Goal: Task Accomplishment & Management: Manage account settings

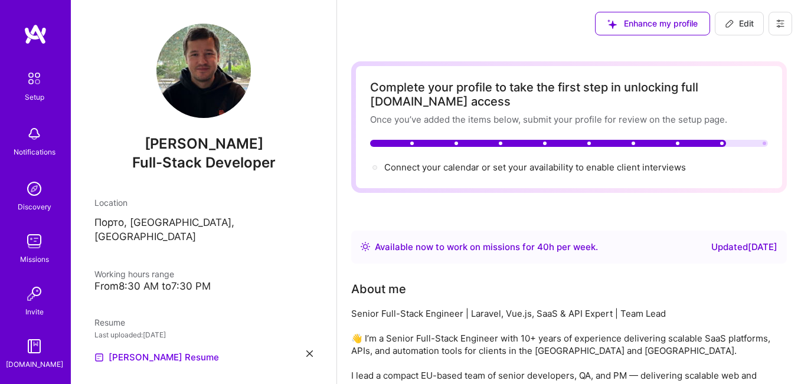
scroll to position [59, 0]
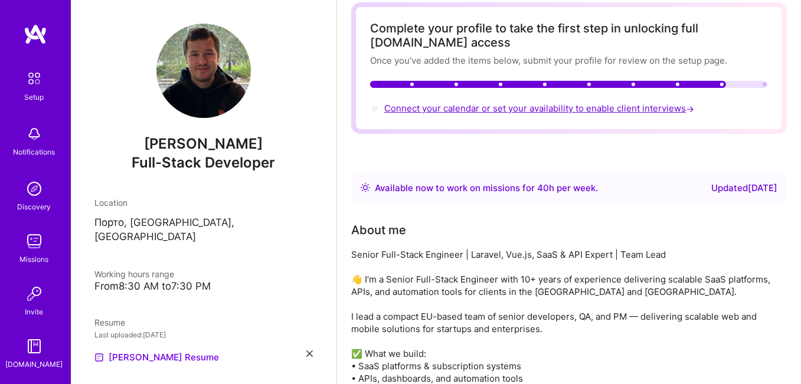
click at [661, 105] on span "Connect your calendar or set your availability to enable client interviews →" at bounding box center [540, 108] width 312 height 11
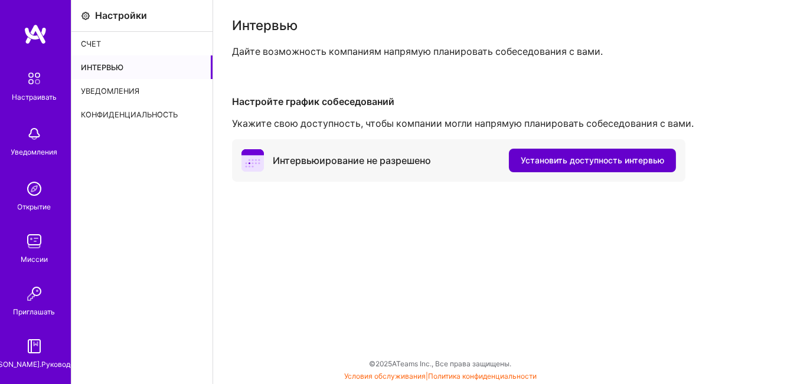
click at [555, 165] on font "Установить доступность интервью" at bounding box center [592, 160] width 143 height 10
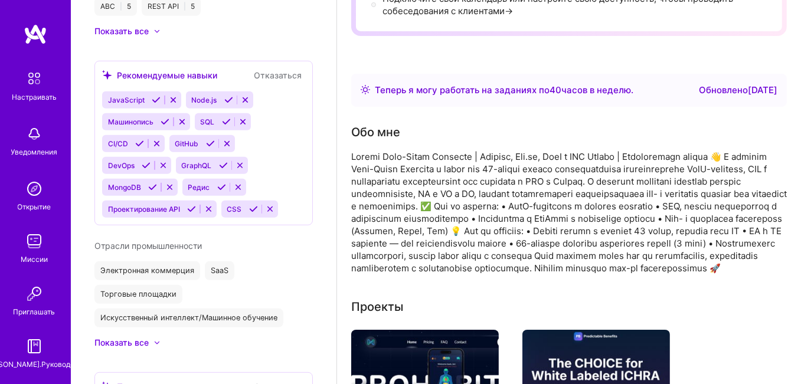
scroll to position [826, 0]
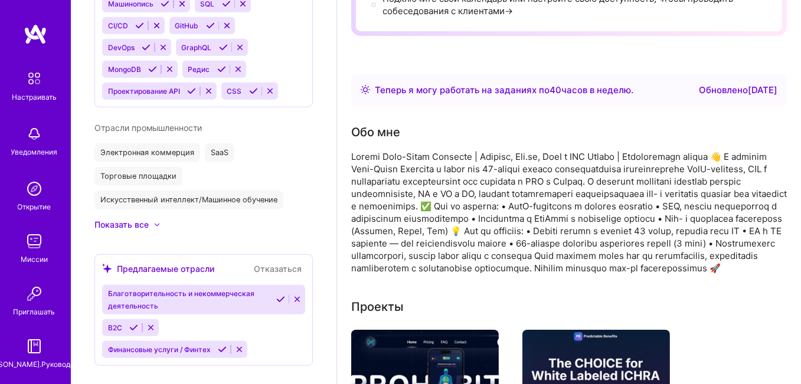
click at [293, 295] on icon at bounding box center [297, 299] width 9 height 9
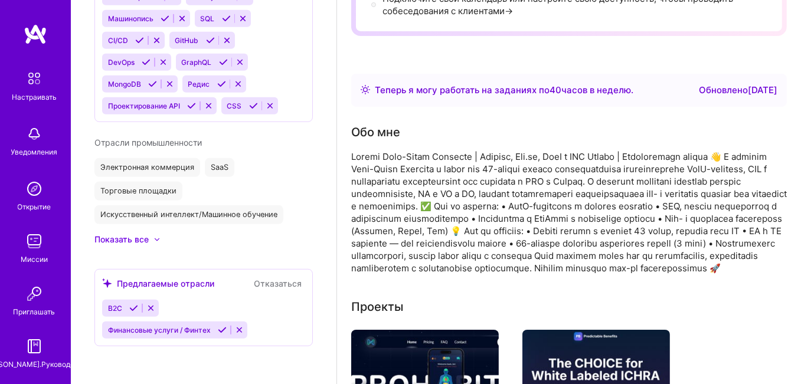
scroll to position [796, 0]
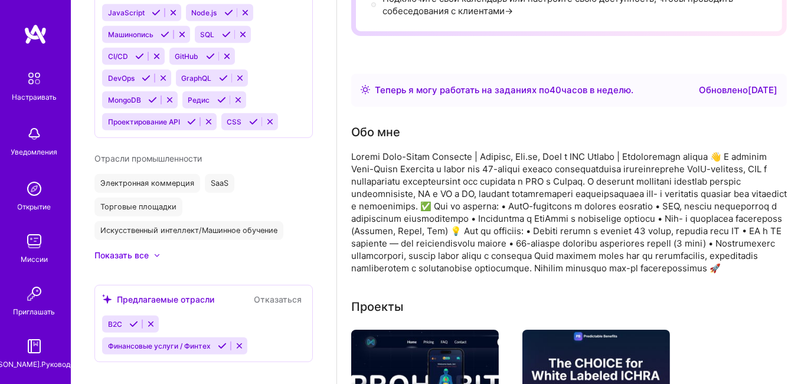
click at [156, 254] on icon at bounding box center [157, 255] width 4 height 2
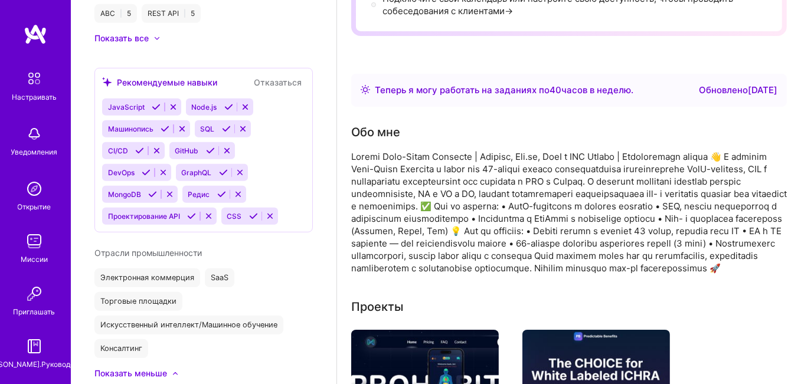
scroll to position [642, 0]
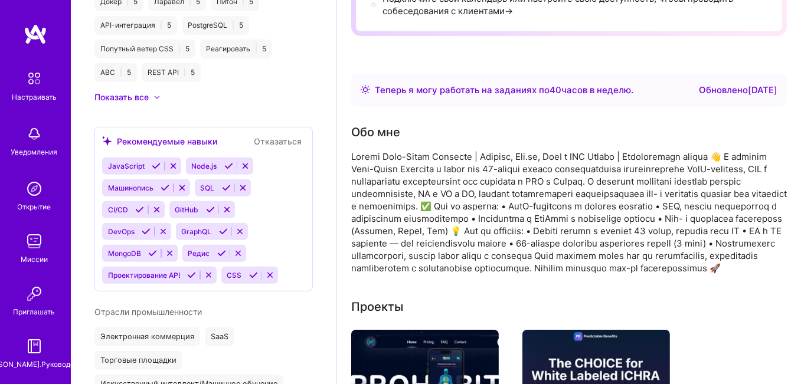
click at [156, 162] on icon at bounding box center [156, 166] width 9 height 9
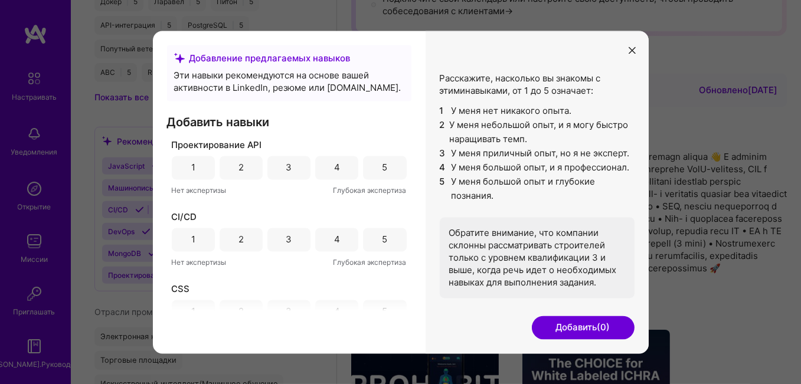
click at [382, 167] on font "5" at bounding box center [384, 167] width 5 height 11
drag, startPoint x: 371, startPoint y: 236, endPoint x: 372, endPoint y: 226, distance: 9.5
click at [371, 235] on div "5" at bounding box center [384, 240] width 43 height 24
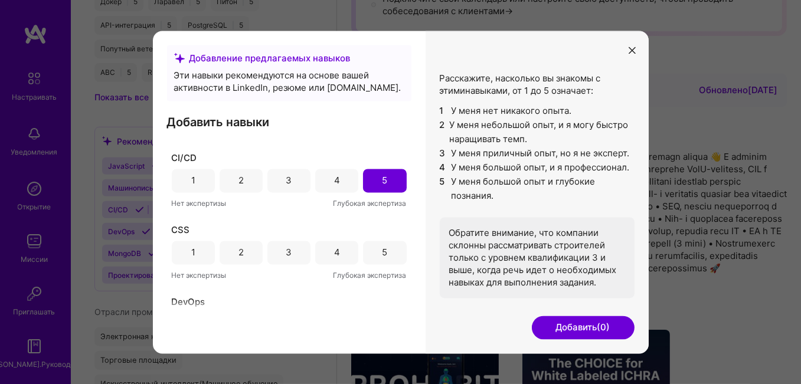
scroll to position [118, 0]
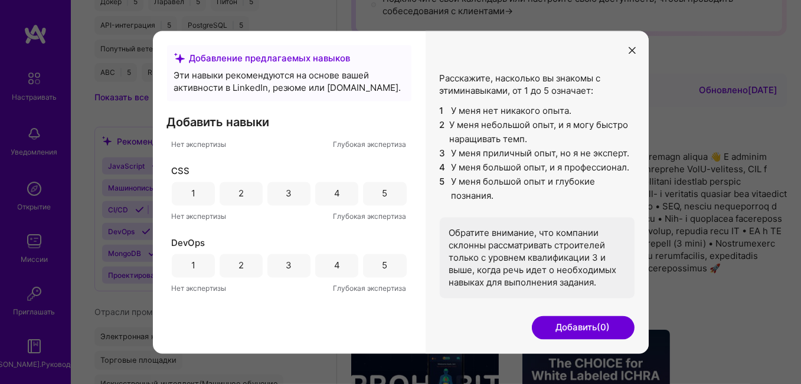
click at [382, 263] on font "5" at bounding box center [384, 265] width 5 height 11
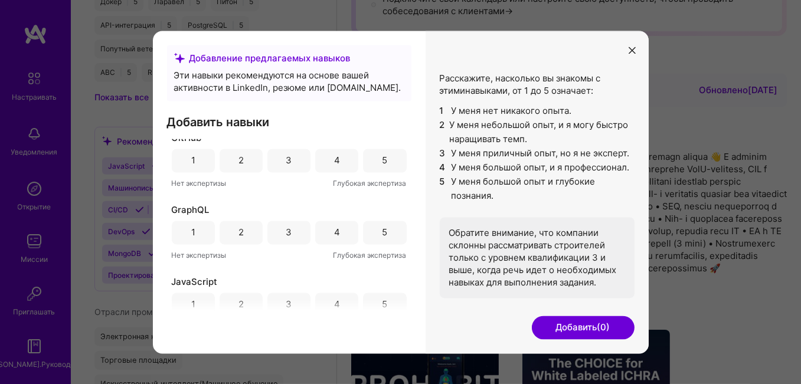
click at [384, 237] on div "5" at bounding box center [384, 233] width 43 height 24
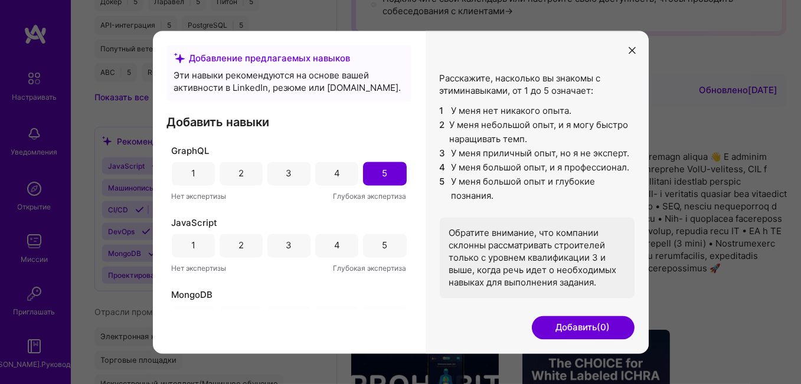
click at [384, 236] on div "5" at bounding box center [384, 246] width 43 height 24
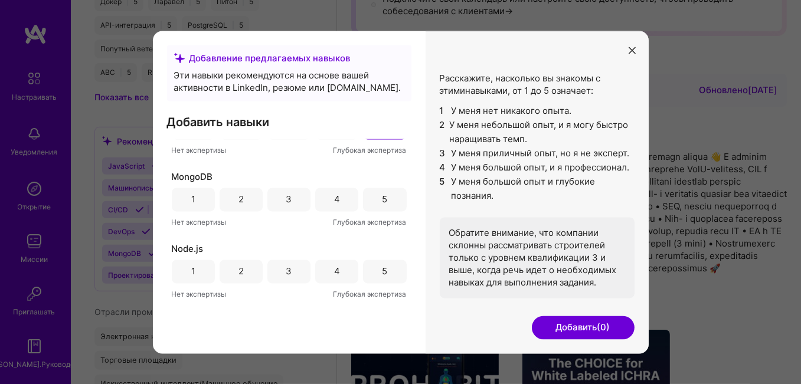
click at [375, 203] on div "5" at bounding box center [384, 200] width 43 height 24
click at [372, 266] on div "5" at bounding box center [384, 272] width 43 height 24
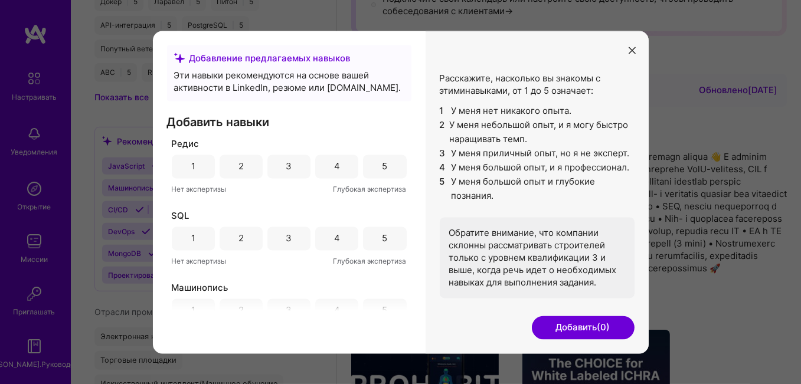
scroll to position [676, 0]
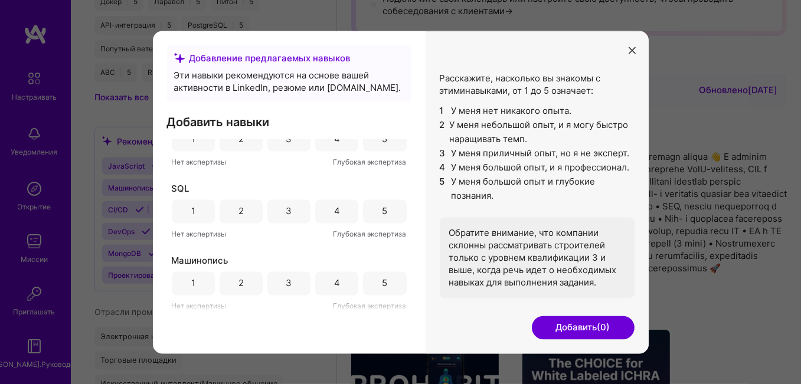
click at [382, 212] on font "5" at bounding box center [384, 211] width 5 height 11
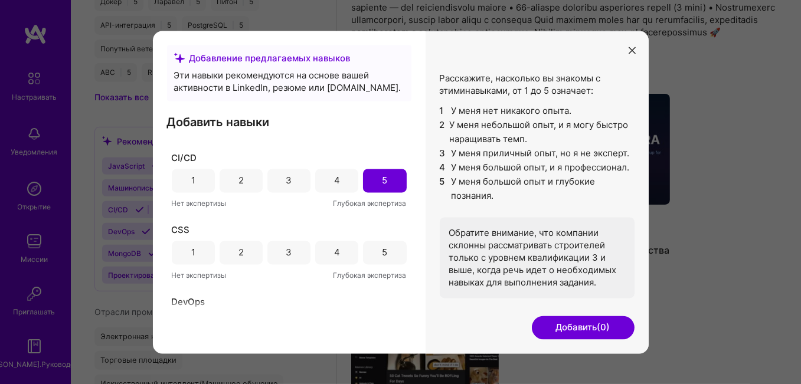
scroll to position [118, 0]
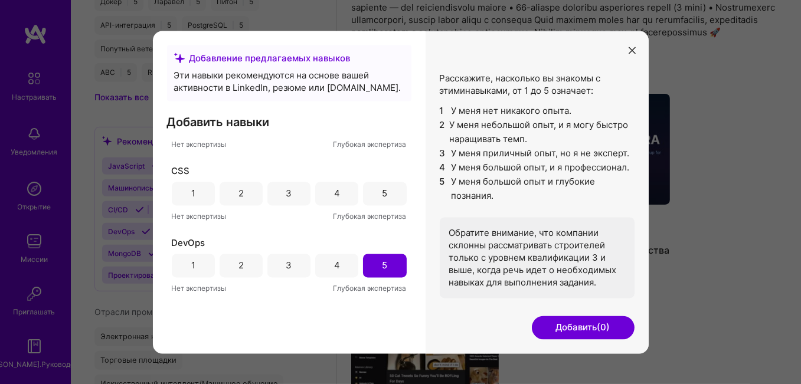
click at [382, 188] on div "5" at bounding box center [384, 194] width 5 height 12
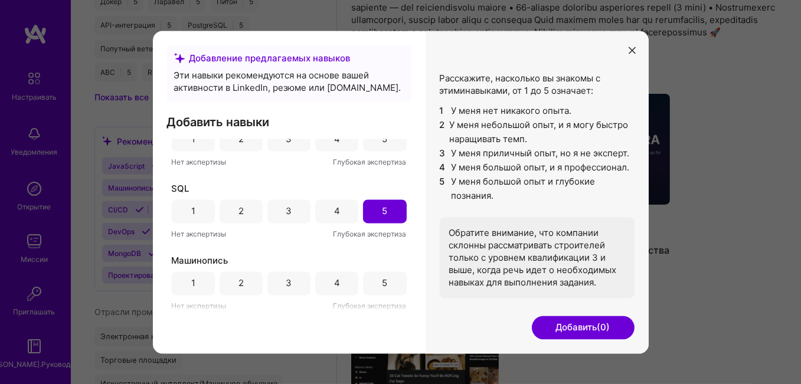
scroll to position [594, 0]
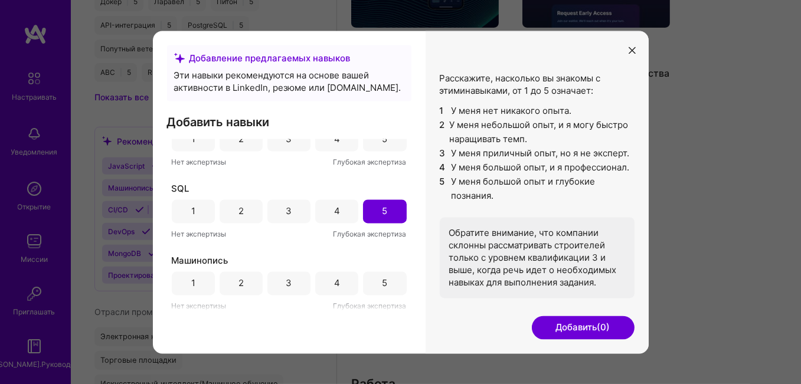
click at [372, 283] on div "5" at bounding box center [384, 284] width 43 height 24
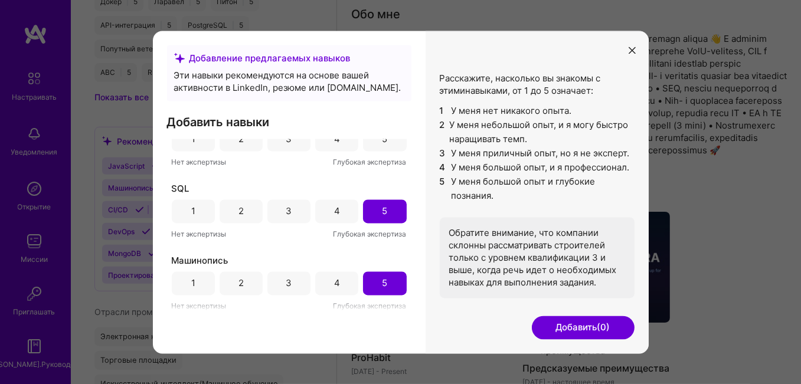
click at [589, 329] on font "Добавить" at bounding box center [576, 327] width 41 height 11
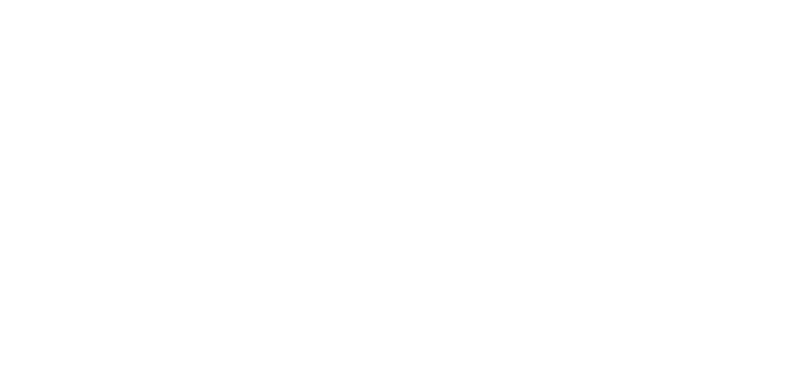
scroll to position [0, 0]
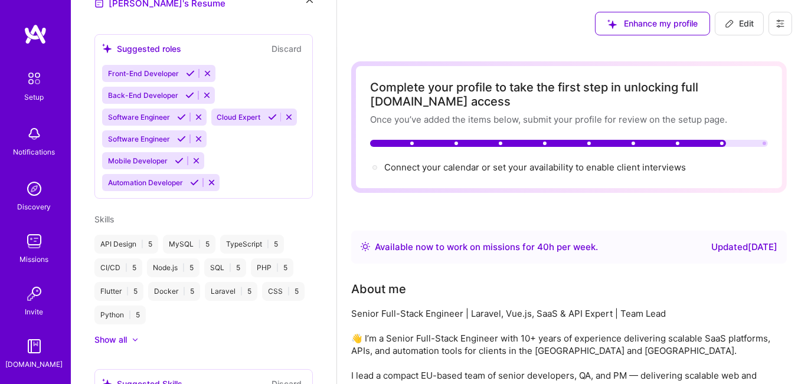
scroll to position [472, 0]
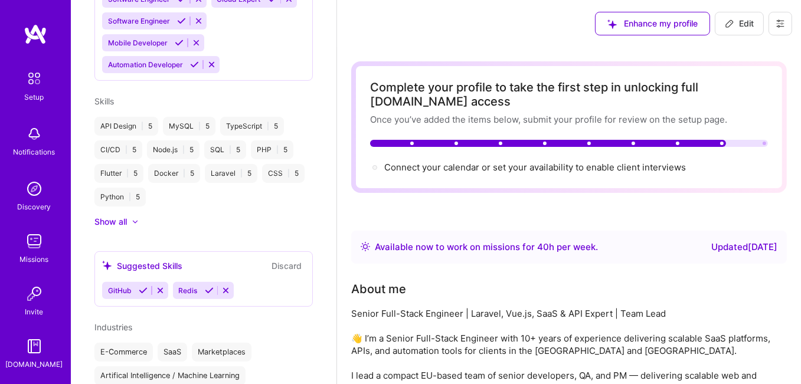
click at [224, 295] on icon at bounding box center [225, 290] width 9 height 9
click at [162, 295] on icon at bounding box center [160, 290] width 9 height 9
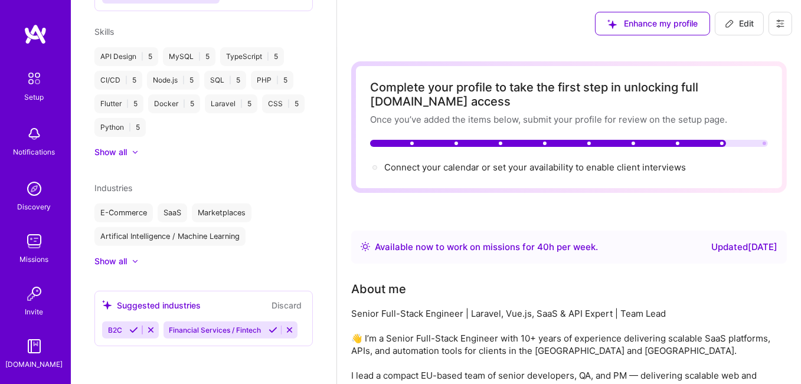
scroll to position [452, 0]
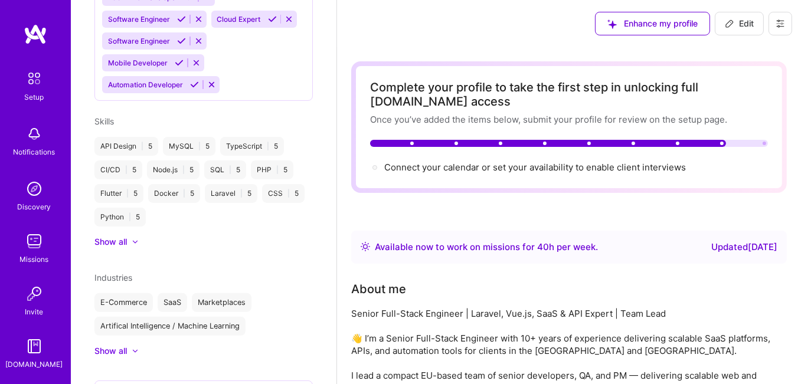
click at [109, 248] on div "Show all" at bounding box center [110, 242] width 32 height 12
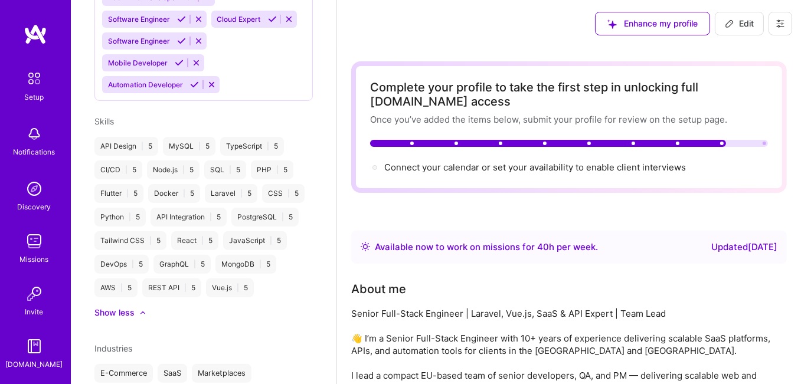
scroll to position [275, 0]
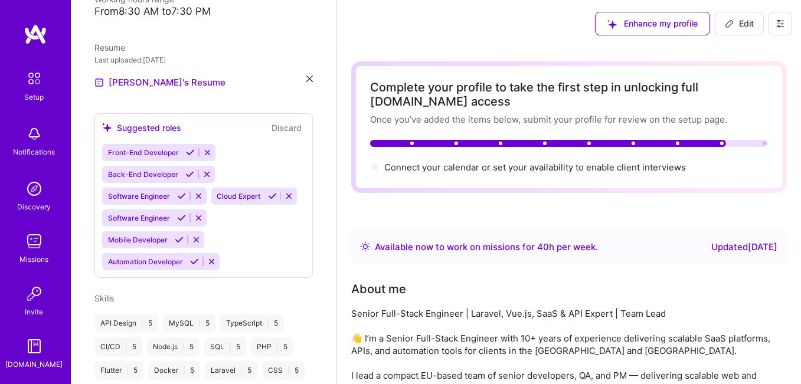
click at [125, 329] on div "API Design | 5" at bounding box center [126, 323] width 64 height 19
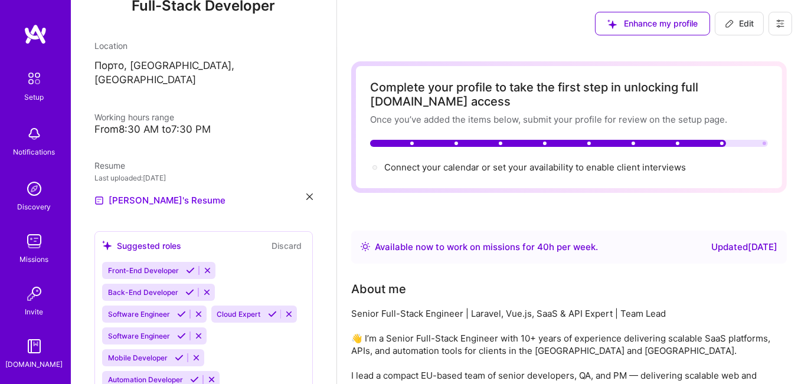
scroll to position [0, 0]
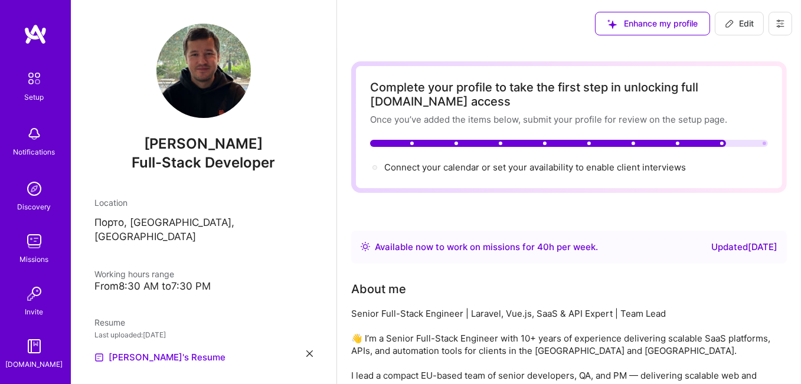
click at [736, 27] on span "Edit" at bounding box center [739, 24] width 29 height 12
select select "US"
select select "Right Now"
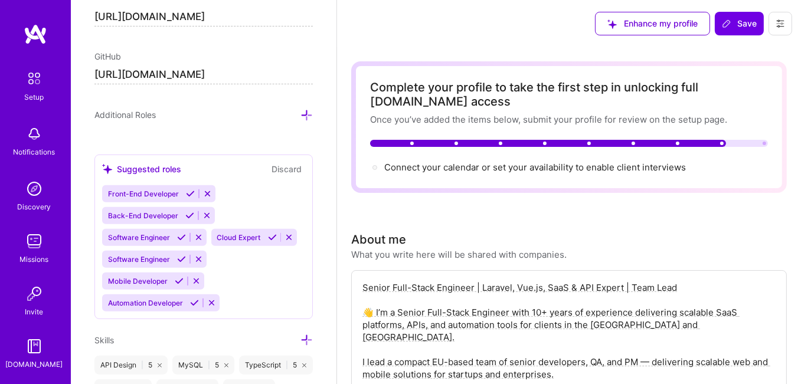
scroll to position [910, 0]
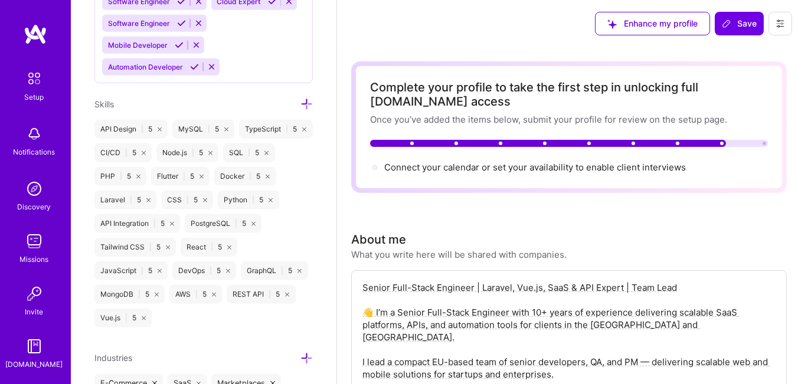
click at [161, 132] on icon at bounding box center [160, 130] width 4 height 4
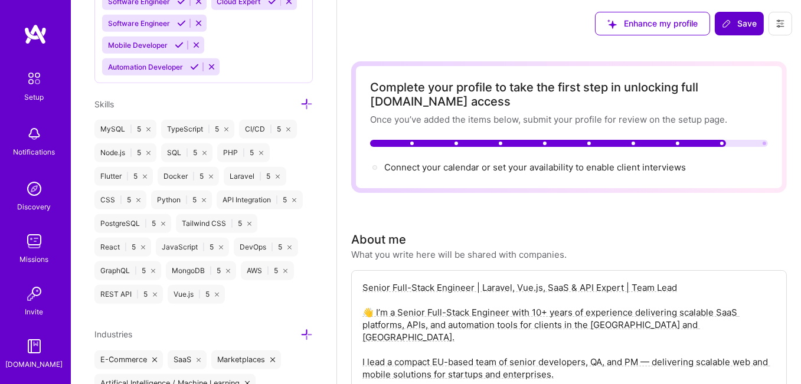
click at [745, 21] on span "Save" at bounding box center [739, 24] width 35 height 12
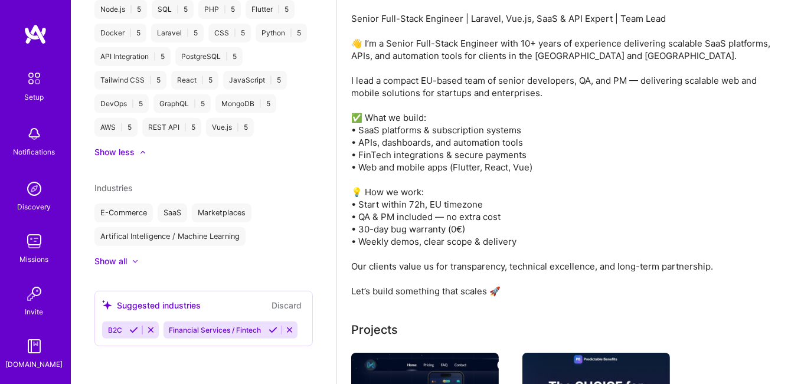
scroll to position [531, 0]
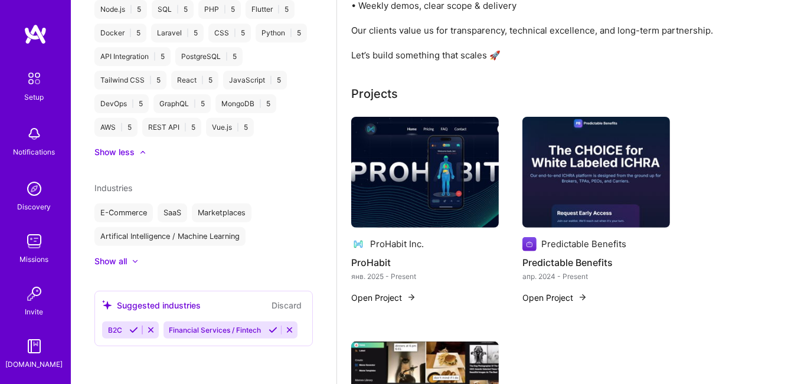
click at [463, 95] on div "Projects" at bounding box center [569, 94] width 436 height 18
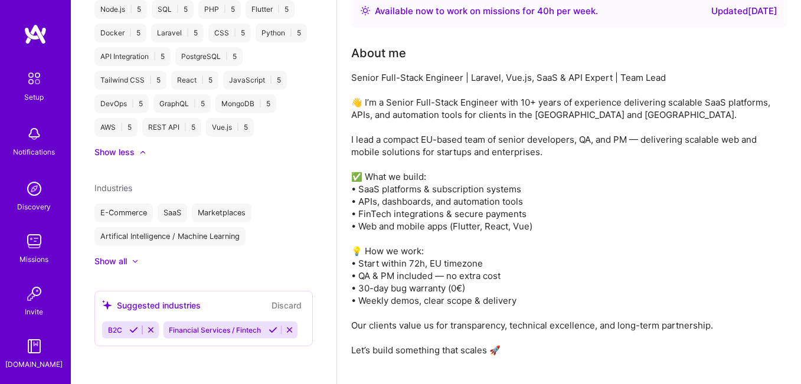
scroll to position [0, 0]
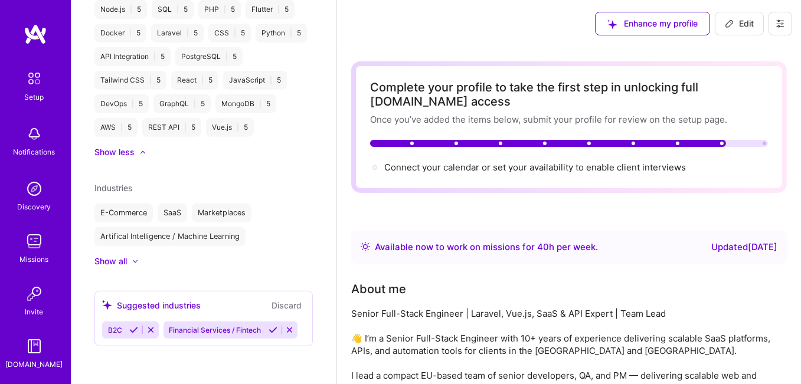
click at [747, 25] on span "Edit" at bounding box center [739, 24] width 29 height 12
select select "US"
select select "Right Now"
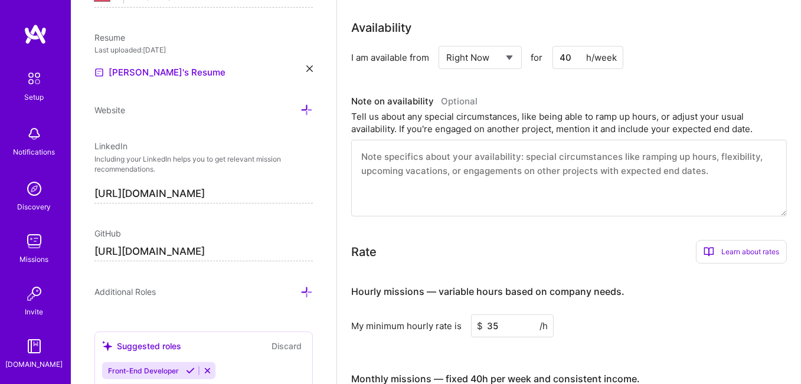
scroll to position [885, 0]
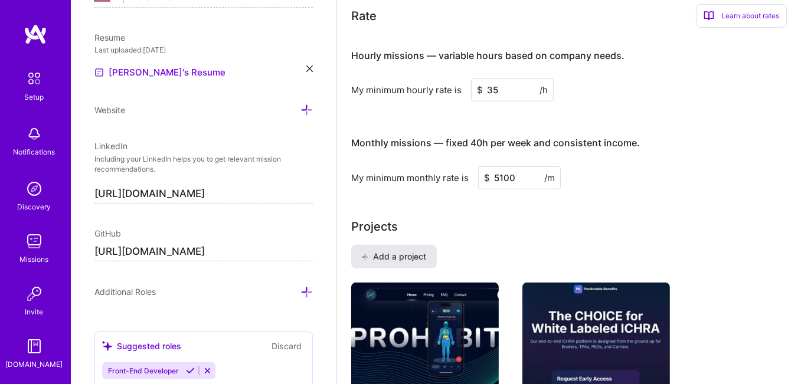
click at [393, 251] on span "Add a project" at bounding box center [394, 257] width 64 height 12
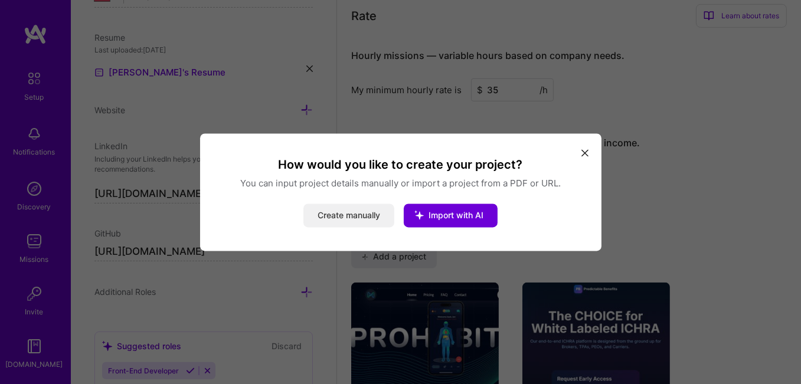
click at [332, 214] on button "Create manually" at bounding box center [348, 216] width 91 height 24
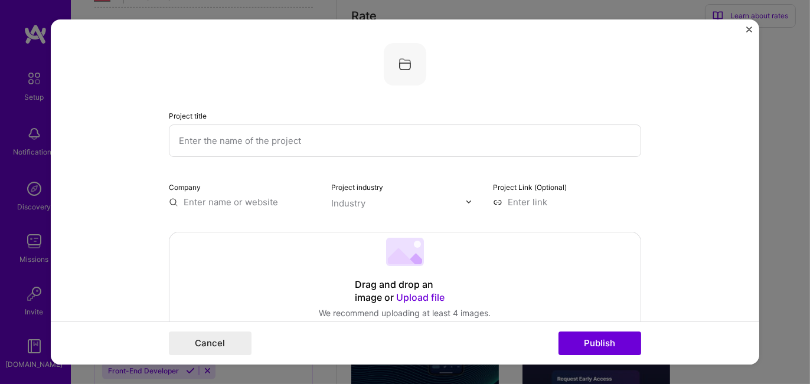
drag, startPoint x: 564, startPoint y: 27, endPoint x: 565, endPoint y: 72, distance: 45.5
click at [548, 80] on form "Project title Company Project industry Industry Project Link (Optional) Drag an…" at bounding box center [405, 192] width 708 height 346
click at [751, 29] on img "Close" at bounding box center [749, 30] width 6 height 6
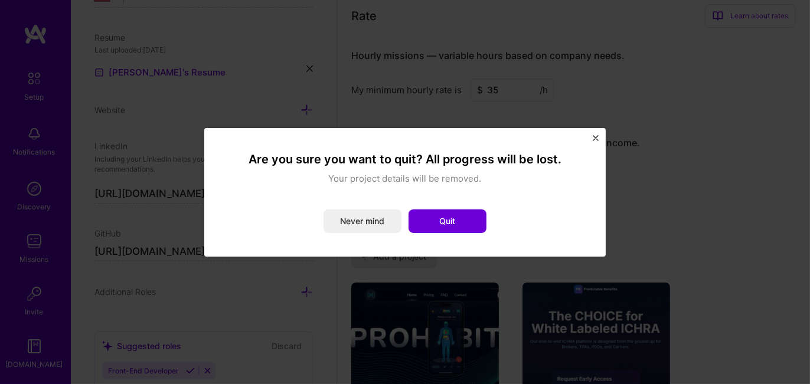
click at [450, 215] on button "Quit" at bounding box center [447, 222] width 78 height 24
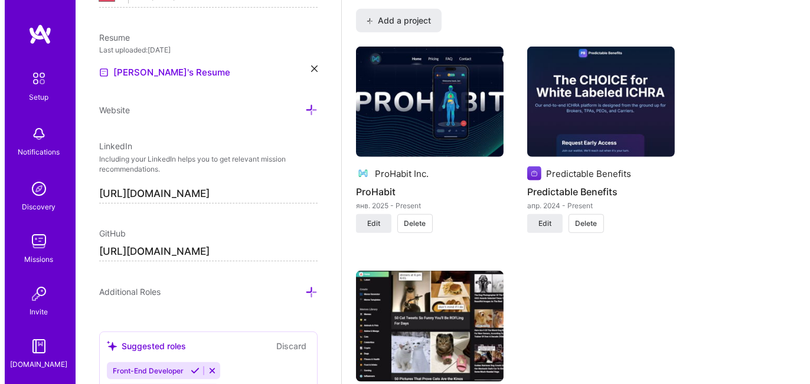
scroll to position [1004, 0]
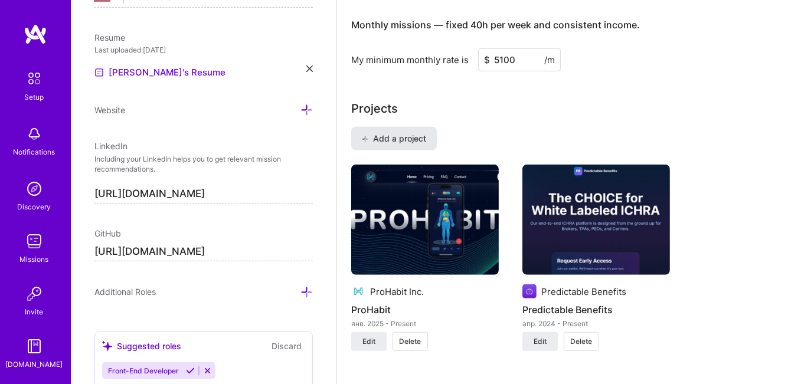
click at [385, 139] on span "Add a project" at bounding box center [394, 139] width 64 height 12
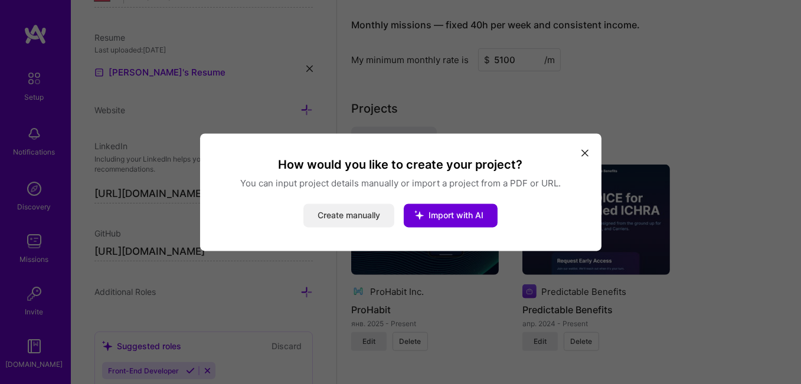
click at [329, 218] on button "Create manually" at bounding box center [348, 216] width 91 height 24
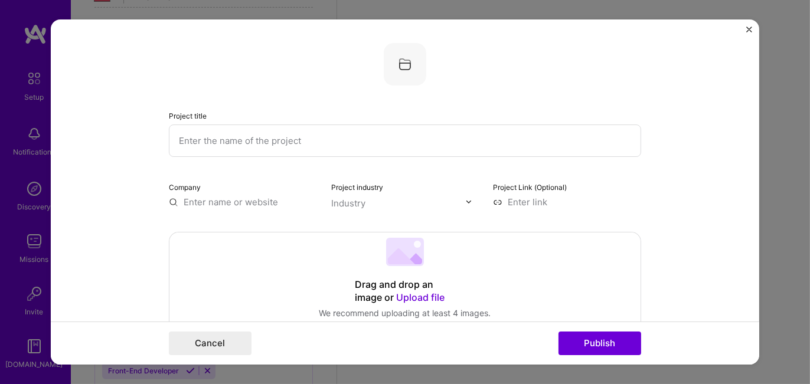
click at [292, 141] on input "text" at bounding box center [405, 141] width 472 height 32
type input "HR Signal"
click at [239, 202] on input "text" at bounding box center [243, 202] width 148 height 12
paste input "https://www.hrsignal.com/"
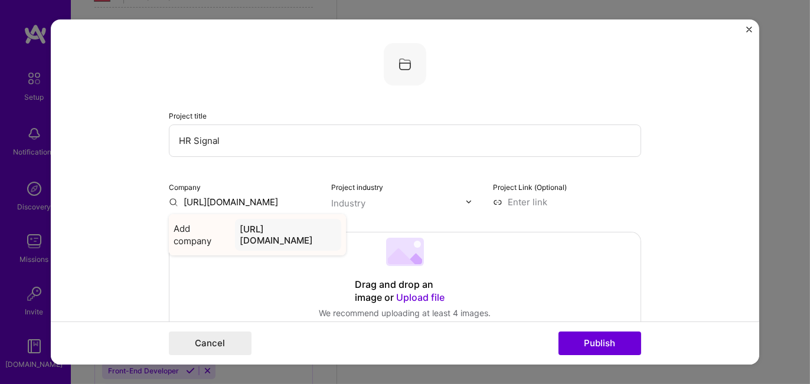
type input "https://www.hrsignal.com/"
click at [292, 236] on div "https://www.hrsignal.com/" at bounding box center [288, 235] width 106 height 32
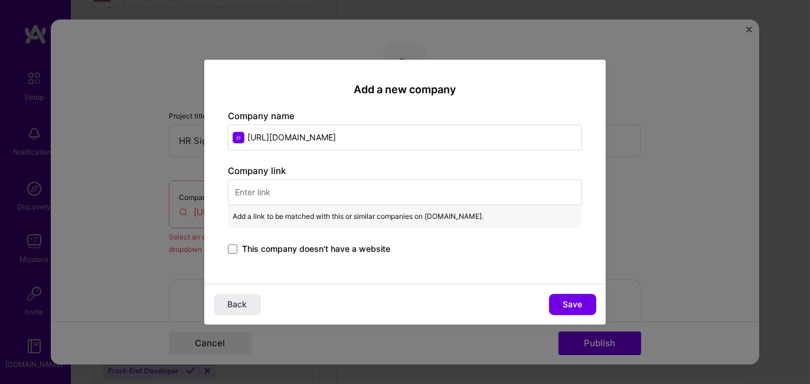
paste input "https://www.hrsignal.com/"
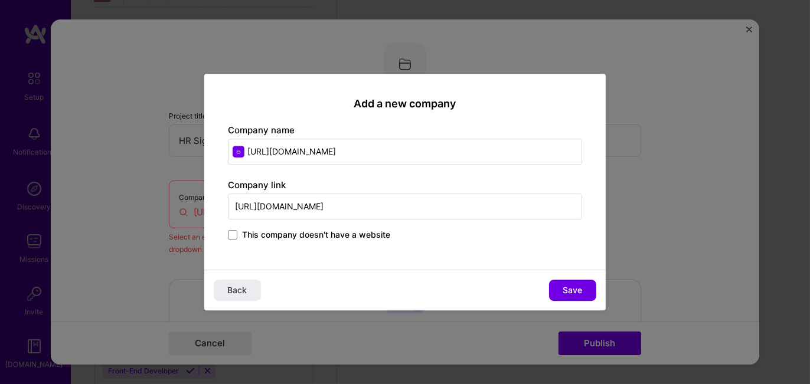
type input "https://www.hrsignal.com/"
click at [362, 152] on input "https://www.hrsignal.com/" at bounding box center [405, 152] width 354 height 26
drag, startPoint x: 360, startPoint y: 151, endPoint x: 211, endPoint y: 152, distance: 148.8
click at [211, 152] on div "Add a new company Company name https://www.hrsignal.com/ Company link https://w…" at bounding box center [404, 172] width 401 height 197
type input "HR Signal"
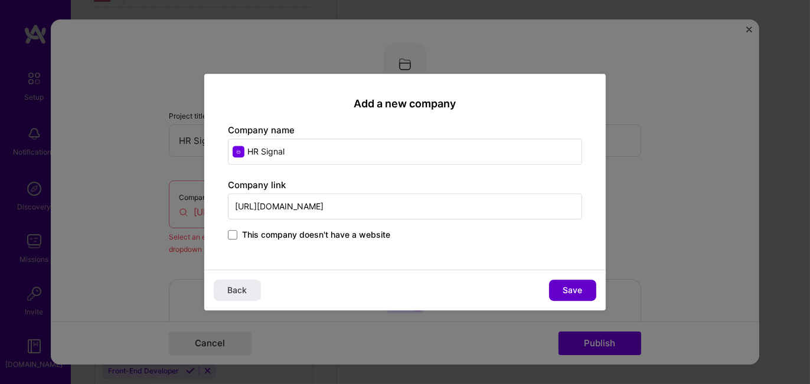
click at [570, 285] on span "Save" at bounding box center [572, 291] width 19 height 12
type input "HR Signal"
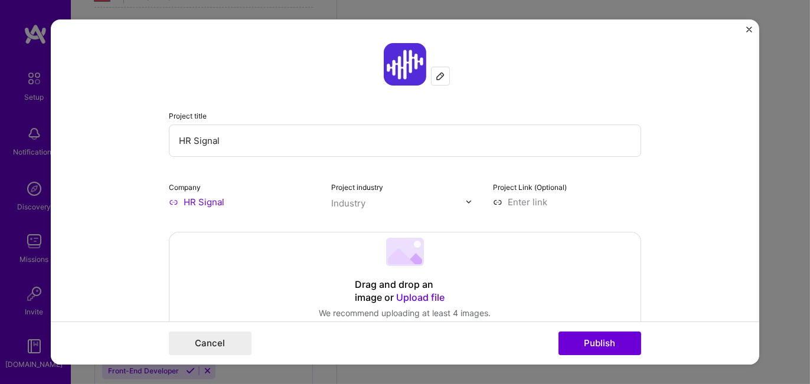
click at [465, 202] on img at bounding box center [468, 201] width 7 height 7
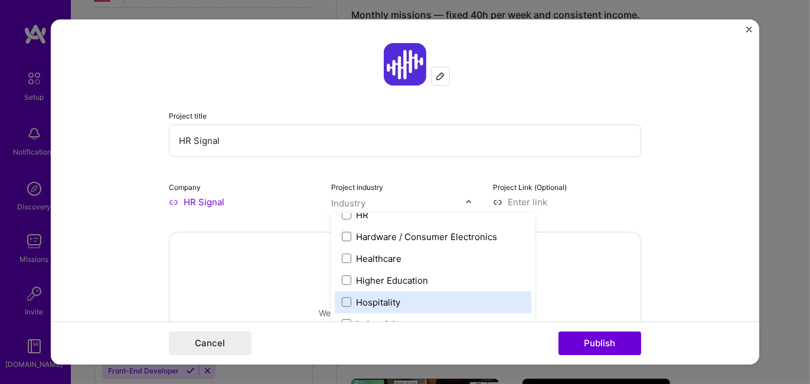
scroll to position [1417, 0]
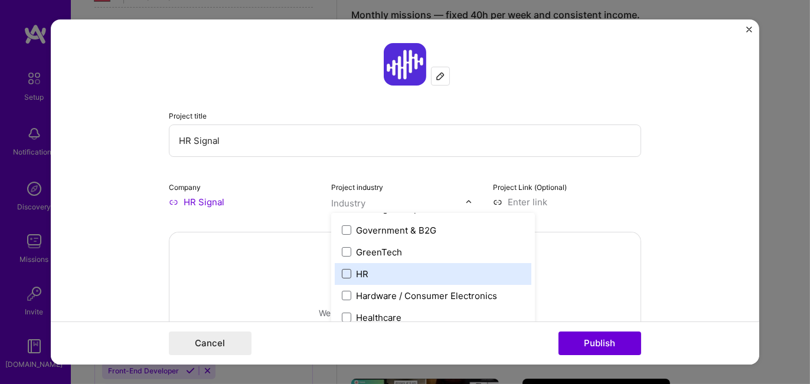
click at [343, 272] on span at bounding box center [346, 273] width 9 height 9
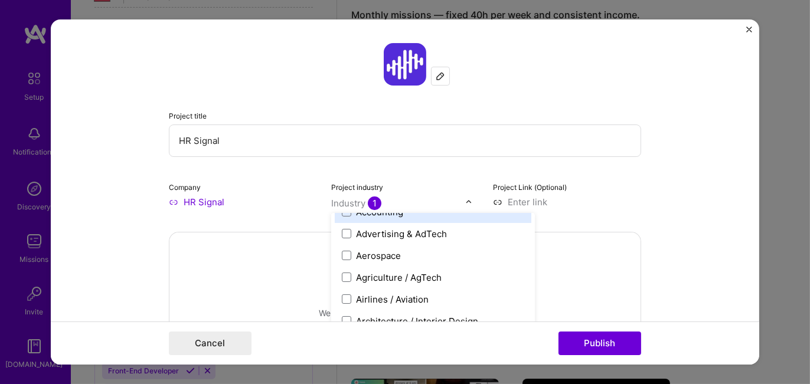
scroll to position [118, 0]
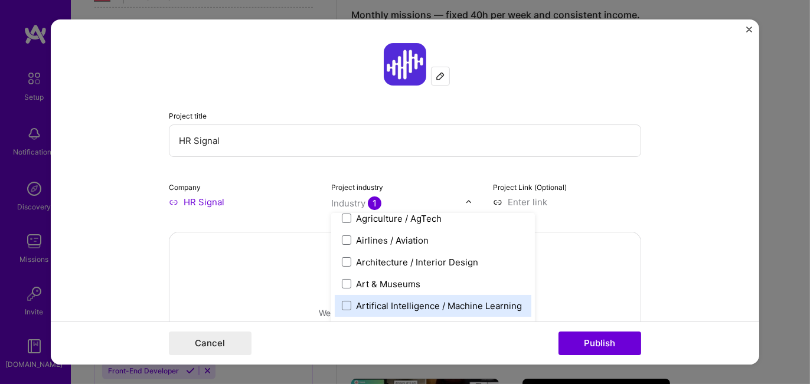
click at [406, 302] on div "Artifical Intelligence / Machine Learning" at bounding box center [439, 306] width 166 height 12
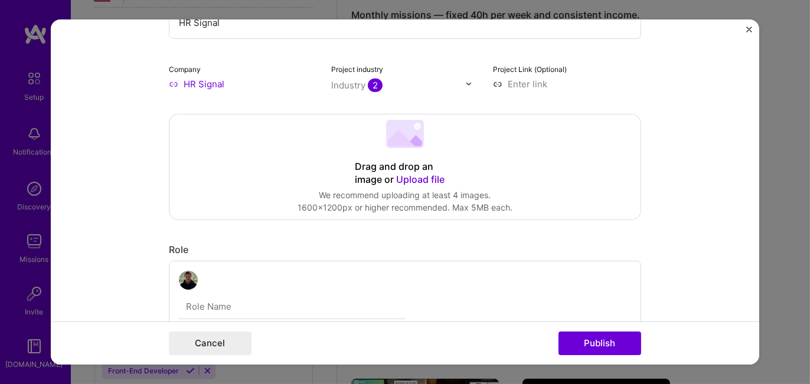
click at [411, 179] on span "Upload file" at bounding box center [420, 180] width 48 height 12
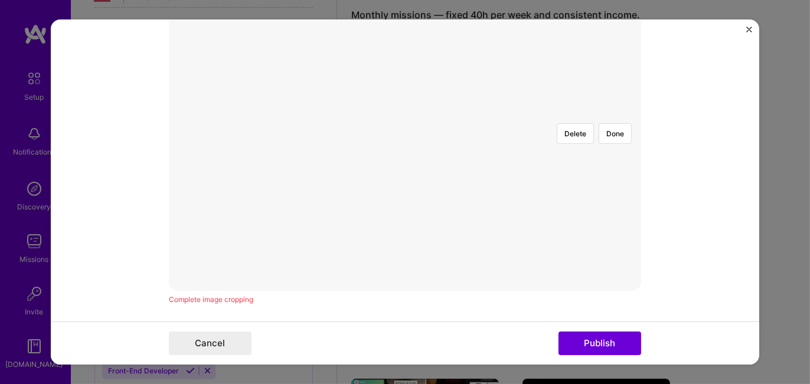
scroll to position [236, 0]
click at [416, 217] on div at bounding box center [575, 301] width 341 height 256
click at [606, 182] on button "Done" at bounding box center [615, 192] width 33 height 21
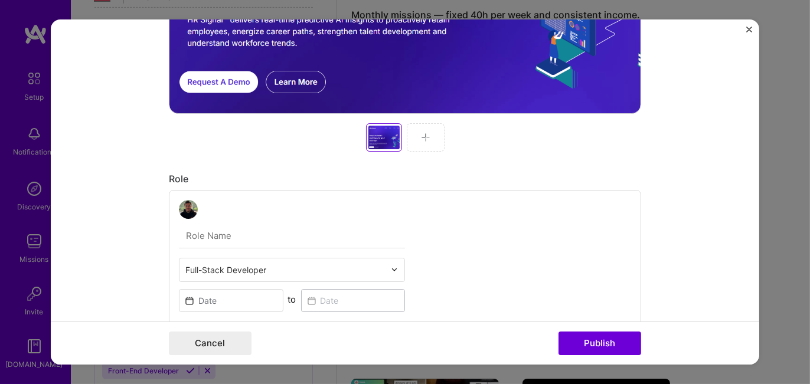
scroll to position [531, 0]
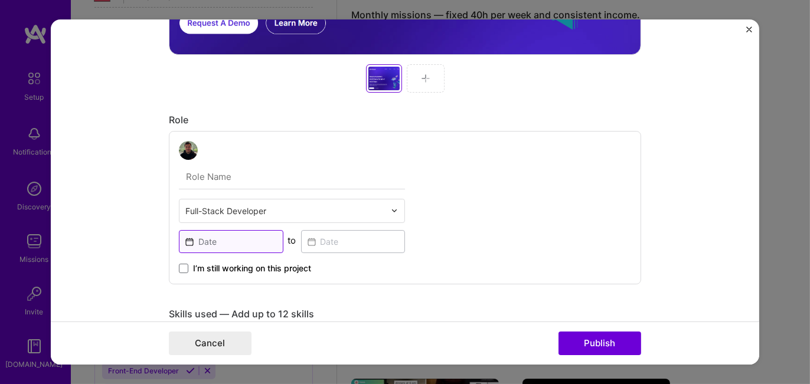
click at [182, 241] on input at bounding box center [231, 241] width 104 height 23
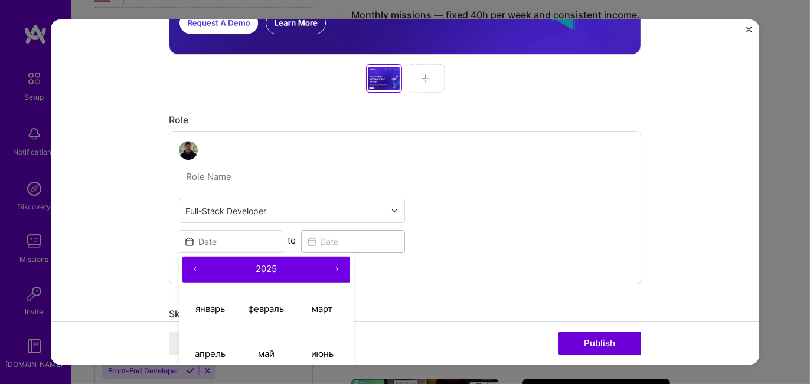
click at [191, 270] on button "‹" at bounding box center [195, 270] width 26 height 26
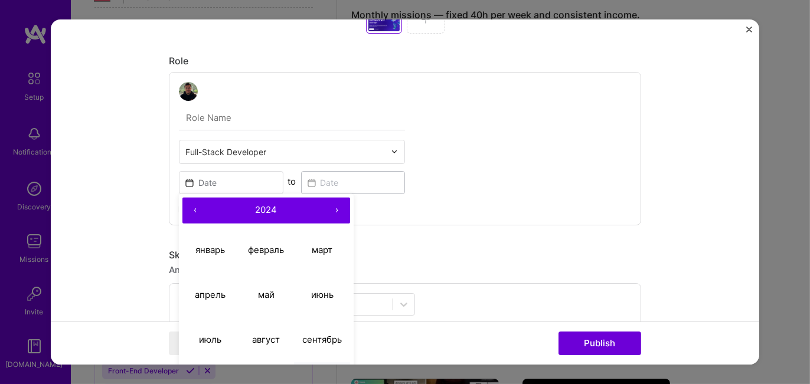
scroll to position [649, 0]
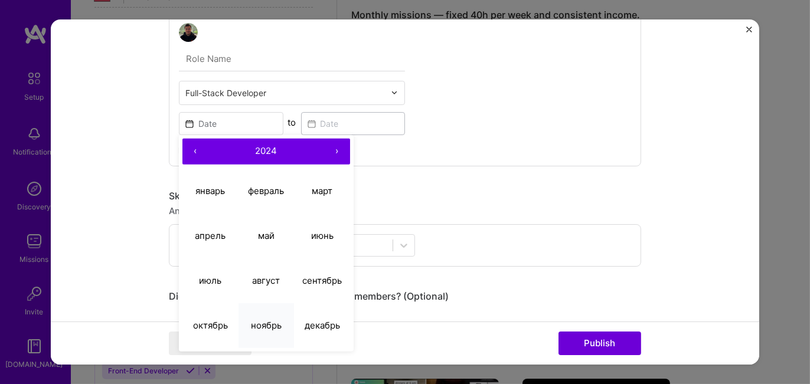
click at [266, 322] on abbr "ноябрь" at bounding box center [266, 325] width 31 height 11
type input "Nov, 2024"
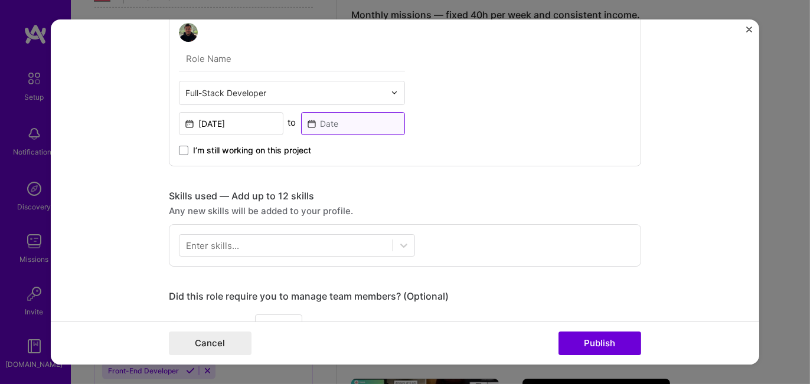
click at [303, 125] on input at bounding box center [353, 123] width 104 height 23
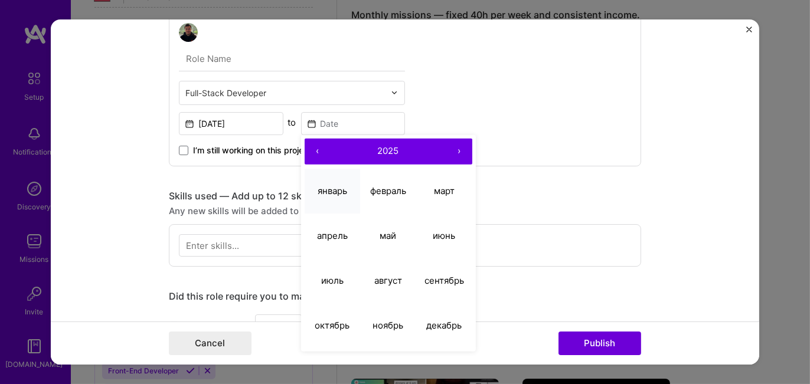
click at [337, 188] on abbr "январь" at bounding box center [333, 190] width 30 height 11
type input "Jan, 2025"
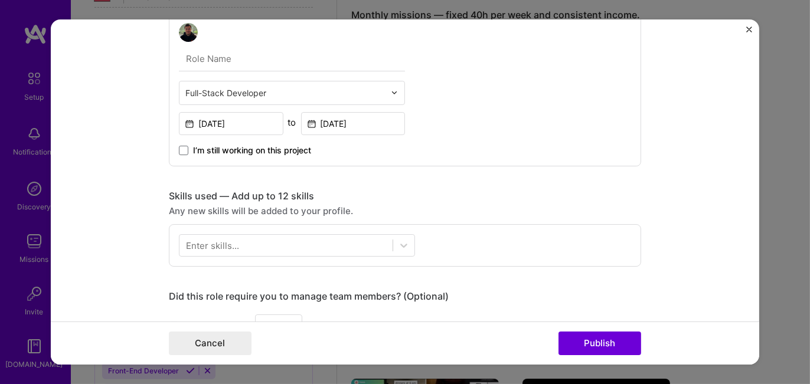
scroll to position [708, 0]
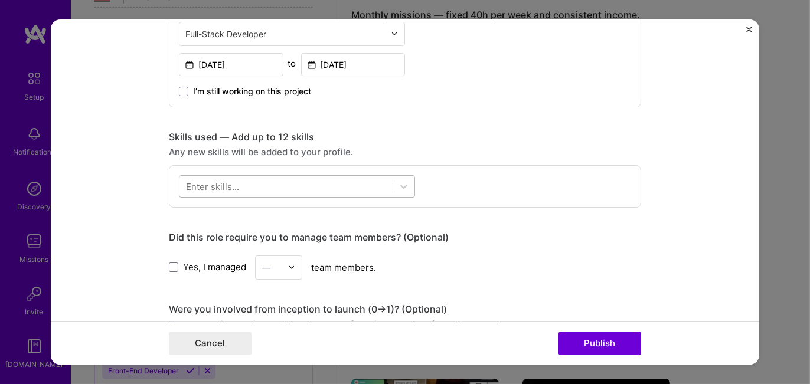
click at [250, 178] on div at bounding box center [285, 186] width 213 height 19
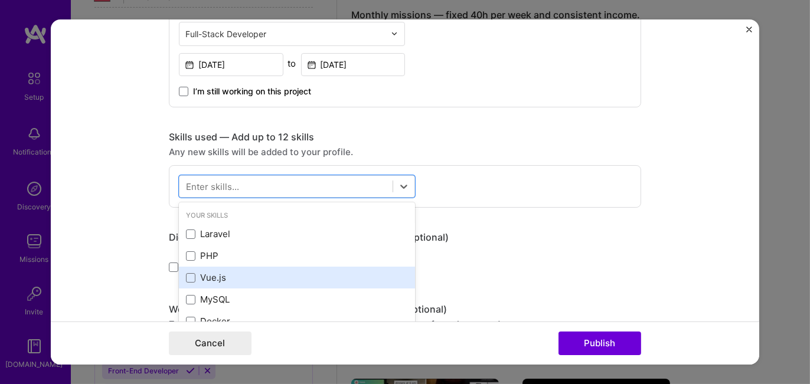
click at [195, 274] on div "Vue.js" at bounding box center [297, 278] width 222 height 12
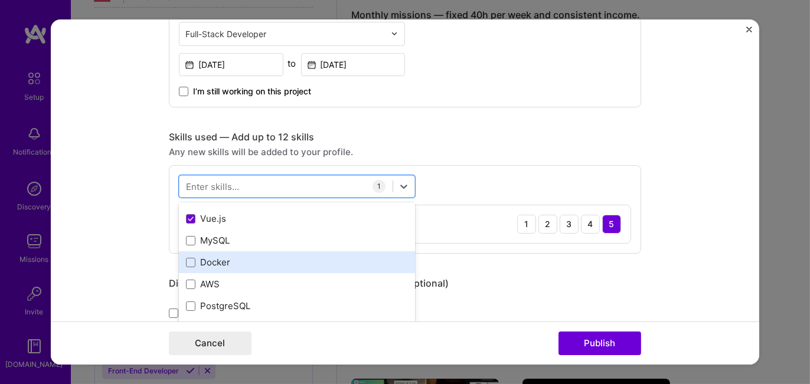
scroll to position [118, 0]
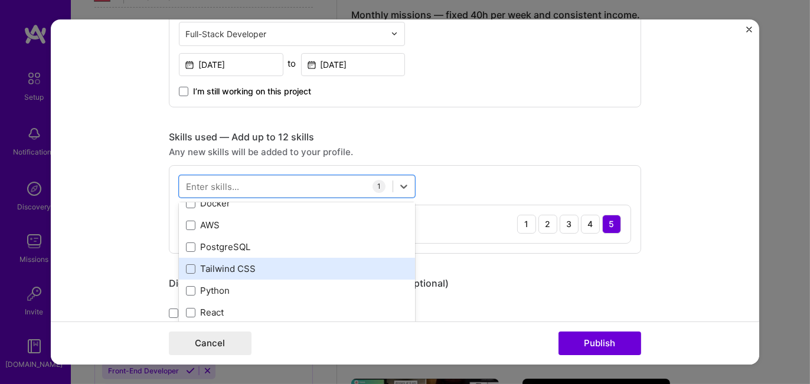
click at [194, 264] on div "Tailwind CSS" at bounding box center [297, 269] width 222 height 12
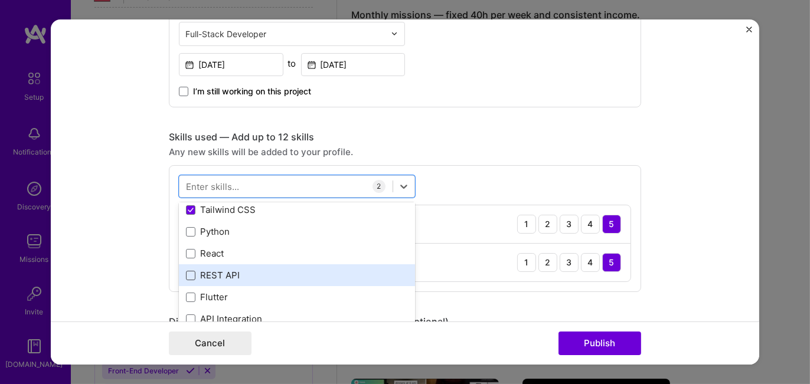
click at [188, 272] on span at bounding box center [190, 275] width 9 height 9
click at [0, 0] on input "checkbox" at bounding box center [0, 0] width 0 height 0
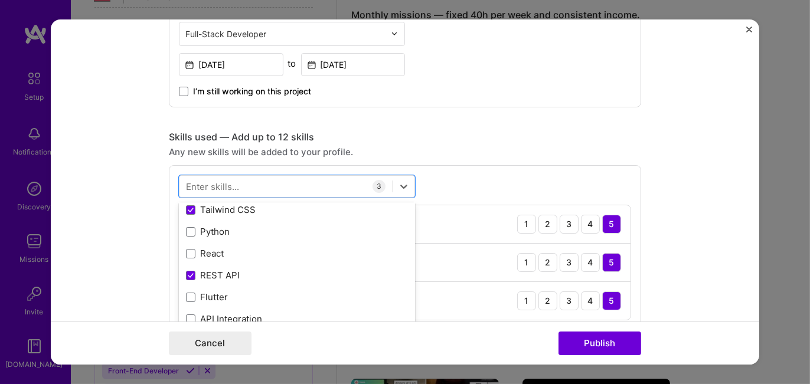
click at [466, 184] on div "option REST API, selected. option Python focused, 0 of 2. 378 results available…" at bounding box center [405, 247] width 472 height 165
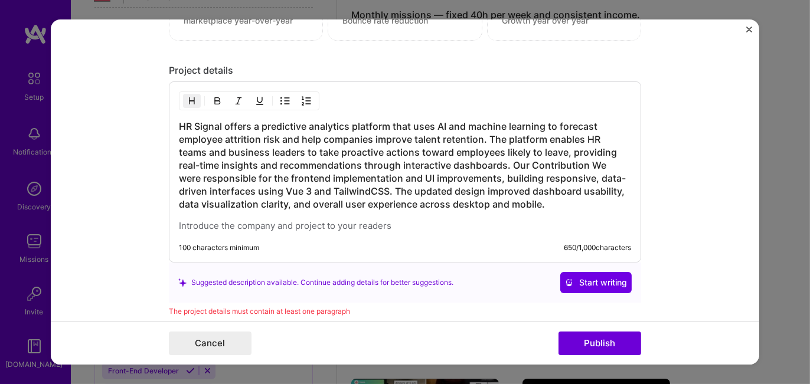
scroll to position [1358, 0]
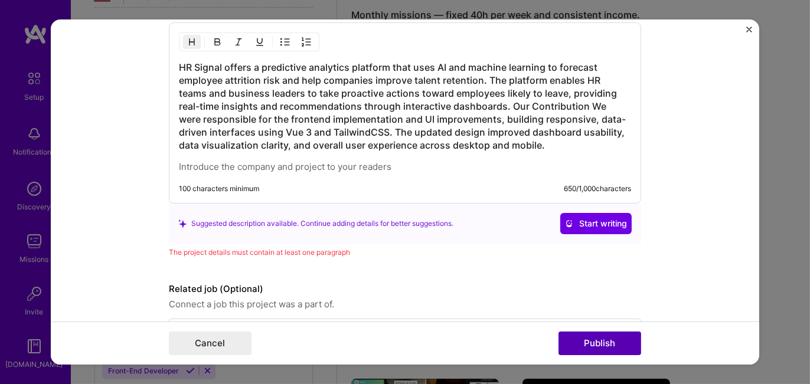
click at [591, 347] on button "Publish" at bounding box center [599, 344] width 83 height 24
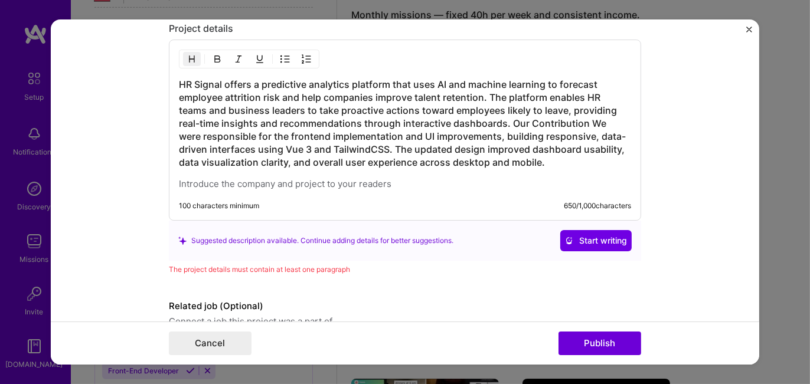
click at [508, 120] on h3 "HR Signal offers a predictive analytics platform that uses AI and machine learn…" at bounding box center [405, 123] width 452 height 91
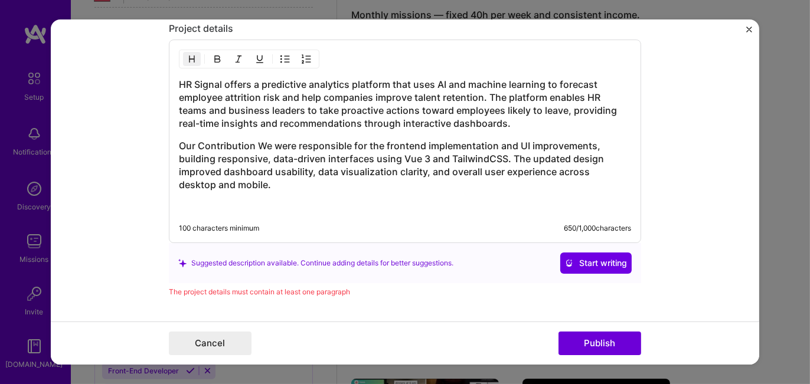
click at [253, 140] on h3 "Our Contribution We were responsible for the frontend implementation and UI imp…" at bounding box center [405, 165] width 452 height 52
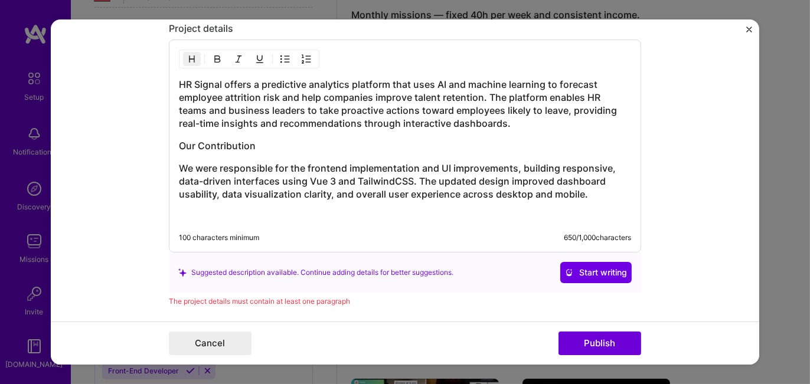
click at [260, 139] on h3 "Our Contribution" at bounding box center [405, 145] width 452 height 13
click at [602, 345] on button "Publish" at bounding box center [599, 344] width 83 height 24
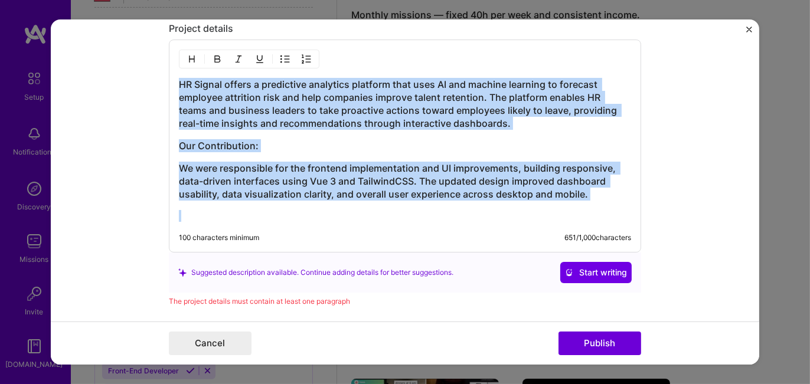
drag, startPoint x: 175, startPoint y: 77, endPoint x: 432, endPoint y: 164, distance: 271.6
click at [632, 206] on div "HR Signal offers a predictive analytics platform that uses AI and machine learn…" at bounding box center [405, 146] width 472 height 213
copy div "HR Signal offers a predictive analytics platform that uses AI and machine learn…"
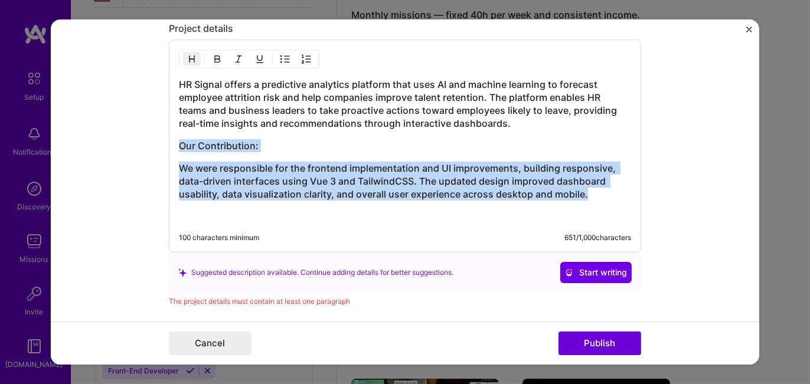
drag, startPoint x: 174, startPoint y: 136, endPoint x: 616, endPoint y: 194, distance: 445.3
click at [616, 194] on div "HR Signal offers a predictive analytics platform that uses AI and machine learn…" at bounding box center [405, 150] width 452 height 144
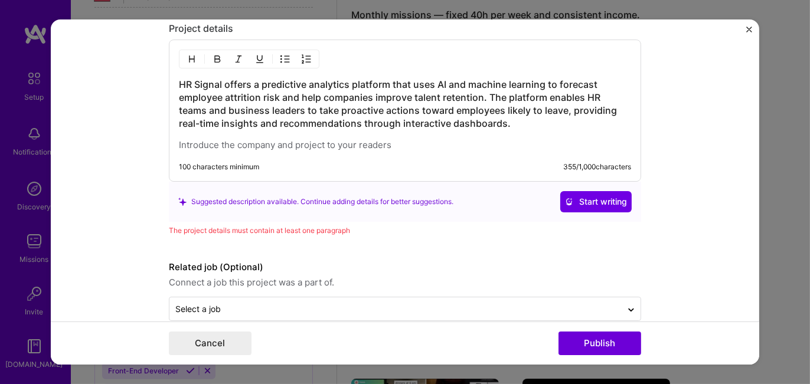
click at [270, 143] on p at bounding box center [405, 145] width 452 height 12
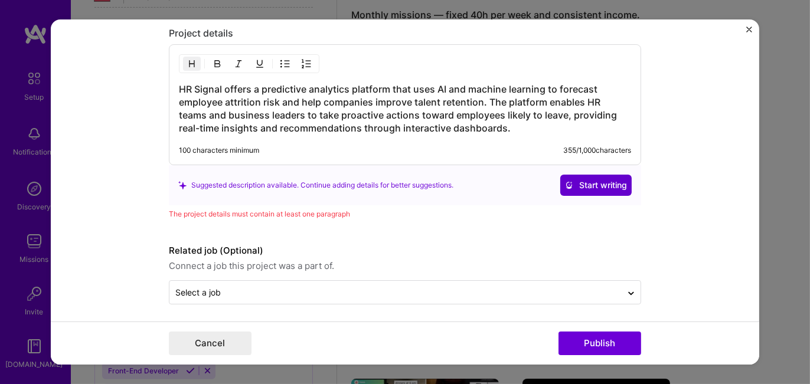
click at [587, 185] on span "Start writing" at bounding box center [596, 185] width 62 height 12
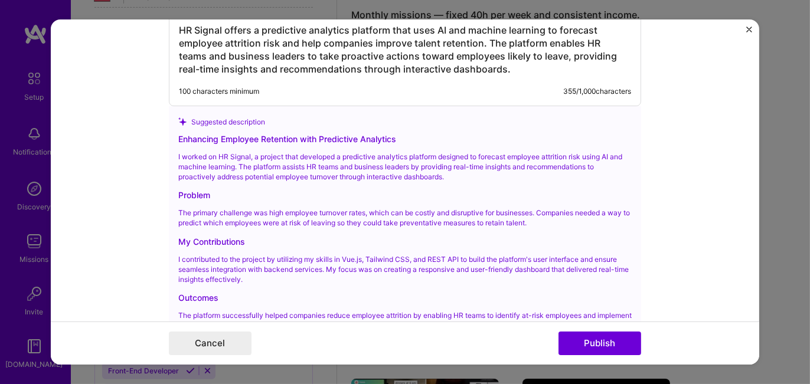
scroll to position [1277, 0]
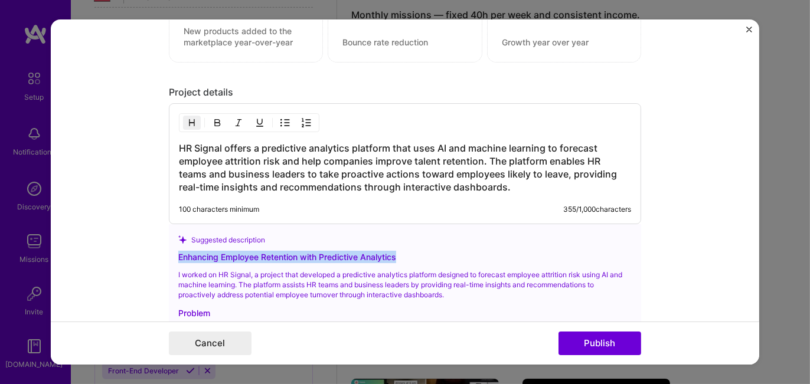
drag, startPoint x: 174, startPoint y: 251, endPoint x: 424, endPoint y: 251, distance: 249.7
click at [424, 251] on div "Enhancing Employee Retention with Predictive Analytics" at bounding box center [404, 257] width 453 height 12
copy div "Enhancing Employee Retention with Predictive Analytics"
click at [179, 142] on h3 "HR Signal offers a predictive analytics platform that uses AI and machine learn…" at bounding box center [405, 168] width 452 height 52
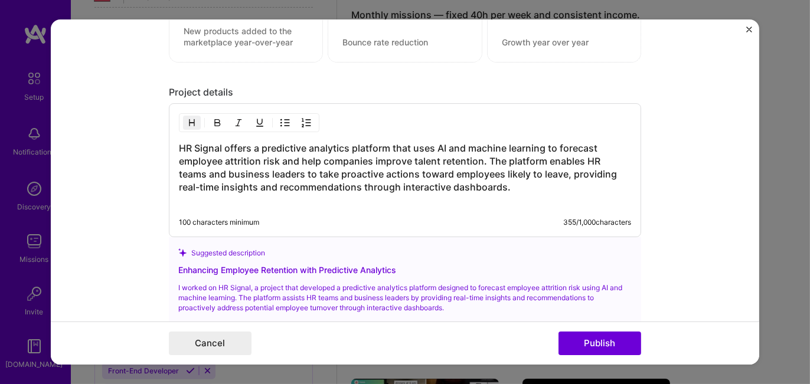
click at [179, 142] on h3 "HR Signal offers a predictive analytics platform that uses AI and machine learn…" at bounding box center [405, 174] width 452 height 65
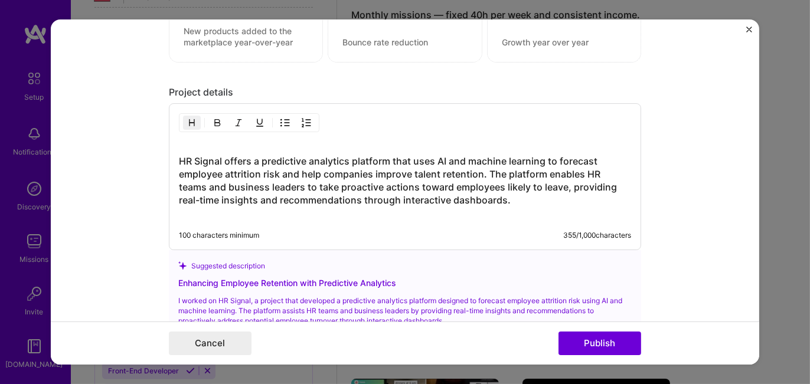
click at [179, 142] on h3 "HR Signal offers a predictive analytics platform that uses AI and machine learn…" at bounding box center [405, 181] width 452 height 78
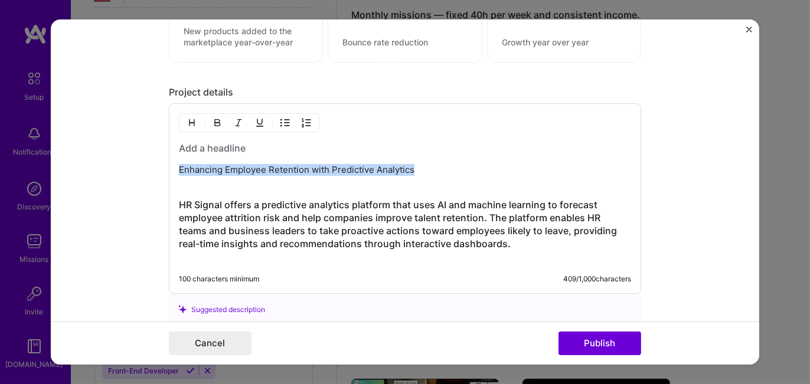
drag, startPoint x: 174, startPoint y: 166, endPoint x: 290, endPoint y: 140, distance: 119.0
click at [419, 168] on p "Enhancing Employee Retention with Predictive Analytics" at bounding box center [405, 170] width 452 height 12
click at [213, 118] on img "button" at bounding box center [217, 122] width 9 height 9
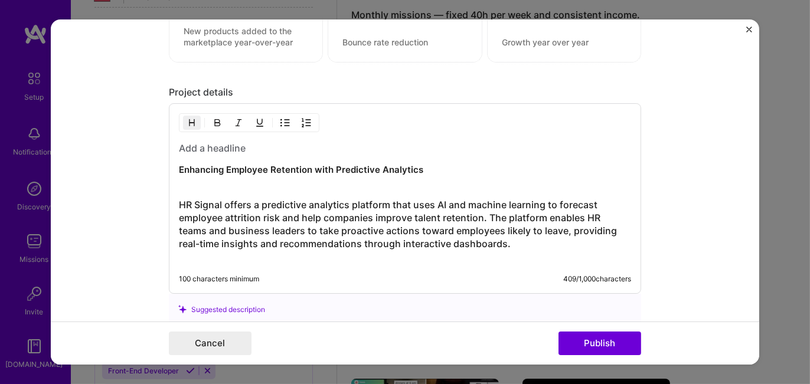
click at [215, 187] on h3 "HR Signal offers a predictive analytics platform that uses AI and machine learn…" at bounding box center [405, 224] width 452 height 78
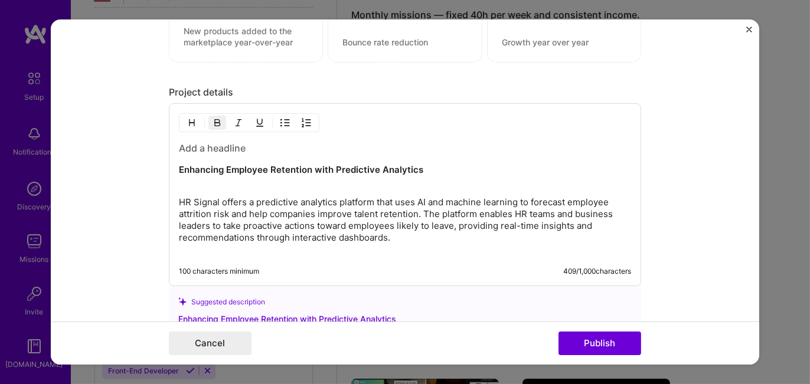
scroll to position [1336, 0]
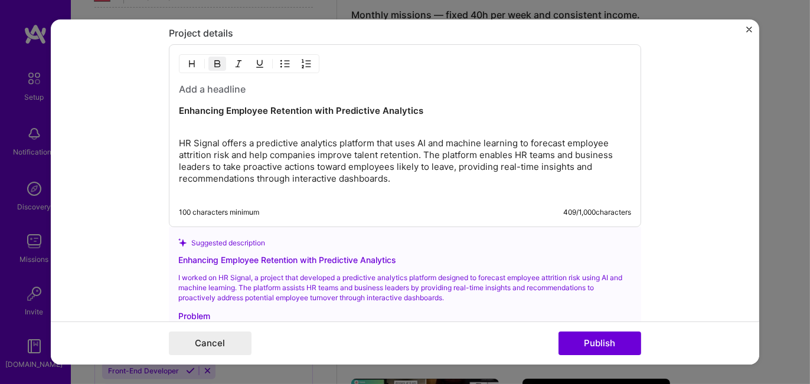
click at [396, 177] on p "HR Signal offers a predictive analytics platform that uses AI and machine learn…" at bounding box center [405, 161] width 452 height 71
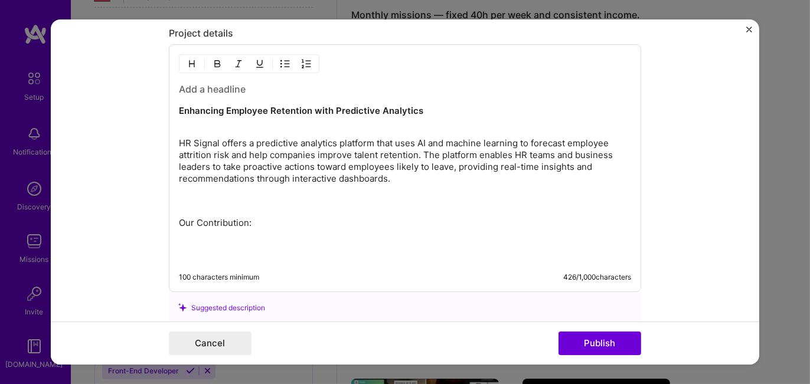
click at [192, 205] on div "Enhancing Employee Retention with Predictive Analytics HR Signal offers a predi…" at bounding box center [405, 172] width 452 height 179
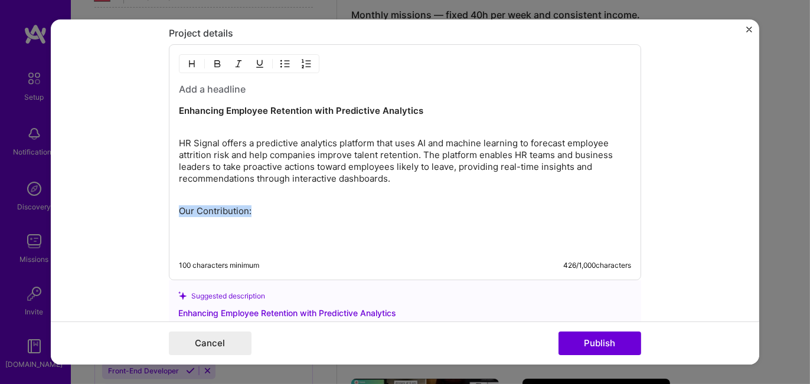
drag, startPoint x: 176, startPoint y: 208, endPoint x: 265, endPoint y: 210, distance: 89.2
click at [265, 210] on p "Our Contribution:" at bounding box center [405, 211] width 452 height 12
click at [213, 59] on img "button" at bounding box center [217, 63] width 9 height 9
click at [207, 228] on p at bounding box center [405, 238] width 452 height 24
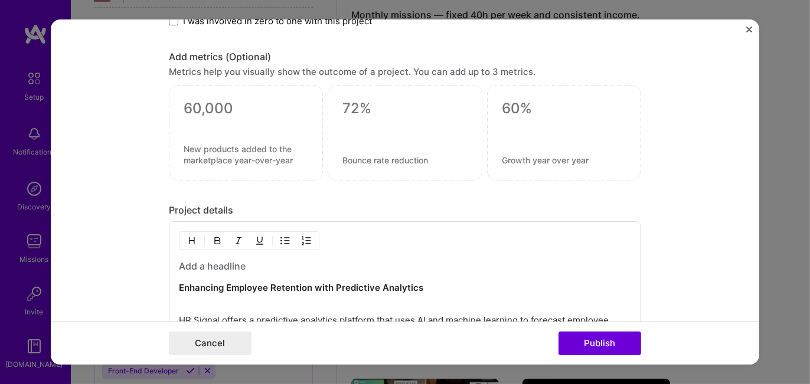
scroll to position [1218, 0]
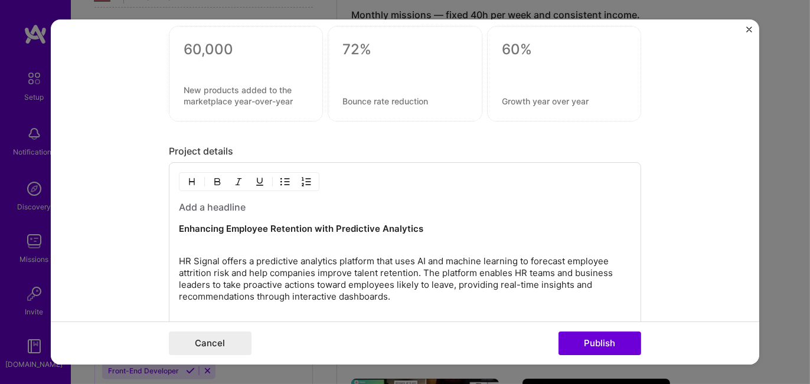
click at [179, 223] on strong "Enhancing Employee Retention with Predictive Analytics" at bounding box center [301, 228] width 244 height 11
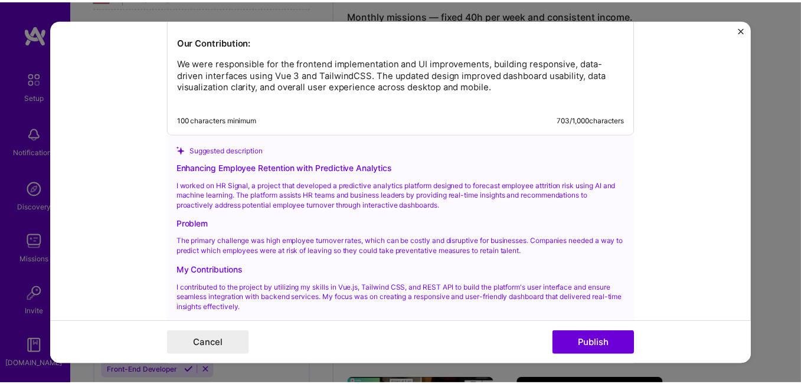
scroll to position [1662, 0]
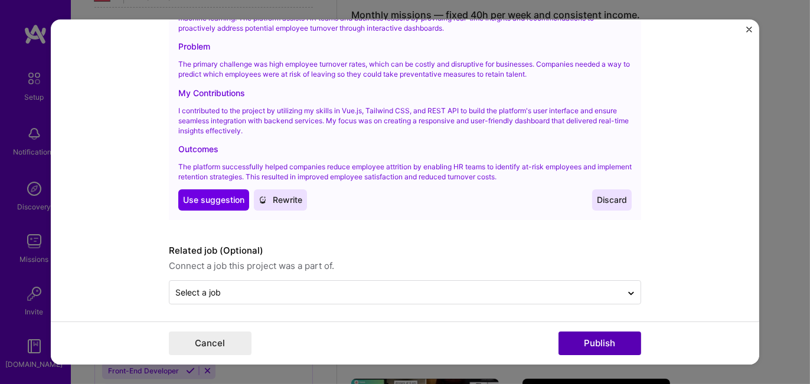
click at [599, 343] on button "Publish" at bounding box center [599, 344] width 83 height 24
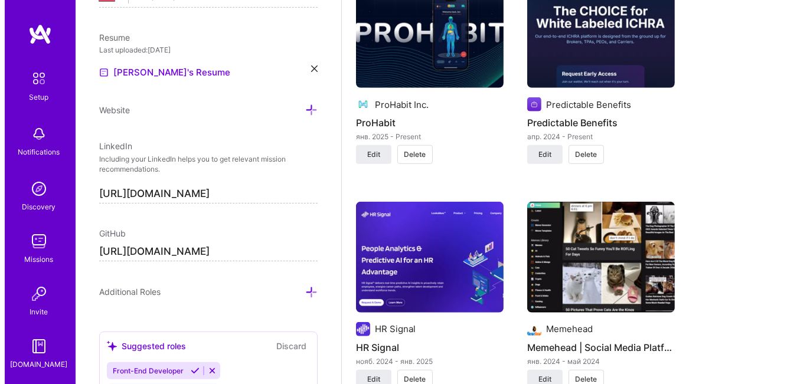
scroll to position [1014, 0]
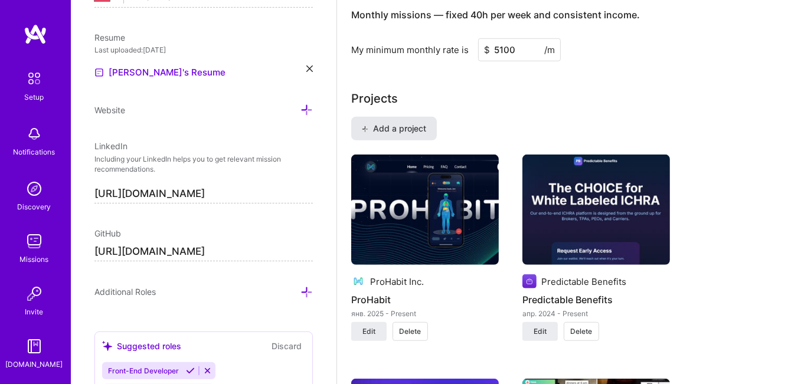
click at [381, 123] on span "Add a project" at bounding box center [394, 129] width 64 height 12
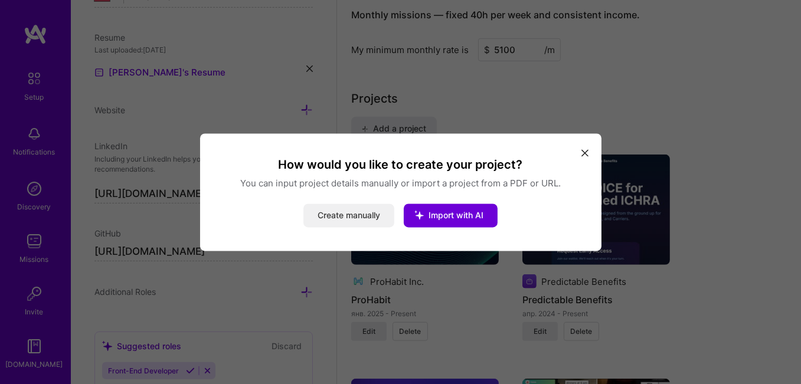
click at [352, 205] on button "Create manually" at bounding box center [348, 216] width 91 height 24
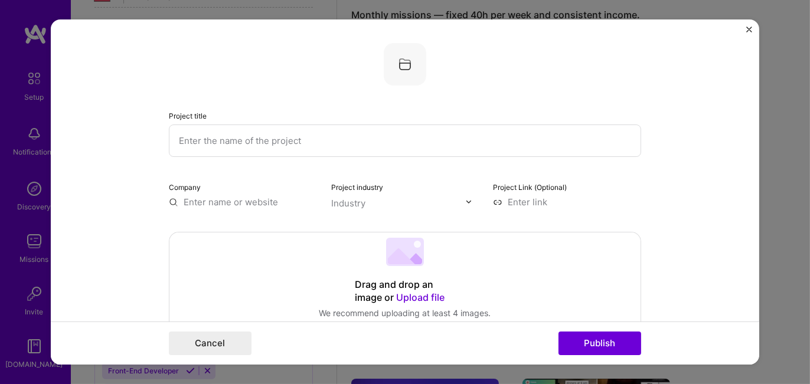
paste input "Investor2 — Automated Tax Reporting Platform for Crypto Traders"
type input "Investor2 — Automated Tax Reporting Platform for Crypto Traders"
click at [217, 204] on input "text" at bounding box center [243, 202] width 148 height 12
paste input "Investor2"
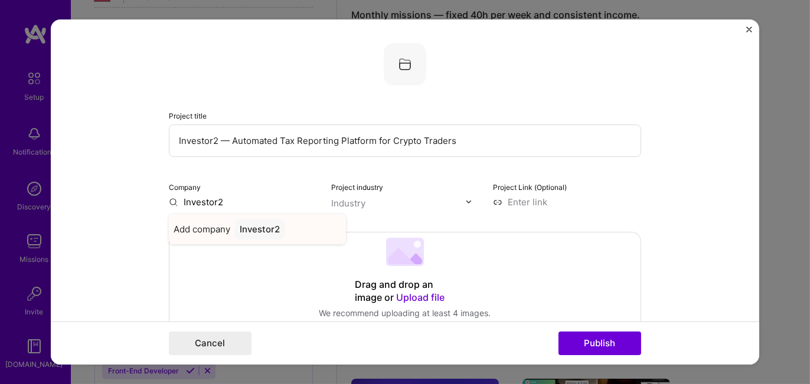
type input "Investor2"
click at [255, 230] on div "Investor2" at bounding box center [260, 229] width 50 height 21
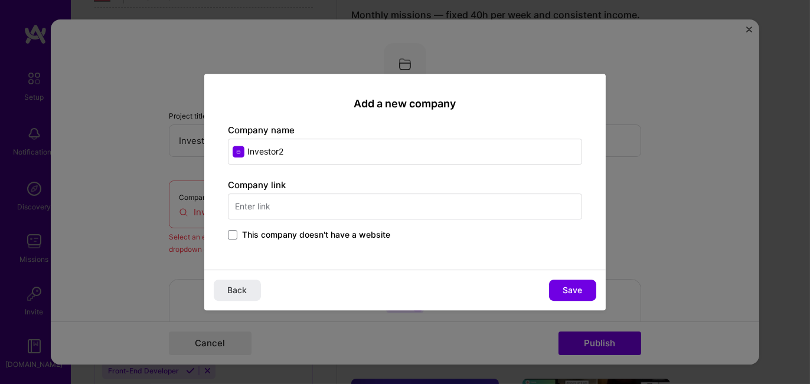
click at [259, 208] on input "text" at bounding box center [405, 207] width 354 height 26
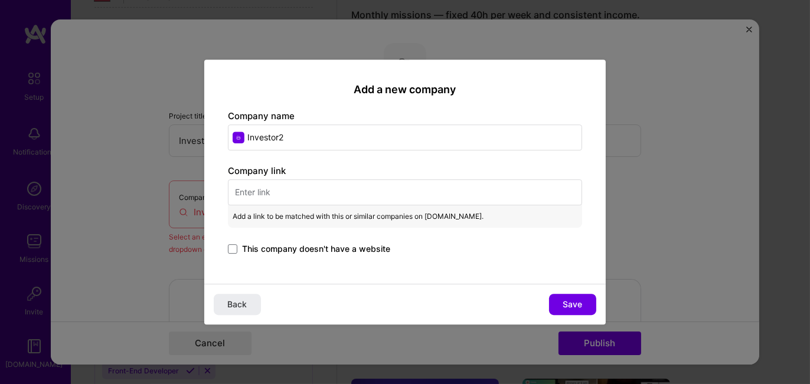
paste input "https://investor2.com/"
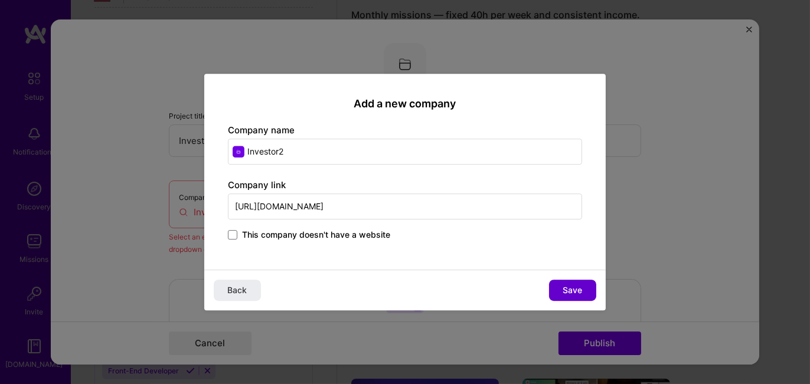
type input "https://investor2.com/"
click at [571, 290] on span "Save" at bounding box center [572, 291] width 19 height 12
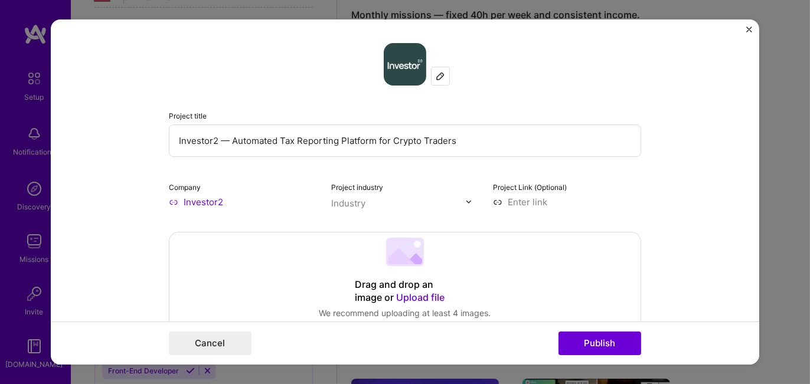
click at [465, 202] on img at bounding box center [468, 201] width 7 height 7
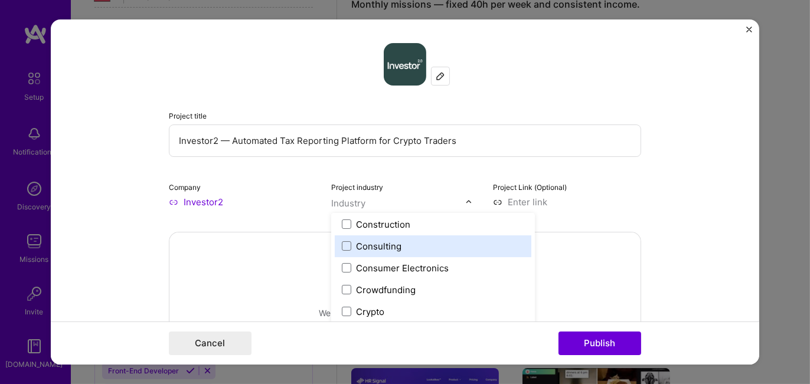
scroll to position [826, 0]
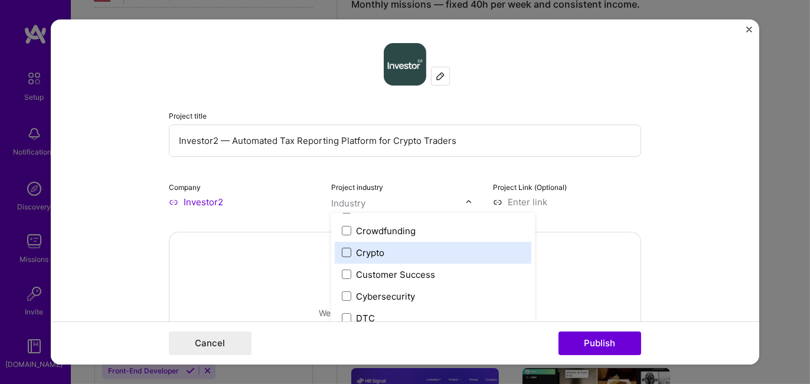
click at [342, 253] on span at bounding box center [346, 252] width 9 height 9
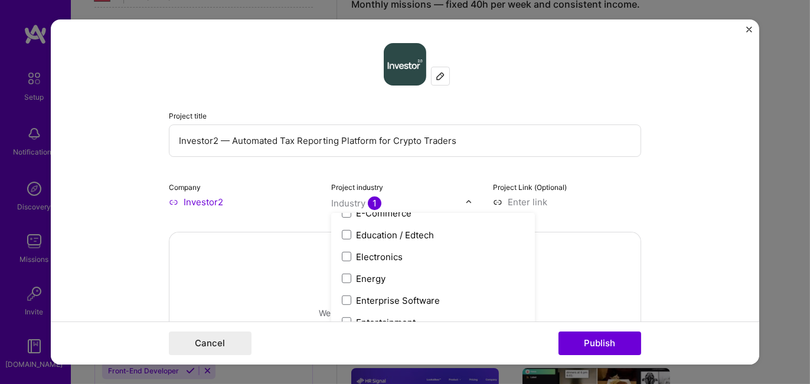
scroll to position [1181, 0]
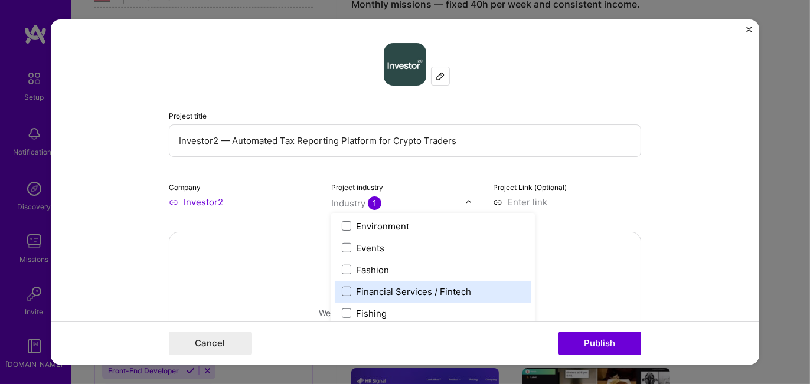
click at [343, 291] on span at bounding box center [346, 291] width 9 height 9
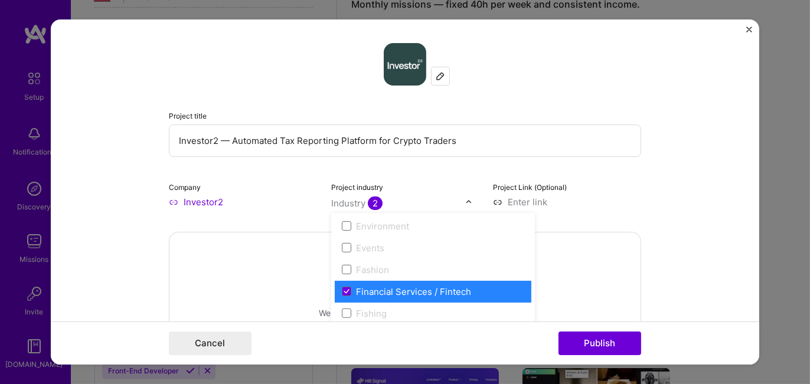
click at [599, 187] on div "Project Link (Optional)" at bounding box center [567, 195] width 148 height 28
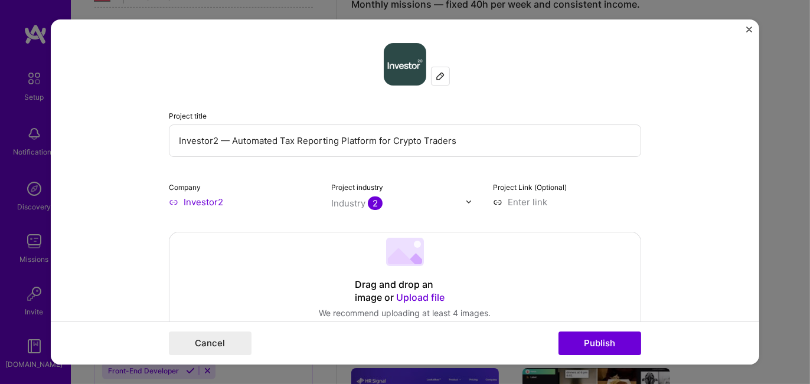
click at [409, 295] on span "Upload file" at bounding box center [420, 298] width 48 height 12
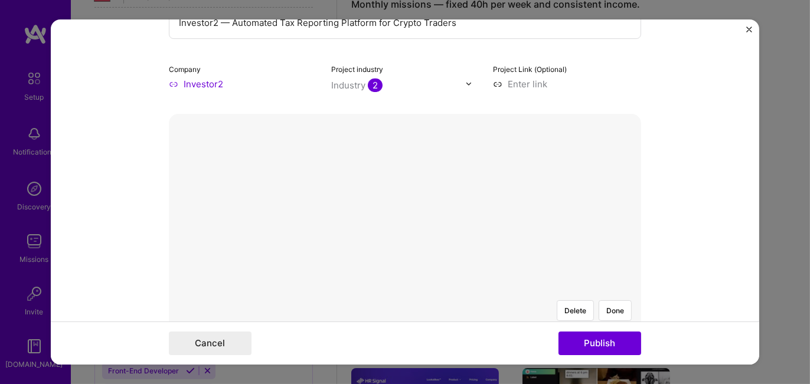
scroll to position [236, 0]
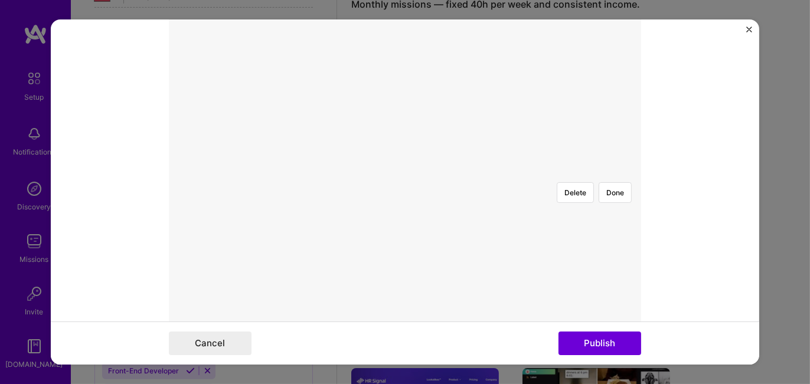
click at [405, 176] on div at bounding box center [566, 294] width 323 height 243
click at [603, 182] on button "Done" at bounding box center [615, 192] width 33 height 21
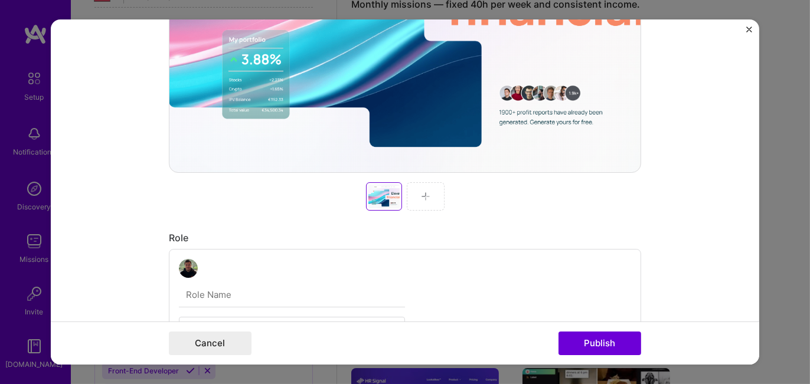
click at [414, 192] on div at bounding box center [426, 196] width 38 height 28
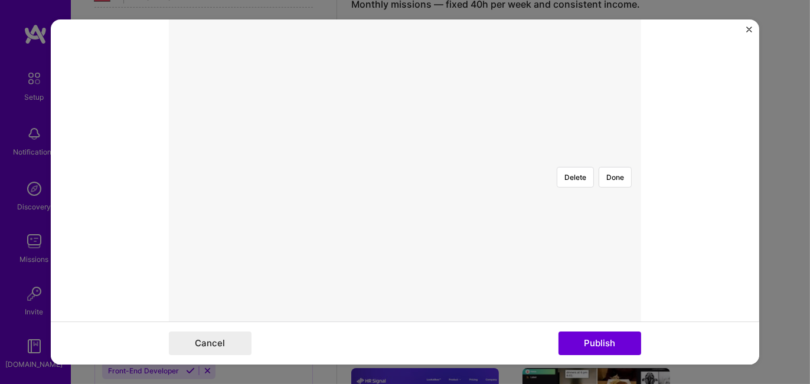
scroll to position [192, 0]
click at [560, 217] on div at bounding box center [706, 327] width 292 height 220
click at [608, 226] on button "Done" at bounding box center [615, 236] width 33 height 21
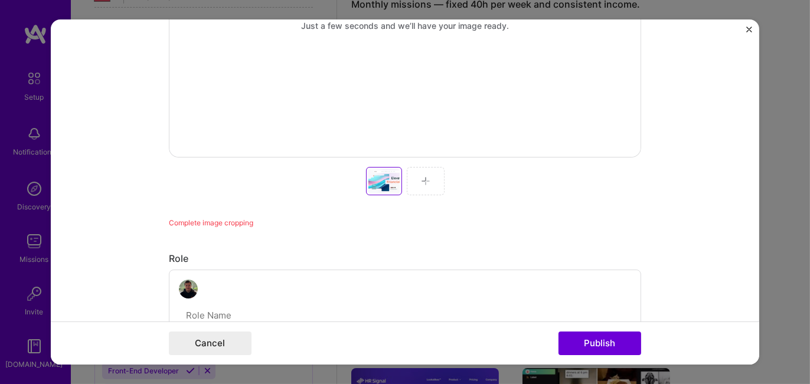
scroll to position [488, 0]
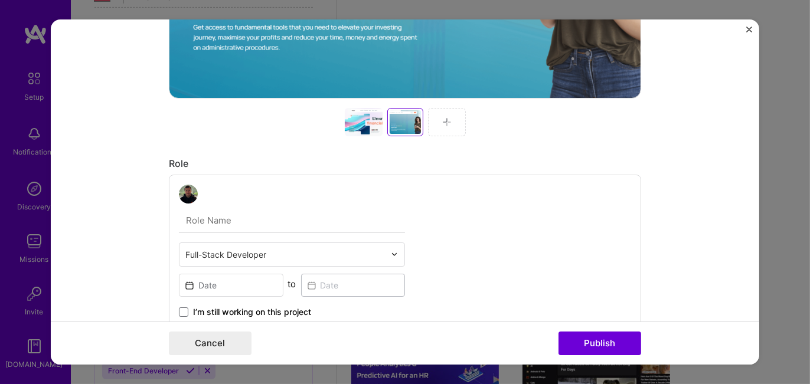
click at [332, 258] on input "text" at bounding box center [285, 255] width 200 height 12
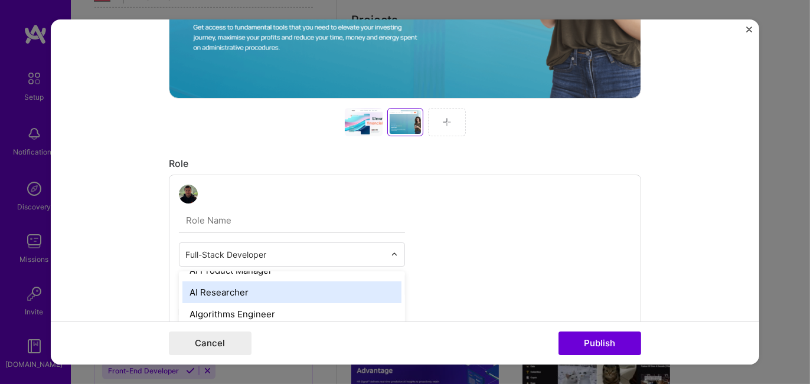
scroll to position [0, 0]
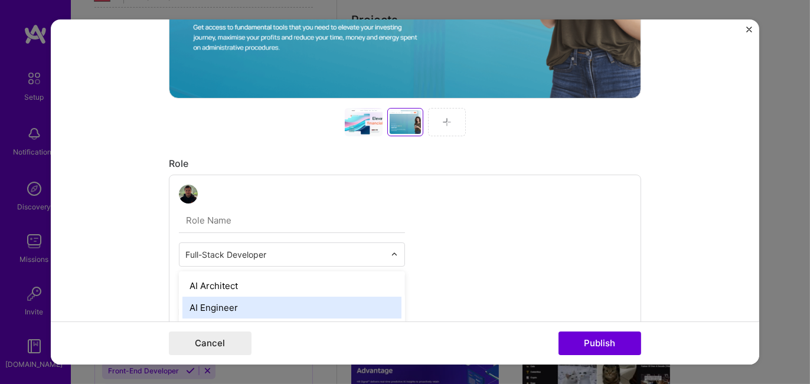
click at [247, 304] on div "AI Engineer" at bounding box center [291, 308] width 219 height 22
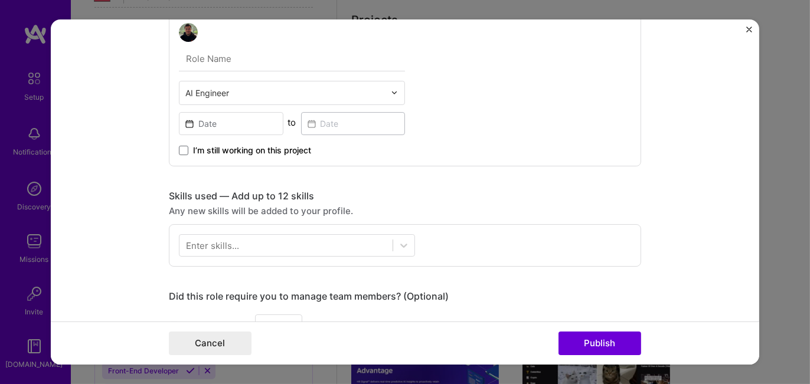
scroll to position [590, 0]
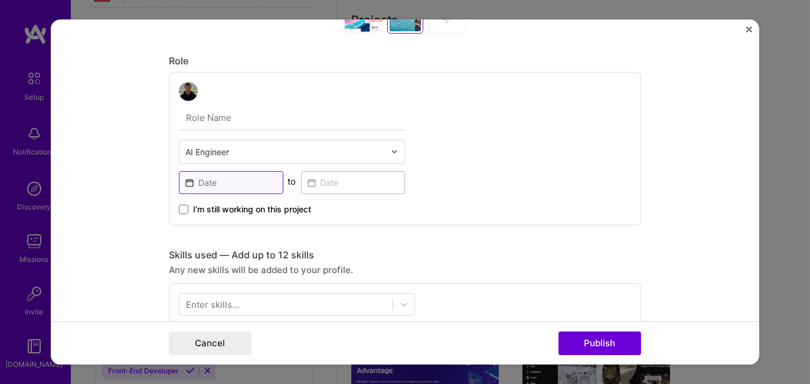
click at [187, 181] on input at bounding box center [231, 182] width 104 height 23
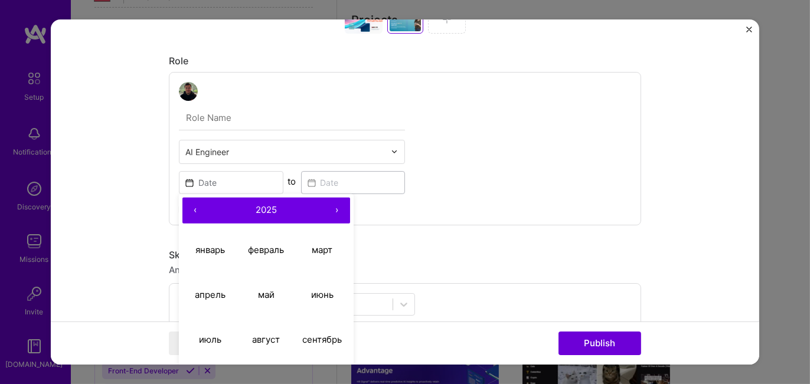
click at [192, 208] on button "‹" at bounding box center [195, 211] width 26 height 26
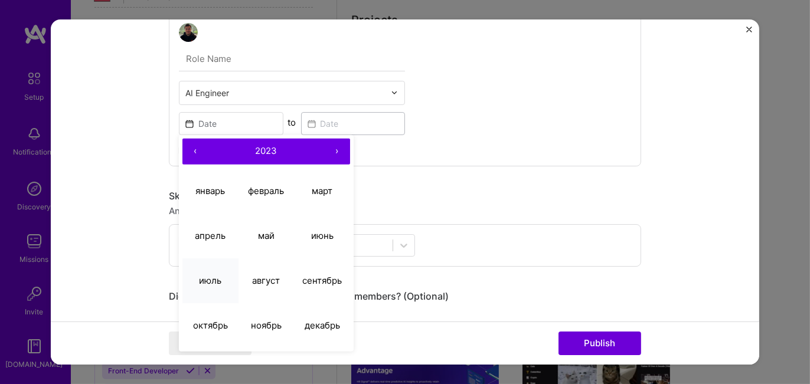
click at [201, 279] on abbr "июль" at bounding box center [210, 280] width 22 height 11
type input "Jul, 2023"
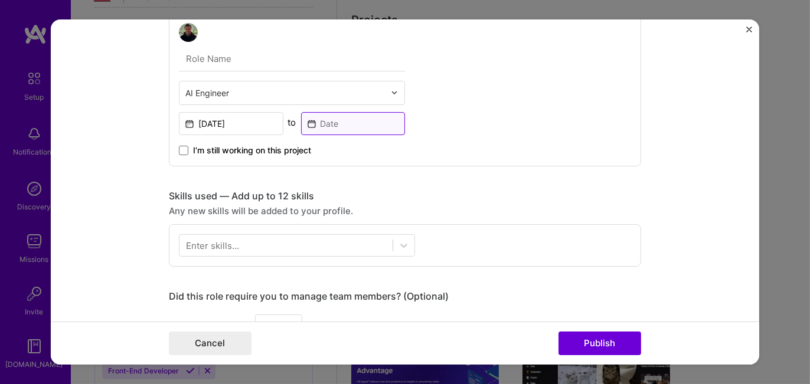
click at [309, 124] on input at bounding box center [353, 123] width 104 height 23
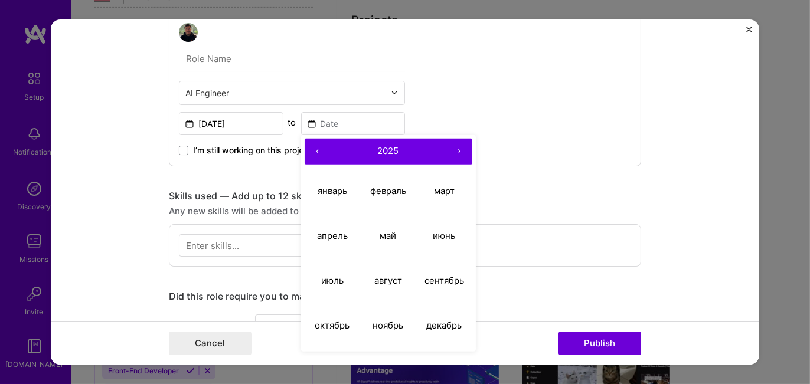
click at [313, 148] on button "‹" at bounding box center [318, 152] width 26 height 26
click at [437, 235] on abbr "июнь" at bounding box center [444, 235] width 22 height 11
type input "Jun, 2024"
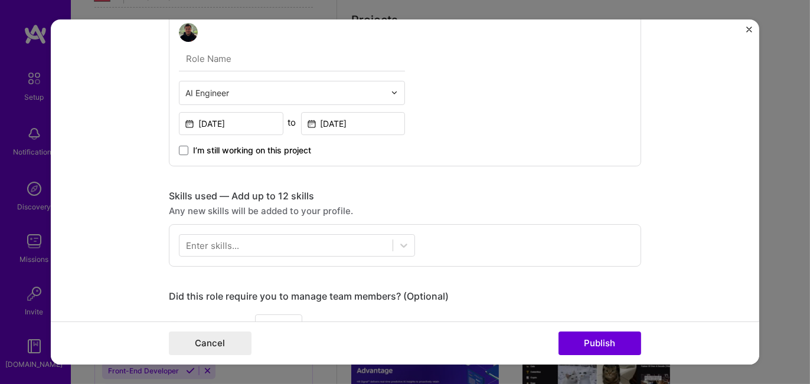
scroll to position [708, 0]
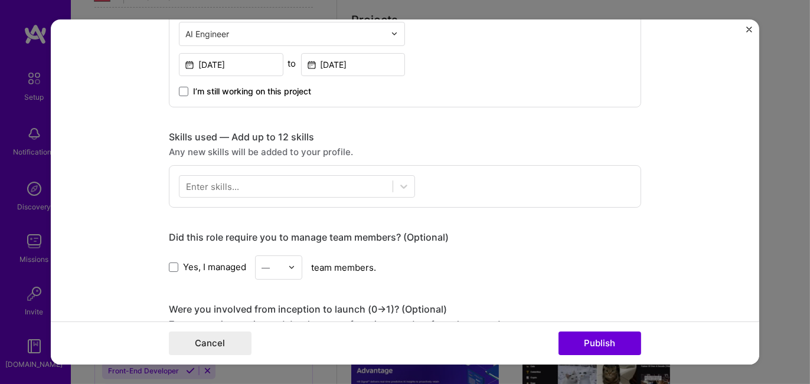
click at [207, 188] on div "Enter skills..." at bounding box center [212, 186] width 53 height 12
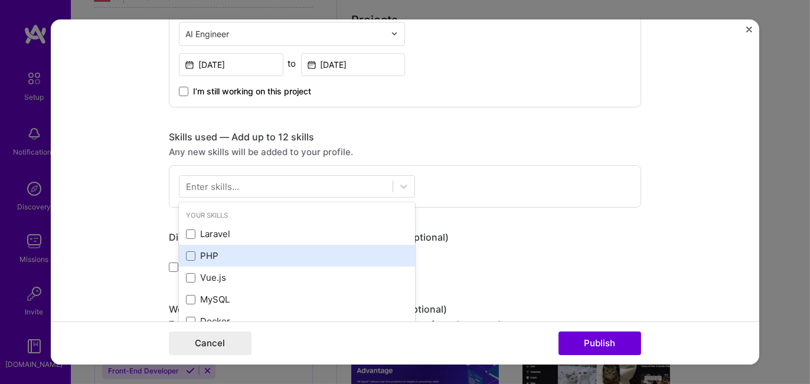
click at [187, 233] on span at bounding box center [190, 234] width 9 height 9
click at [0, 0] on input "checkbox" at bounding box center [0, 0] width 0 height 0
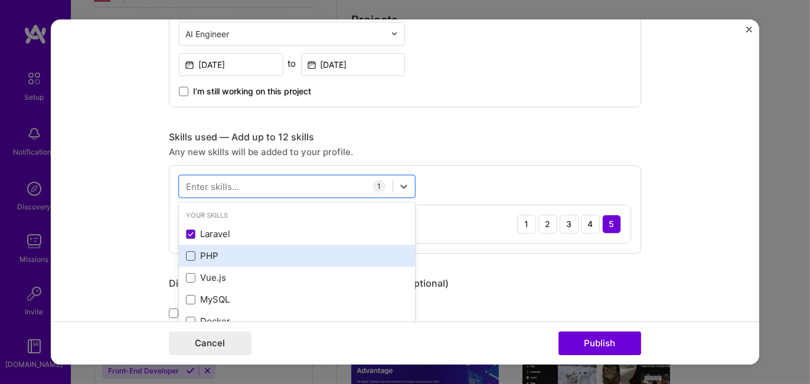
click at [186, 251] on span at bounding box center [190, 255] width 9 height 9
click at [0, 0] on input "checkbox" at bounding box center [0, 0] width 0 height 0
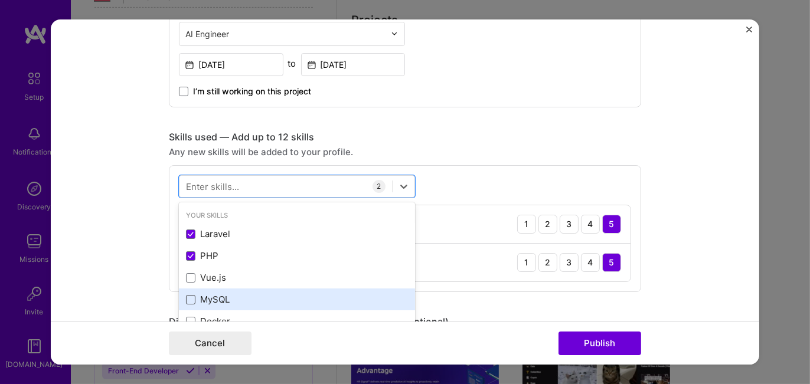
click at [188, 300] on span at bounding box center [190, 299] width 9 height 9
click at [0, 0] on input "checkbox" at bounding box center [0, 0] width 0 height 0
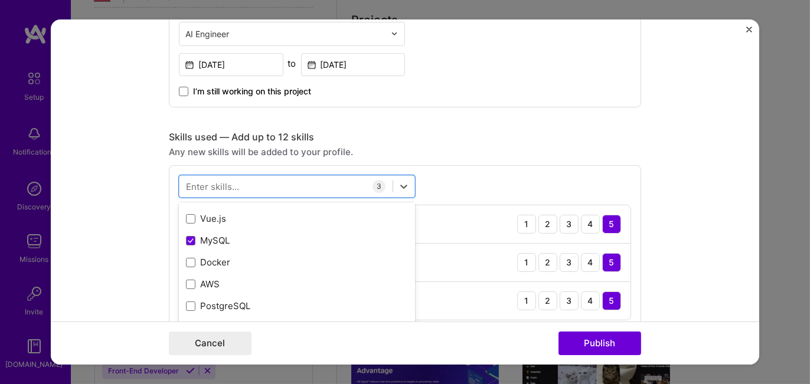
scroll to position [236, 0]
type input "И"
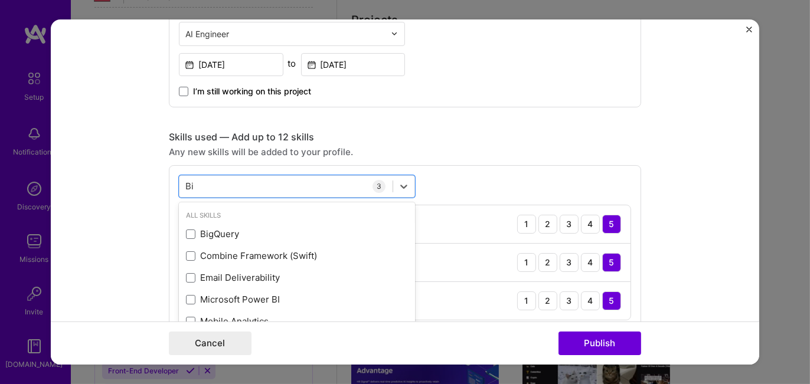
type input "B"
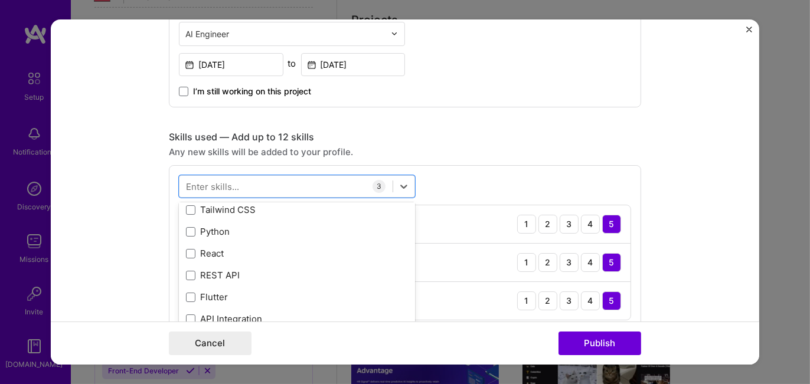
scroll to position [236, 0]
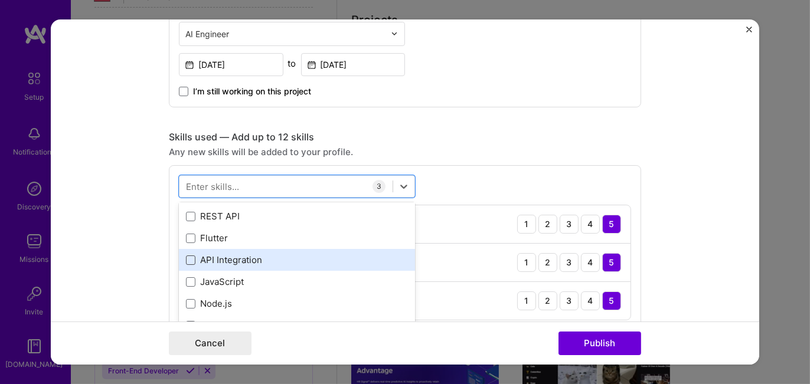
click at [186, 262] on span at bounding box center [190, 260] width 9 height 9
click at [0, 0] on input "checkbox" at bounding box center [0, 0] width 0 height 0
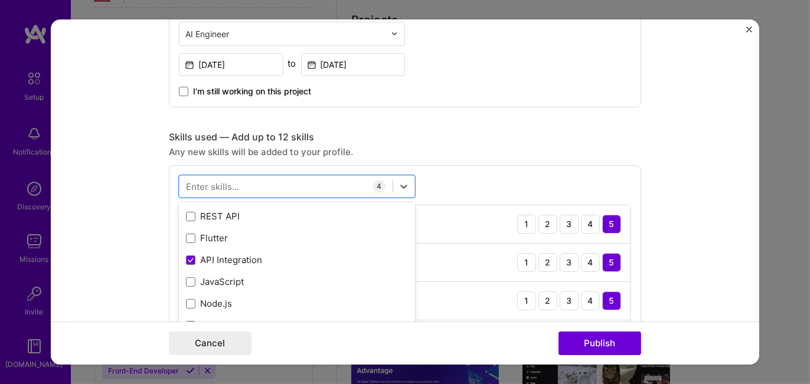
scroll to position [295, 0]
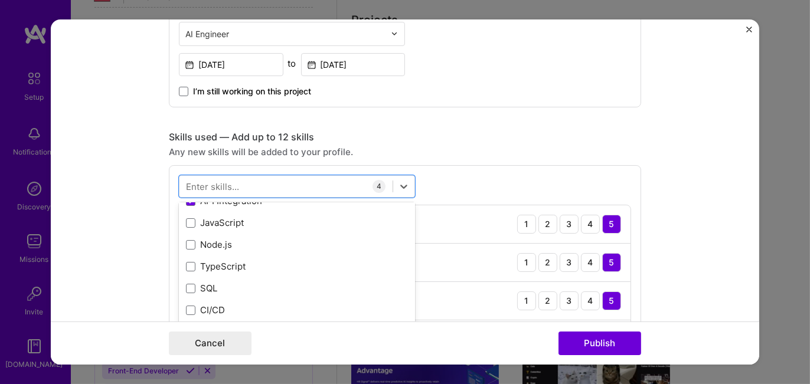
click at [446, 181] on div "option API Integration, selected. option JavaScript focused, 0 of 2. 378 result…" at bounding box center [405, 267] width 472 height 204
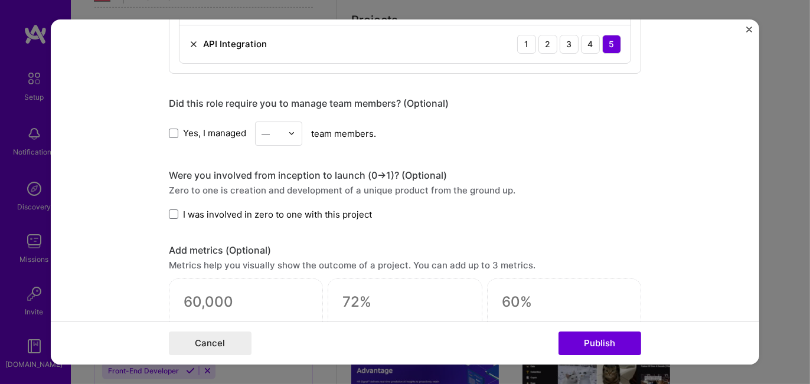
scroll to position [1240, 0]
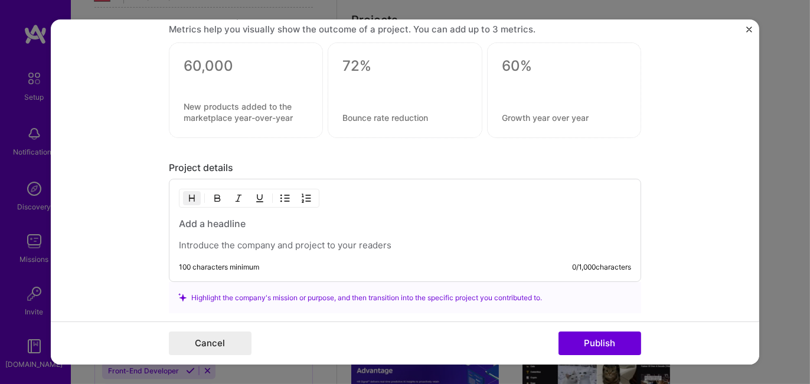
click at [192, 223] on h3 at bounding box center [405, 223] width 452 height 13
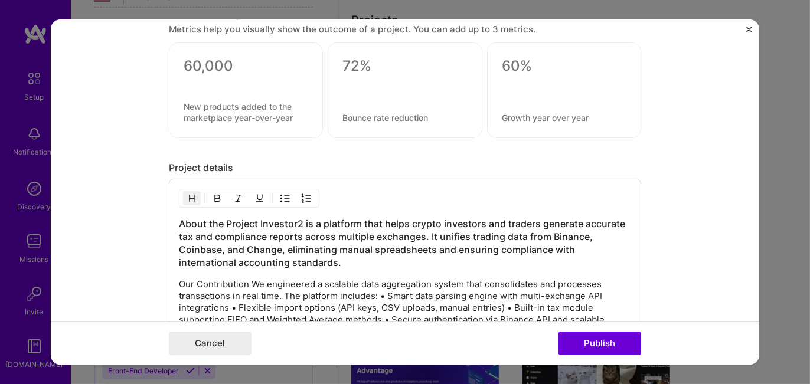
click at [256, 219] on h3 "About the Project Investor2 is a platform that helps crypto investors and trade…" at bounding box center [405, 243] width 452 height 52
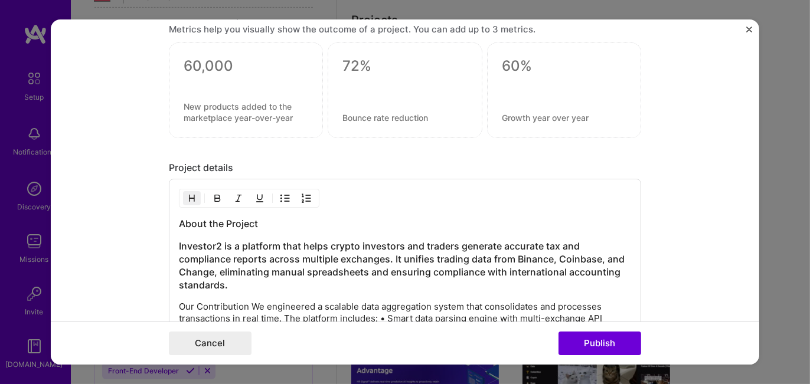
drag, startPoint x: 174, startPoint y: 221, endPoint x: 237, endPoint y: 205, distance: 65.0
click at [257, 220] on h3 "About the Project" at bounding box center [405, 223] width 452 height 13
click at [215, 194] on img "button" at bounding box center [217, 198] width 9 height 9
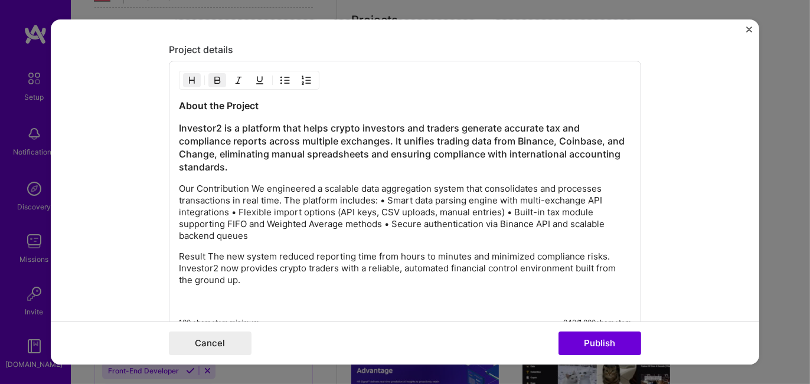
click at [247, 183] on p "Our Contribution We engineered a scalable data aggregation system that consolid…" at bounding box center [405, 212] width 452 height 59
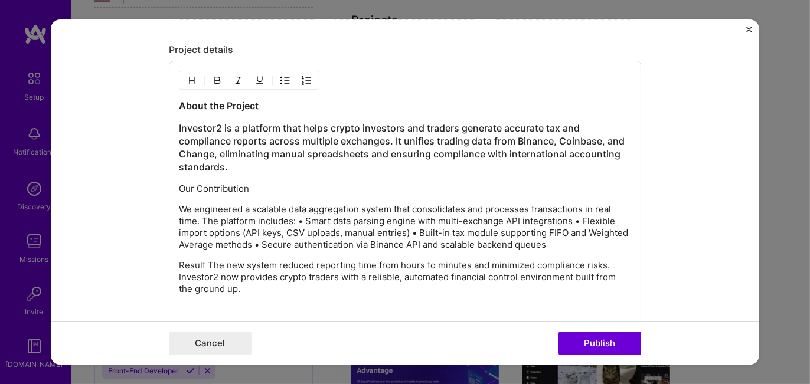
drag, startPoint x: 175, startPoint y: 184, endPoint x: 249, endPoint y: 126, distance: 93.7
click at [252, 183] on p "Our Contribution" at bounding box center [405, 189] width 452 height 12
click at [213, 76] on img "button" at bounding box center [217, 80] width 9 height 9
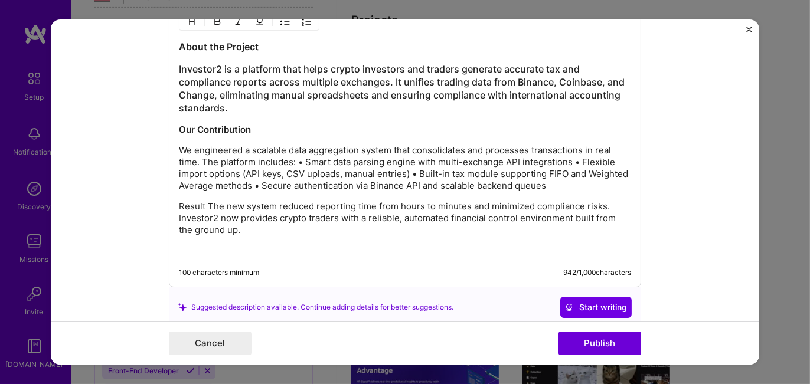
click at [202, 204] on p "Result The new system reduced reporting time from hours to minutes and minimize…" at bounding box center [405, 218] width 452 height 35
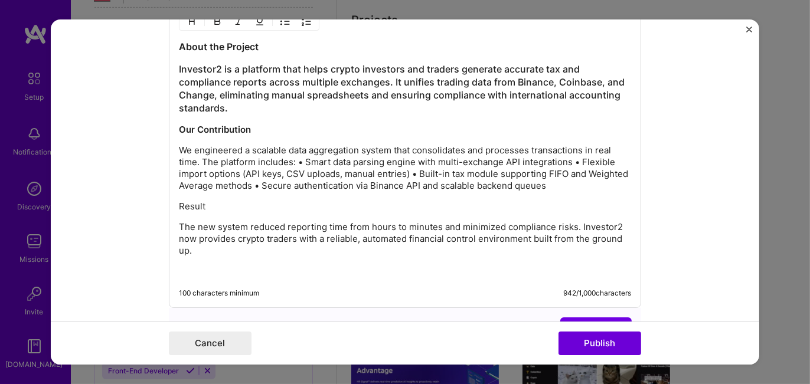
drag, startPoint x: 175, startPoint y: 202, endPoint x: 212, endPoint y: 202, distance: 36.6
click at [212, 202] on p "Result" at bounding box center [405, 207] width 452 height 12
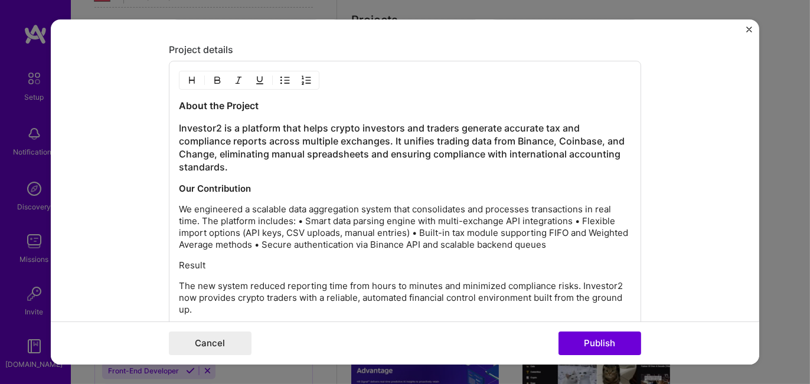
drag, startPoint x: 210, startPoint y: 76, endPoint x: 246, endPoint y: 61, distance: 38.9
click at [213, 76] on img "button" at bounding box center [217, 80] width 9 height 9
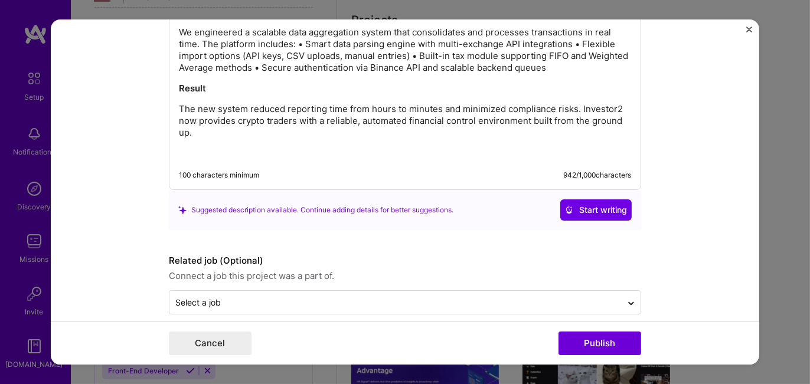
scroll to position [1545, 0]
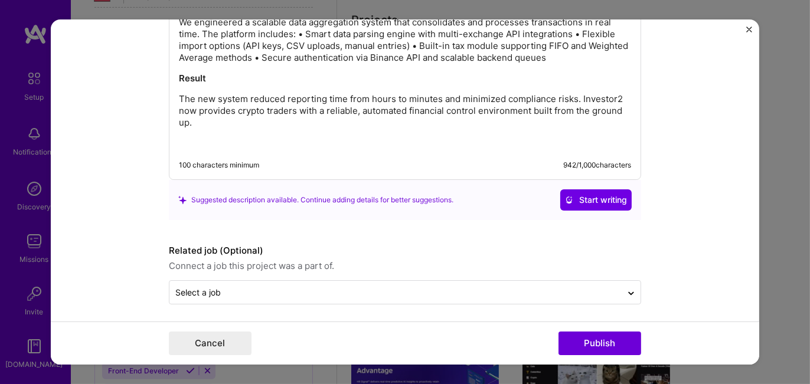
click at [705, 168] on form "Project title Investor2 — Automated Tax Reporting Platform for Crypto Traders C…" at bounding box center [405, 192] width 708 height 346
click at [603, 345] on button "Publish" at bounding box center [599, 344] width 83 height 24
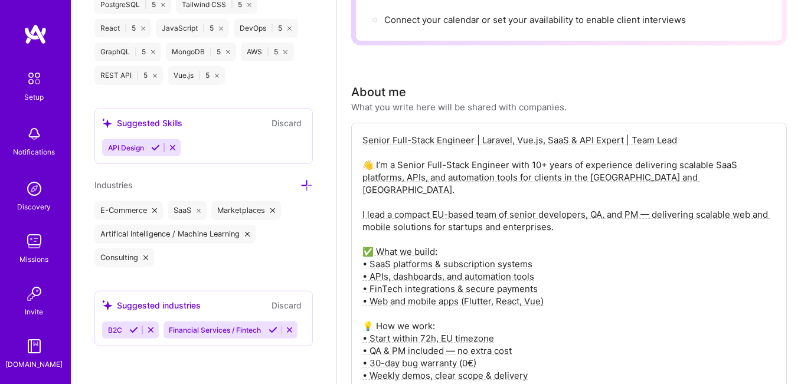
scroll to position [0, 0]
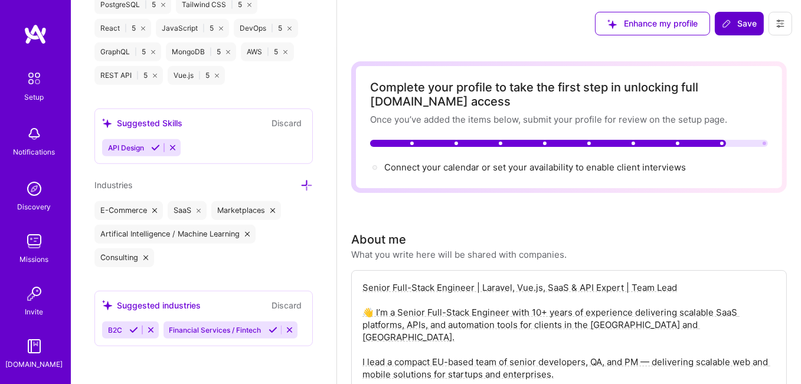
click at [741, 20] on span "Save" at bounding box center [739, 24] width 35 height 12
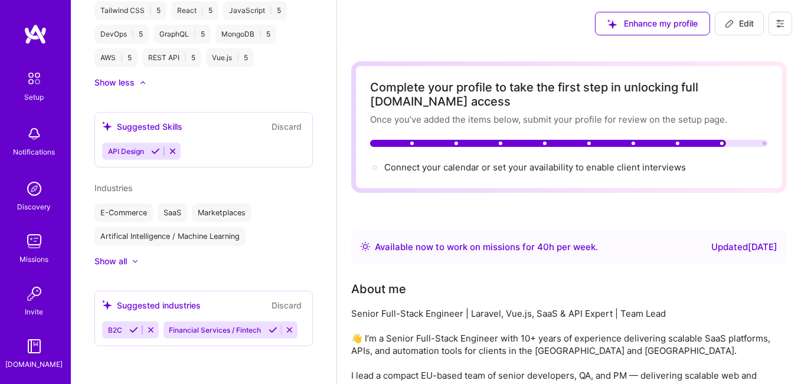
scroll to position [515, 0]
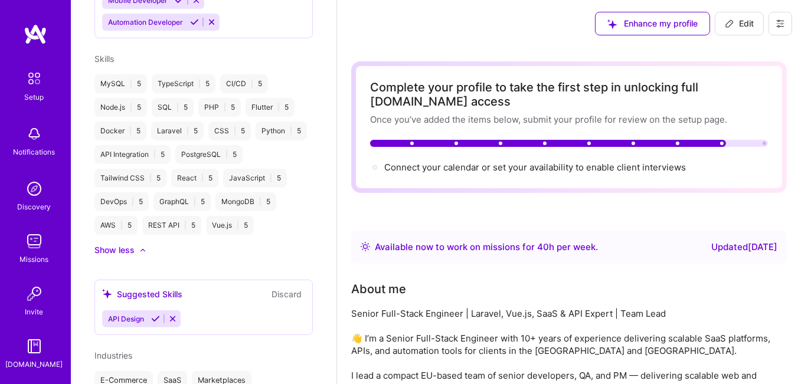
click at [172, 323] on icon at bounding box center [172, 319] width 9 height 9
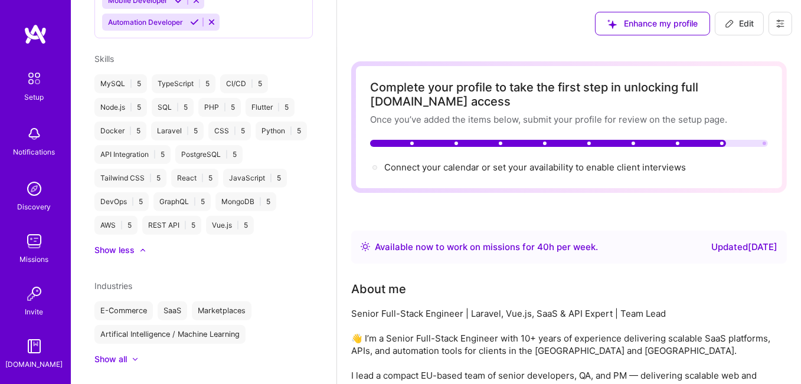
scroll to position [641, 0]
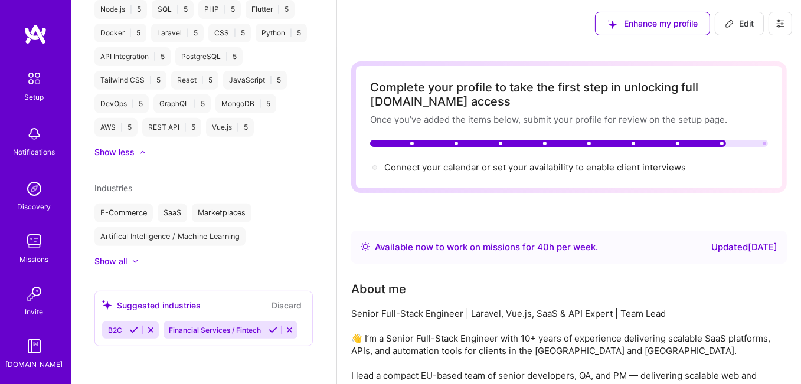
click at [131, 326] on icon at bounding box center [133, 330] width 9 height 9
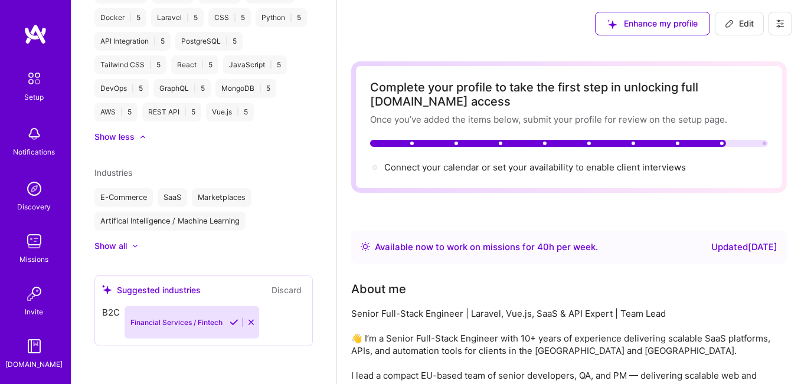
scroll to position [619, 0]
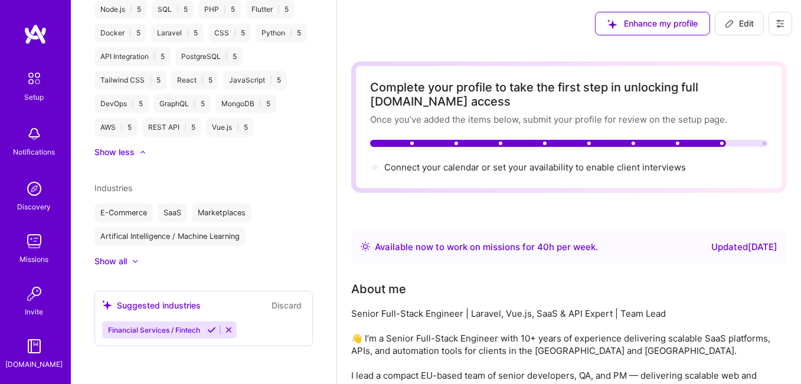
click at [212, 329] on icon at bounding box center [211, 330] width 9 height 9
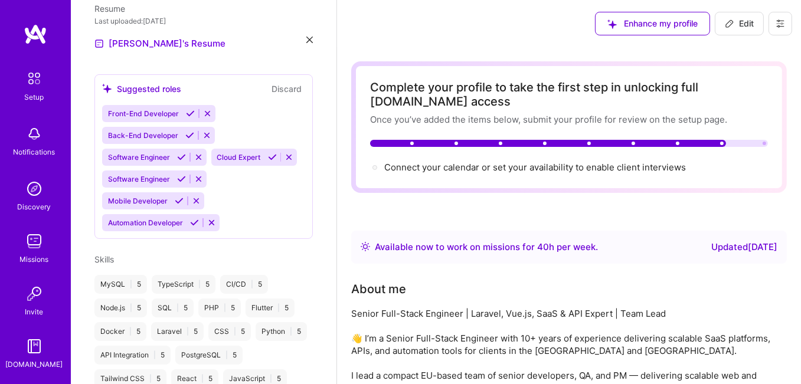
scroll to position [255, 0]
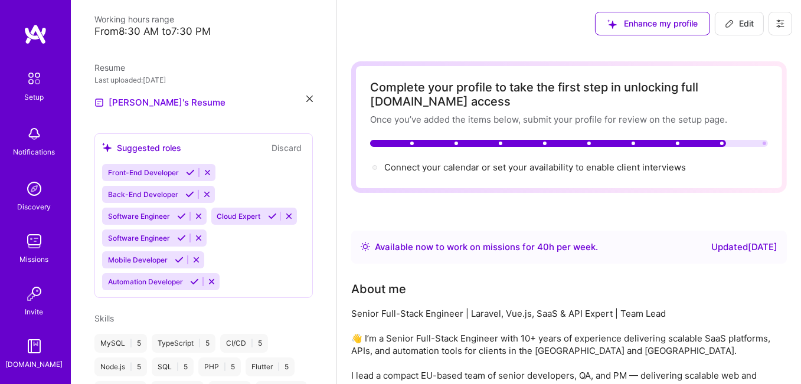
click at [180, 264] on icon at bounding box center [179, 260] width 9 height 9
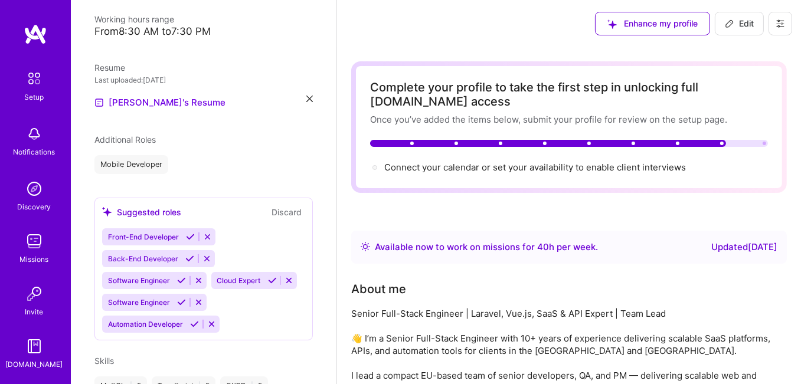
click at [211, 329] on icon at bounding box center [211, 324] width 9 height 9
click at [188, 233] on icon at bounding box center [190, 237] width 9 height 9
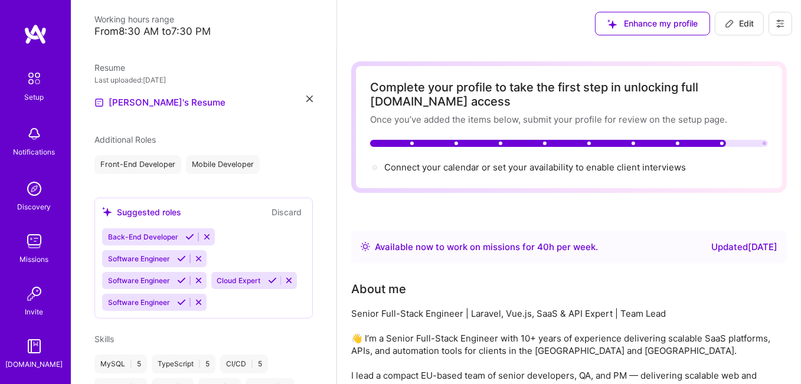
click at [188, 233] on icon at bounding box center [189, 237] width 9 height 9
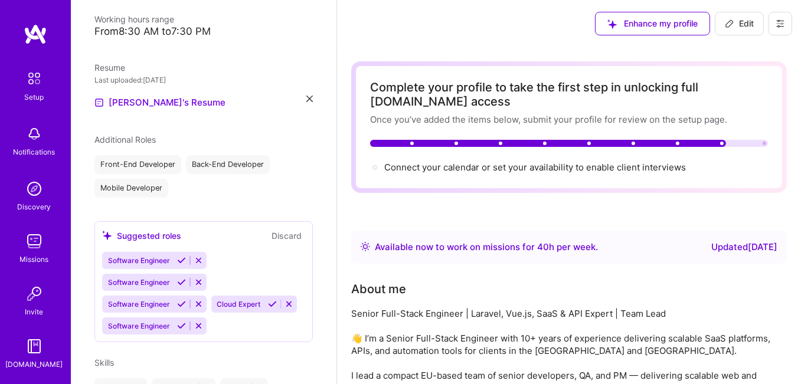
click at [268, 309] on icon at bounding box center [272, 304] width 9 height 9
click at [182, 278] on icon at bounding box center [181, 282] width 9 height 9
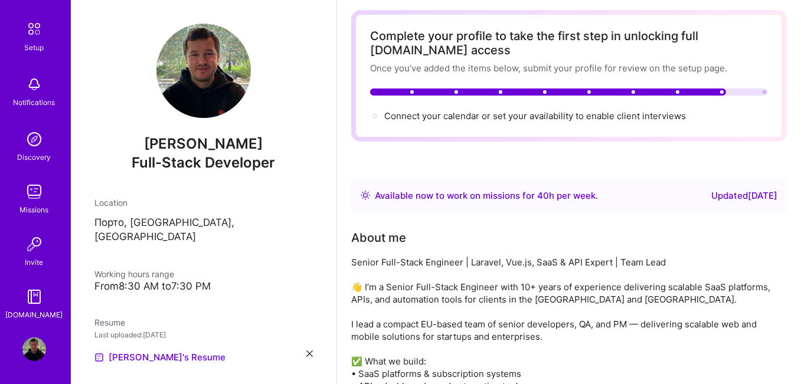
scroll to position [0, 0]
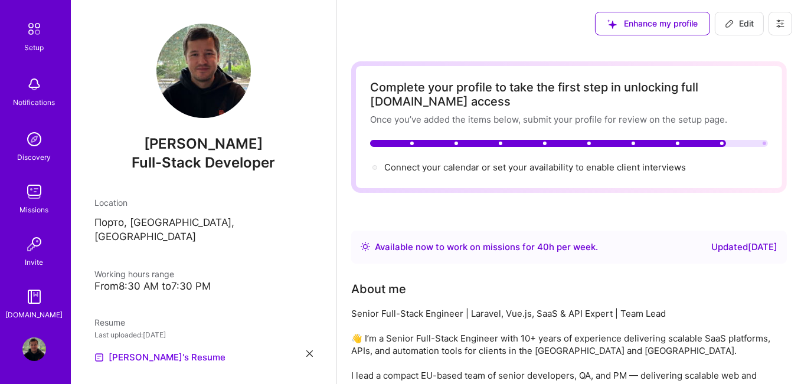
click at [779, 27] on icon at bounding box center [780, 23] width 7 height 7
click at [720, 50] on button "Settings" at bounding box center [748, 50] width 89 height 30
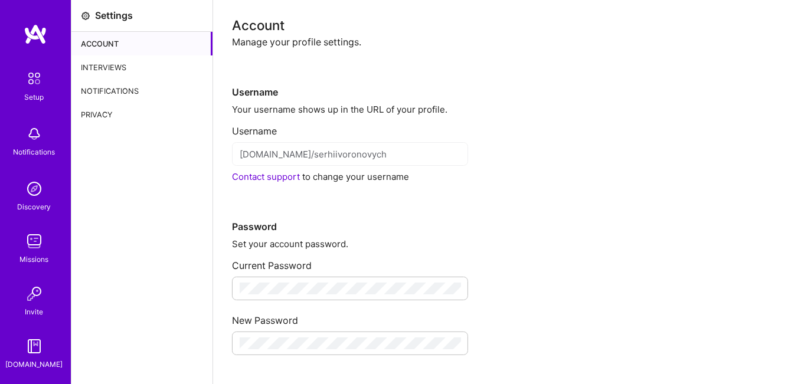
click at [106, 68] on div "Interviews" at bounding box center [141, 67] width 141 height 24
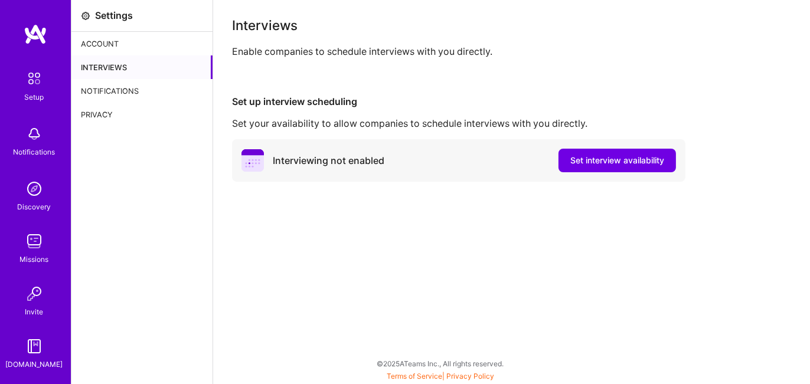
click at [31, 86] on img at bounding box center [34, 78] width 25 height 25
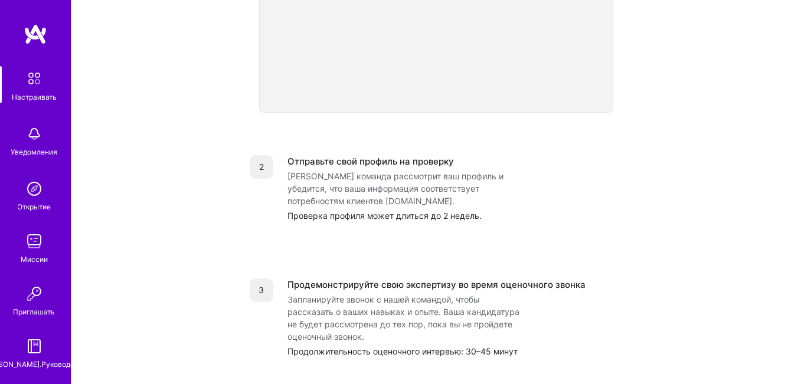
scroll to position [438, 0]
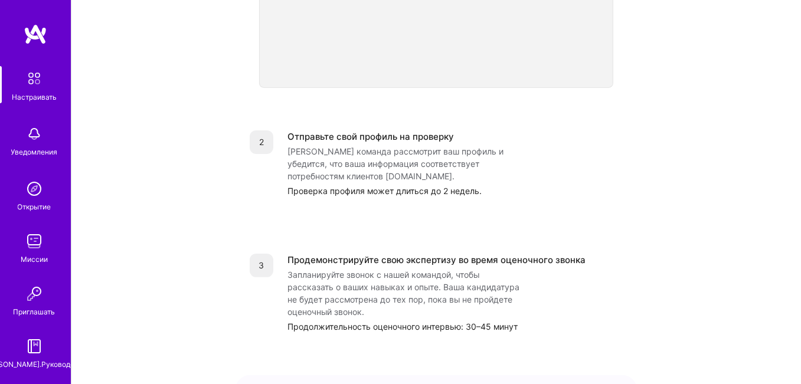
click at [390, 131] on font "Отправьте свой профиль на проверку" at bounding box center [370, 136] width 166 height 11
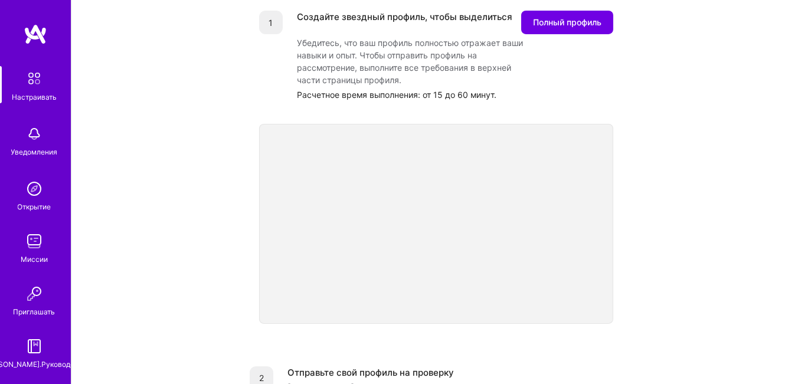
scroll to position [25, 0]
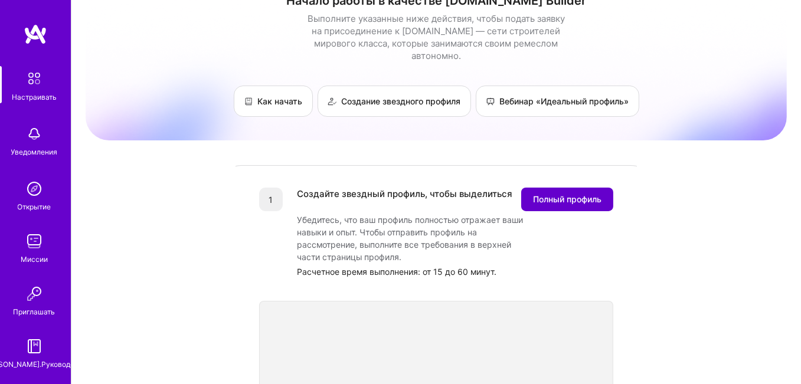
click at [567, 194] on font "Полный профиль" at bounding box center [567, 199] width 68 height 10
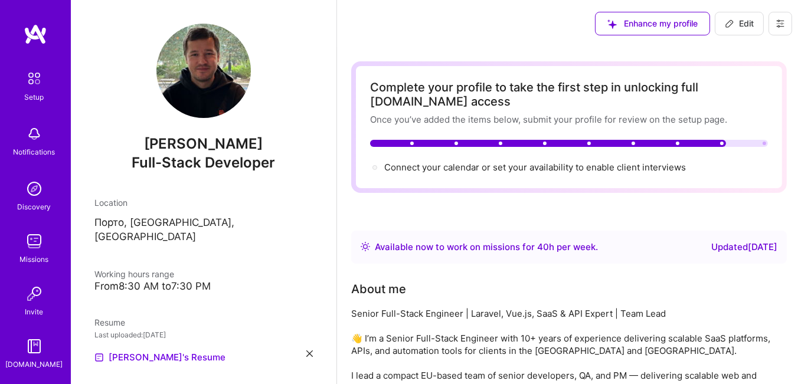
click at [779, 24] on icon at bounding box center [780, 24] width 7 height 2
click at [749, 84] on button "Payment method" at bounding box center [748, 81] width 89 height 30
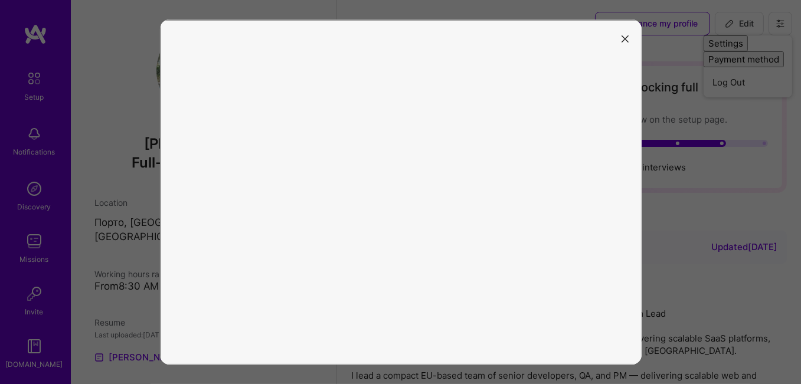
click at [622, 37] on icon "modal" at bounding box center [625, 38] width 7 height 7
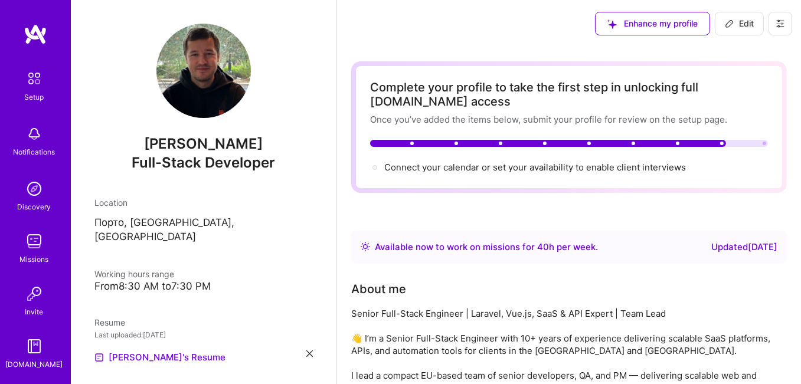
click at [387, 247] on div "Available now to work on missions for 40 h per week ." at bounding box center [486, 247] width 223 height 14
click at [366, 247] on img at bounding box center [365, 246] width 9 height 9
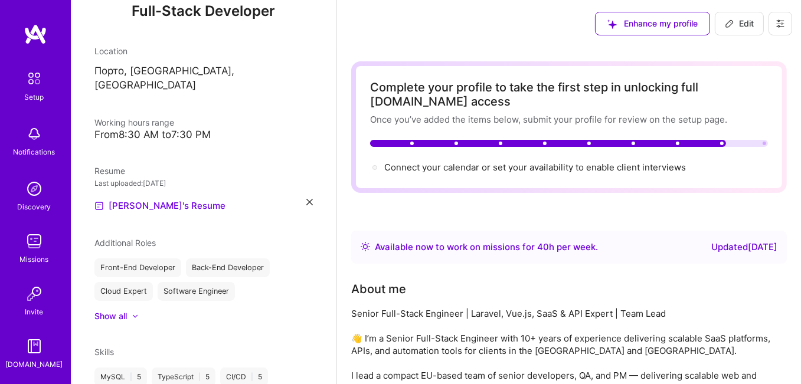
click at [30, 192] on img at bounding box center [34, 189] width 24 height 24
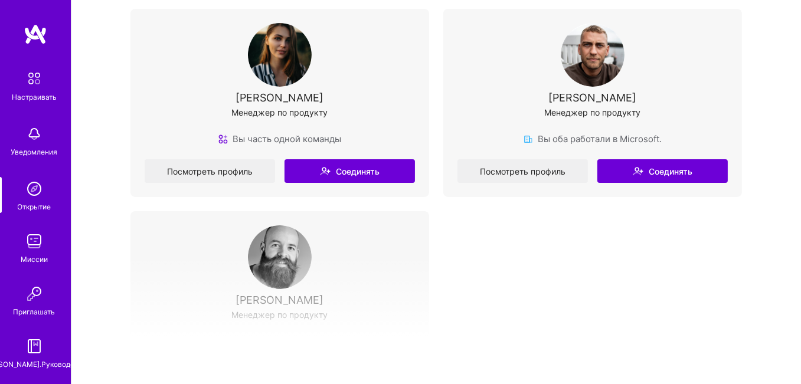
scroll to position [59, 0]
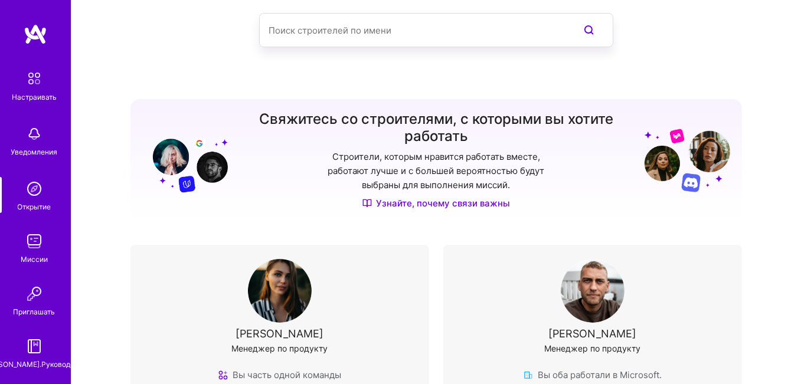
click at [32, 246] on img at bounding box center [34, 242] width 24 height 24
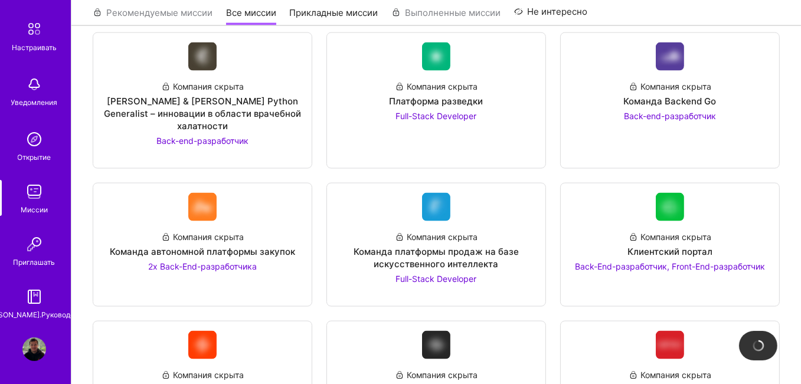
scroll to position [2527, 0]
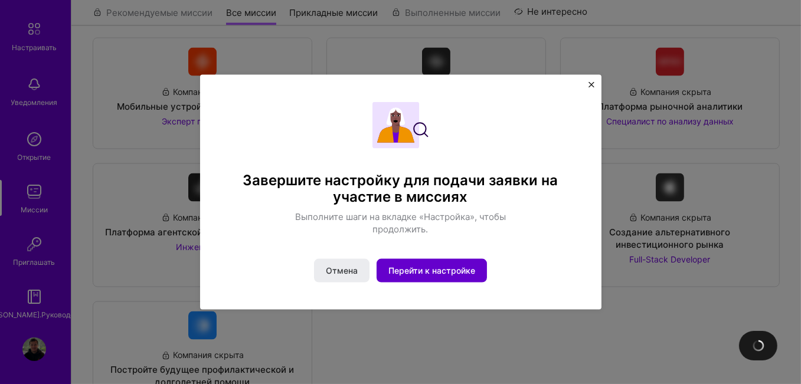
click at [401, 276] on font "Перейти к настройке" at bounding box center [431, 271] width 87 height 10
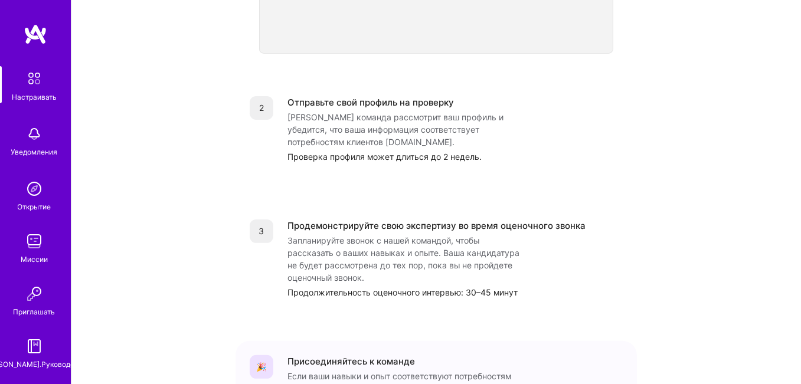
scroll to position [561, 0]
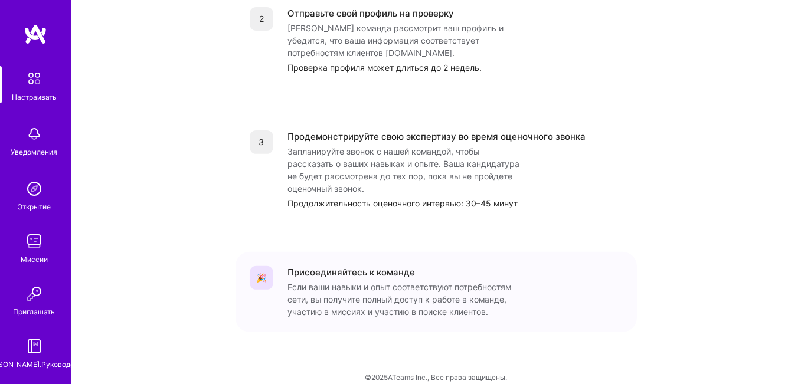
click at [319, 282] on font "Если ваши навыки и опыт соответствуют потребностям сети, вы получите полный дос…" at bounding box center [399, 299] width 224 height 35
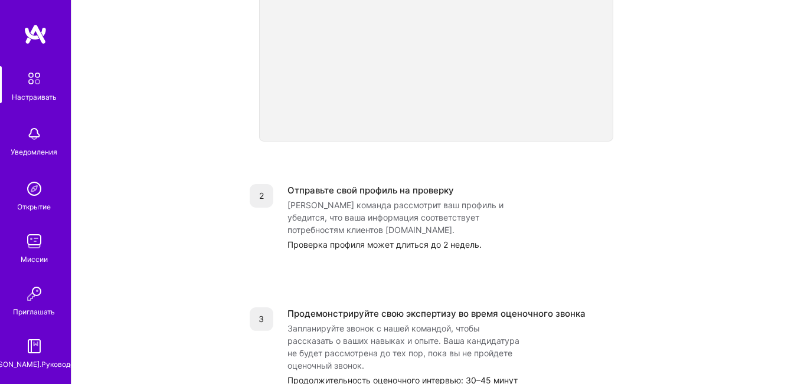
scroll to position [325, 0]
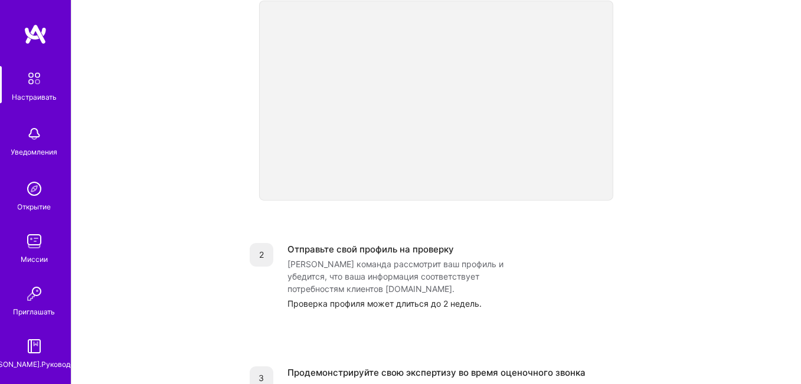
click at [661, 113] on div "Начало работы в качестве A.Team Builder Выполните указанные ниже действия, чтоб…" at bounding box center [436, 155] width 701 height 942
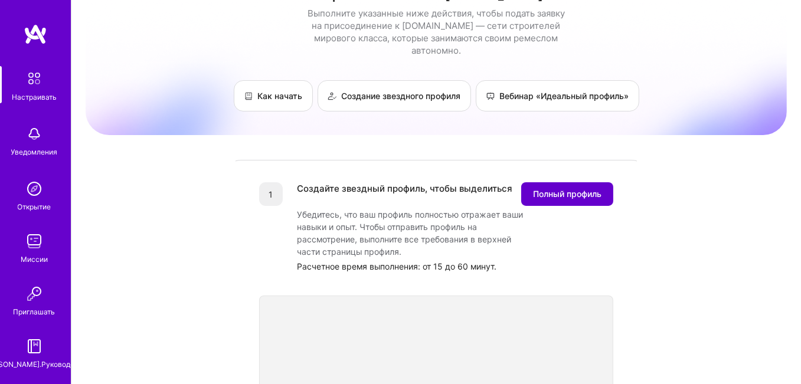
click at [552, 188] on span "Полный профиль" at bounding box center [567, 194] width 68 height 12
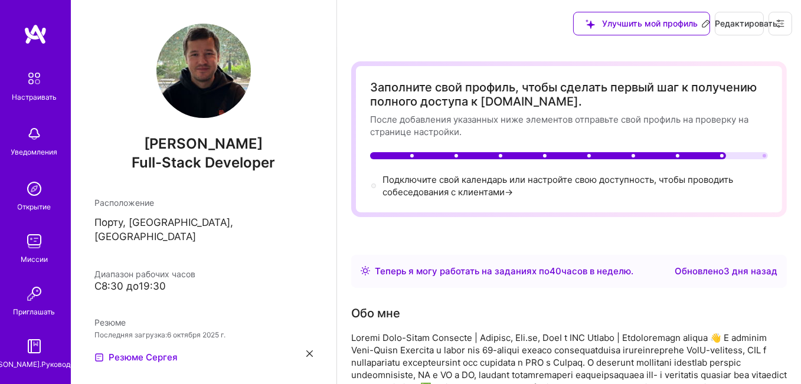
click at [416, 185] on div "Подключите свой календарь или настройте свою доступность, чтобы проводить собес…" at bounding box center [575, 186] width 385 height 25
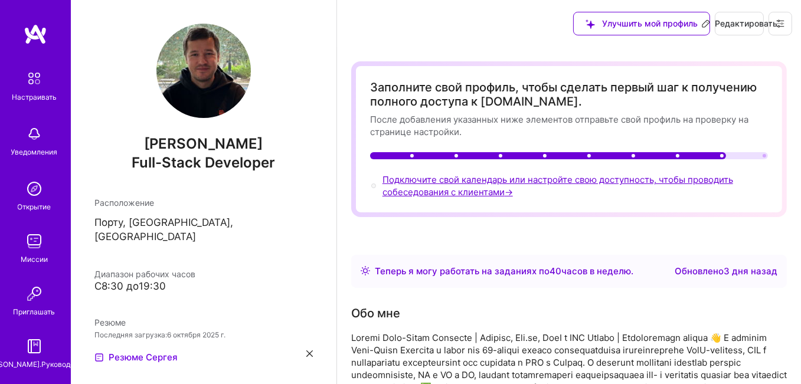
click at [419, 179] on font "Подключите свой календарь или настройте свою доступность, чтобы проводить собес…" at bounding box center [558, 186] width 351 height 24
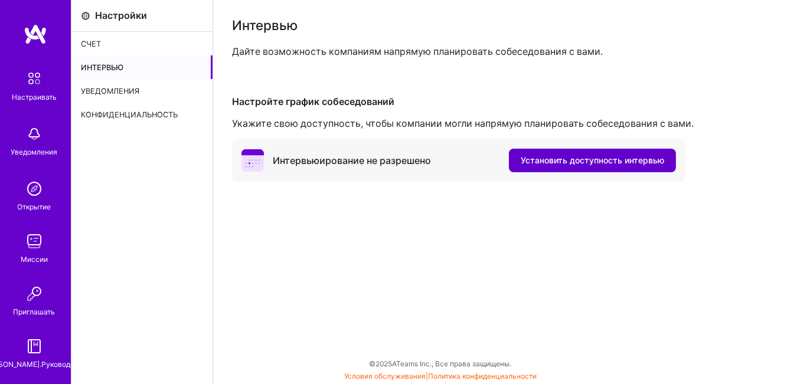
click at [552, 152] on button "Установить доступность интервью" at bounding box center [592, 161] width 167 height 24
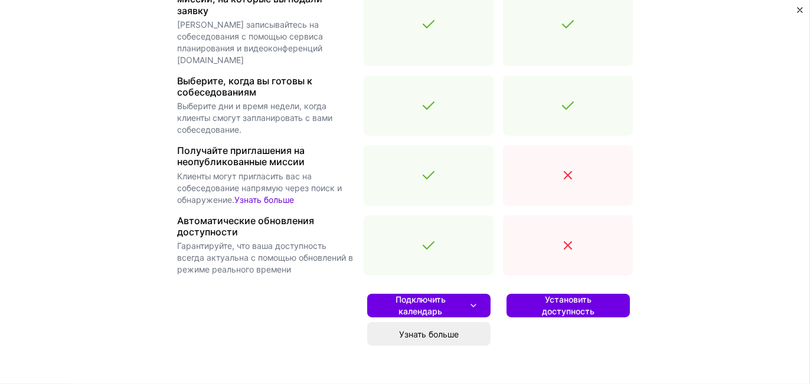
scroll to position [401, 0]
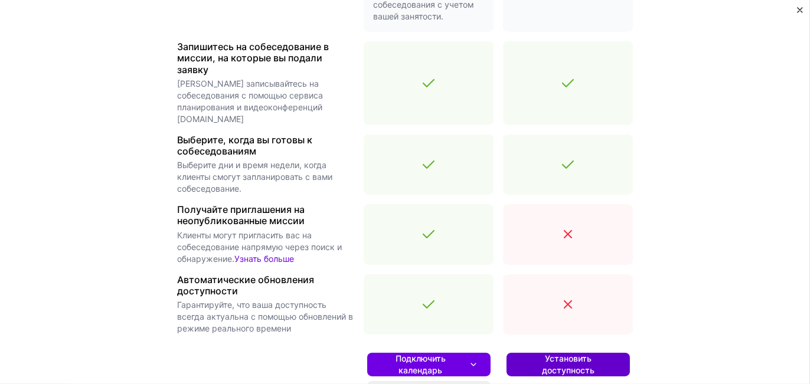
click at [547, 354] on font "Установить доступность" at bounding box center [568, 365] width 53 height 22
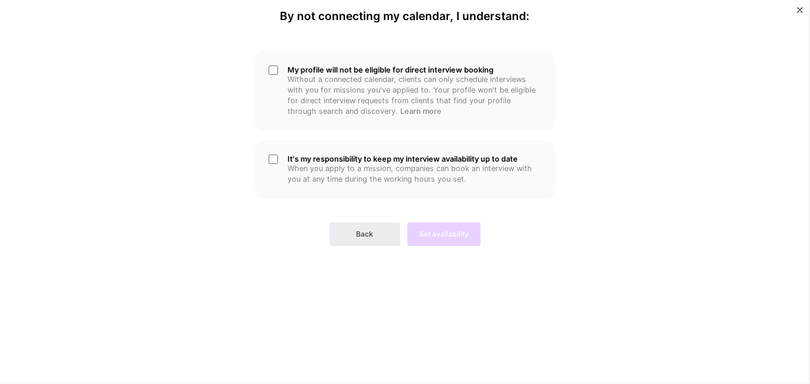
scroll to position [0, 0]
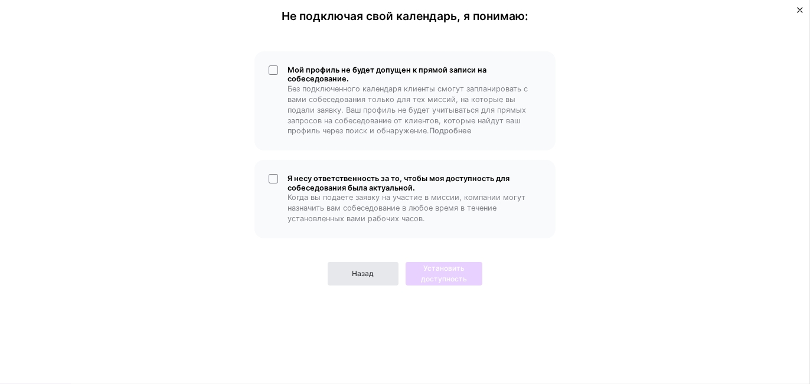
click at [349, 280] on button "Назад" at bounding box center [363, 274] width 71 height 24
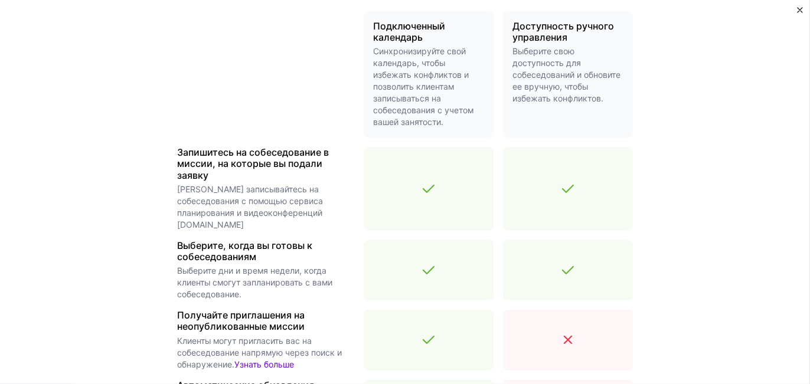
scroll to position [519, 0]
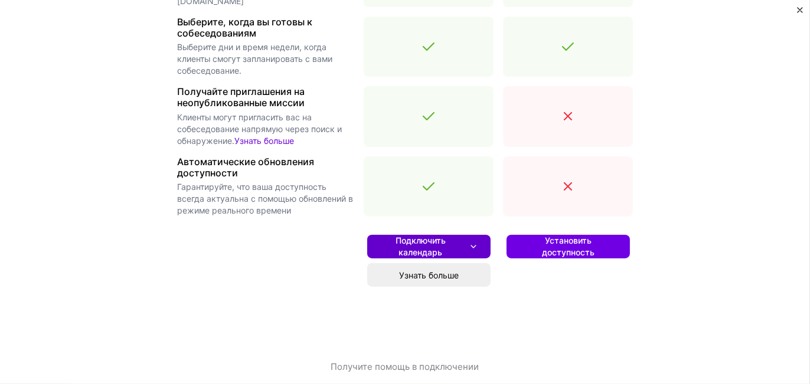
click at [402, 238] on font "Подключить календарь" at bounding box center [421, 247] width 50 height 22
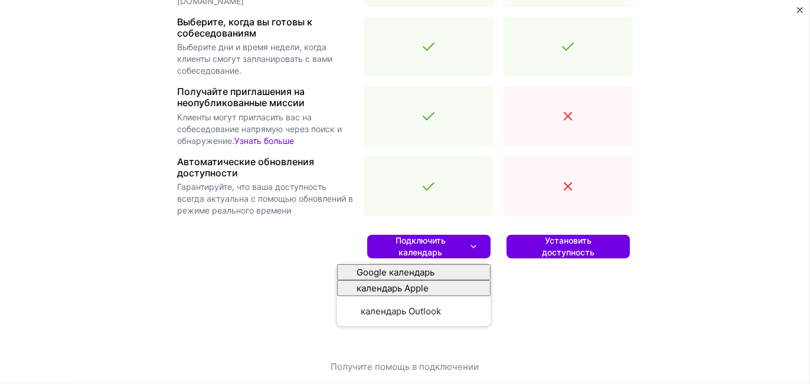
click at [567, 284] on div "Установить доступность" at bounding box center [568, 293] width 130 height 135
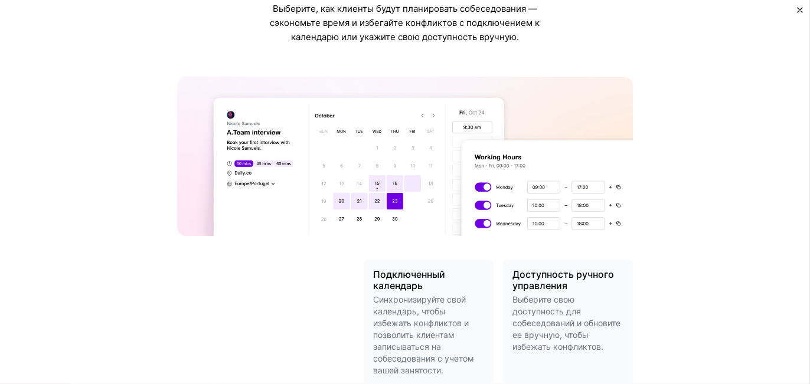
scroll to position [0, 0]
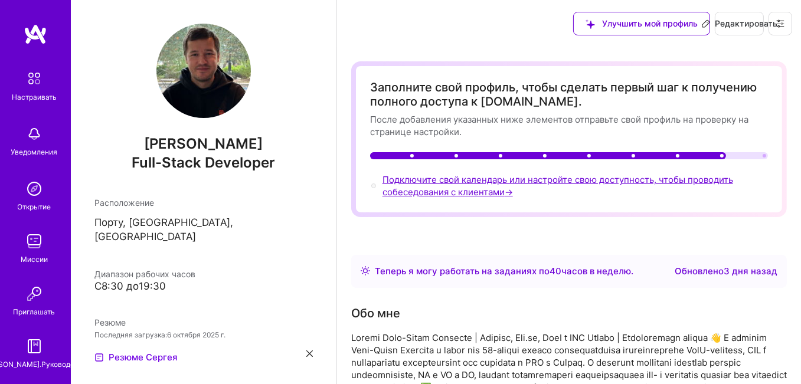
click at [494, 178] on font "Подключите свой календарь или настройте свою доступность, чтобы проводить собес…" at bounding box center [558, 186] width 351 height 24
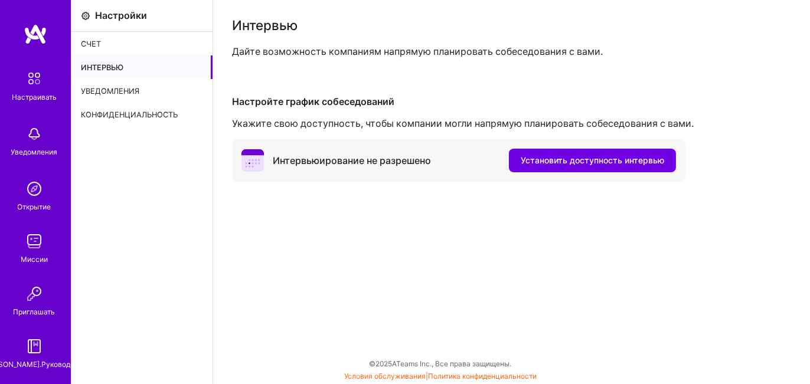
click at [266, 162] on div "Интервьюирование не разрешено" at bounding box center [336, 160] width 190 height 22
click at [339, 165] on font "Интервьюирование не разрешено" at bounding box center [352, 161] width 158 height 12
click at [565, 164] on font "Установить доступность интервью" at bounding box center [592, 160] width 143 height 10
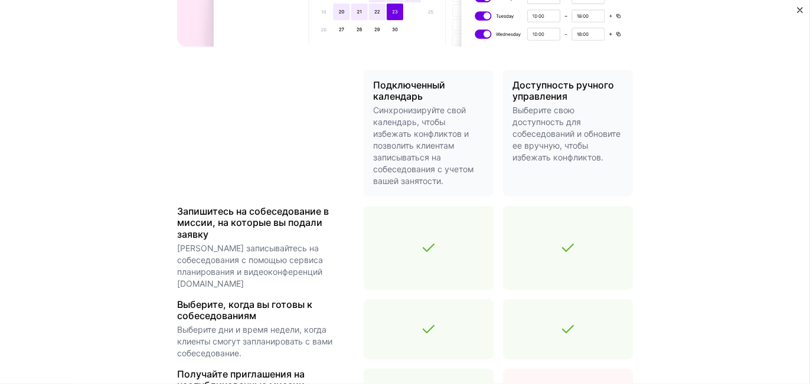
scroll to position [413, 0]
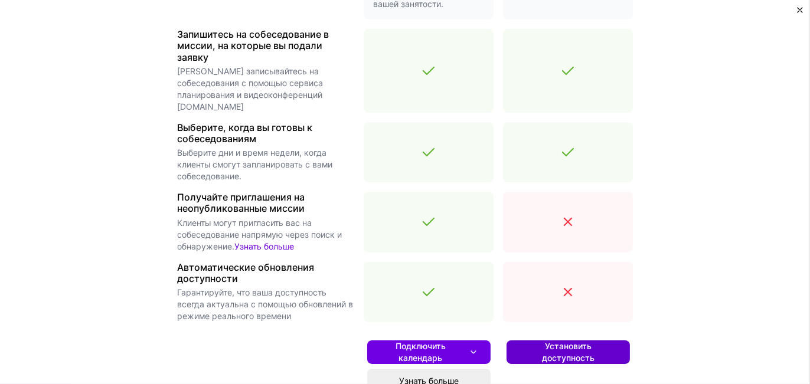
click at [545, 341] on font "Установить доступность" at bounding box center [568, 352] width 53 height 22
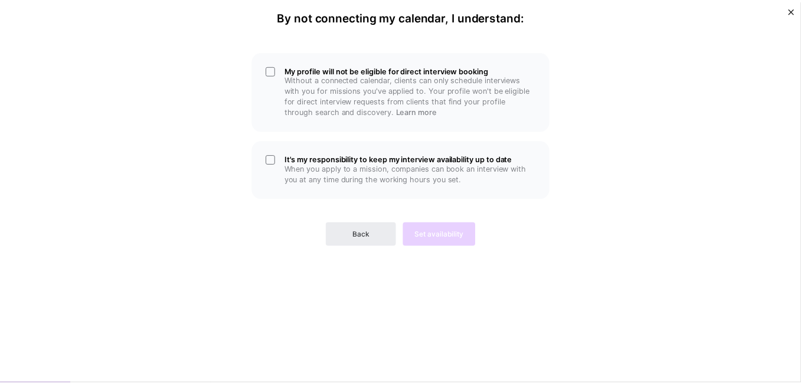
scroll to position [0, 0]
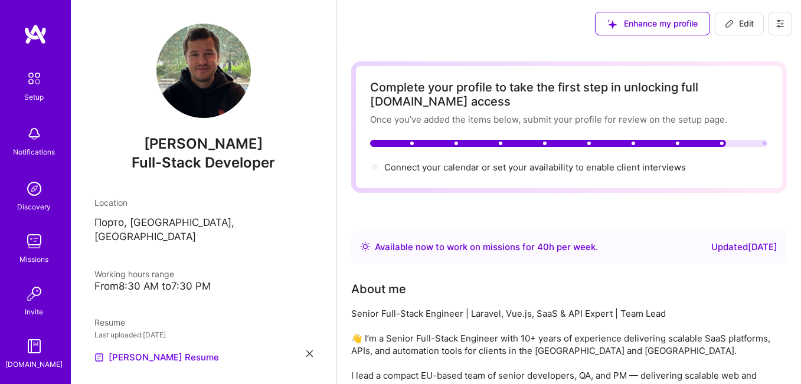
click at [439, 14] on div "Enhance my profile Edit" at bounding box center [569, 23] width 464 height 47
click at [364, 247] on img at bounding box center [365, 246] width 9 height 9
click at [30, 80] on img at bounding box center [34, 78] width 25 height 25
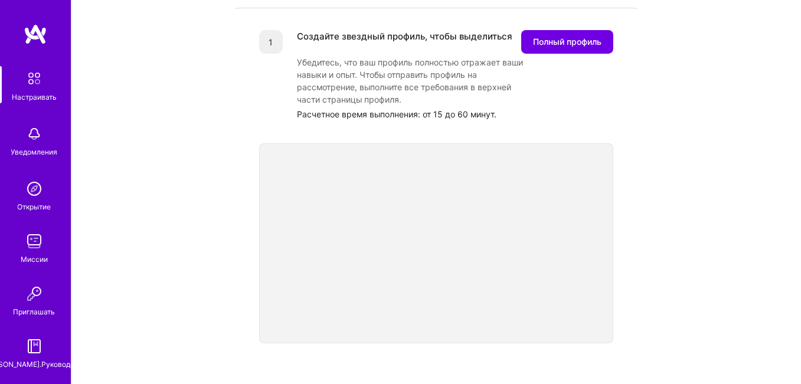
scroll to position [123, 0]
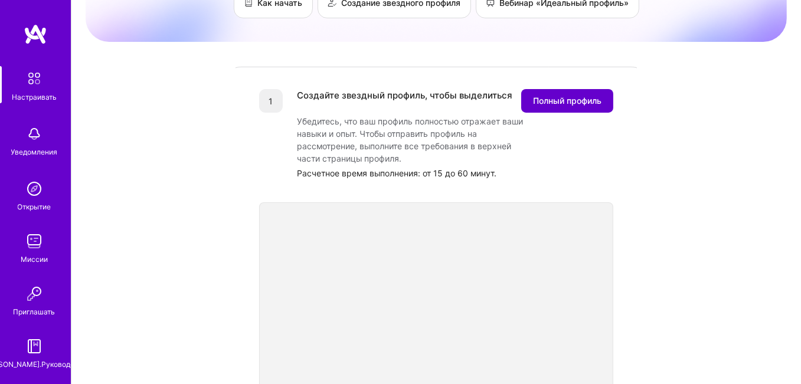
click at [568, 96] on font "Полный профиль" at bounding box center [567, 101] width 68 height 10
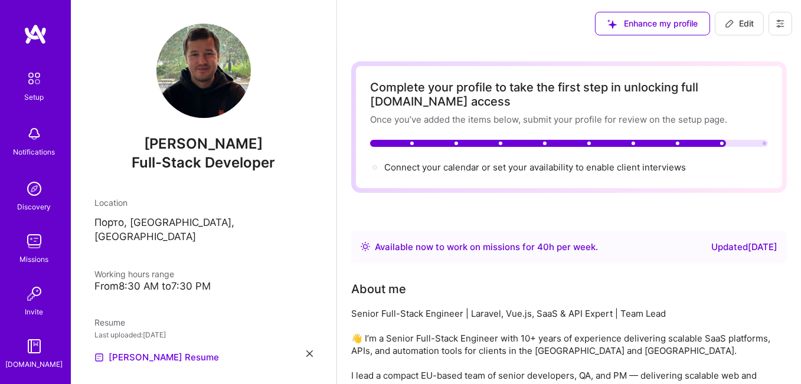
click at [541, 141] on div at bounding box center [548, 143] width 356 height 7
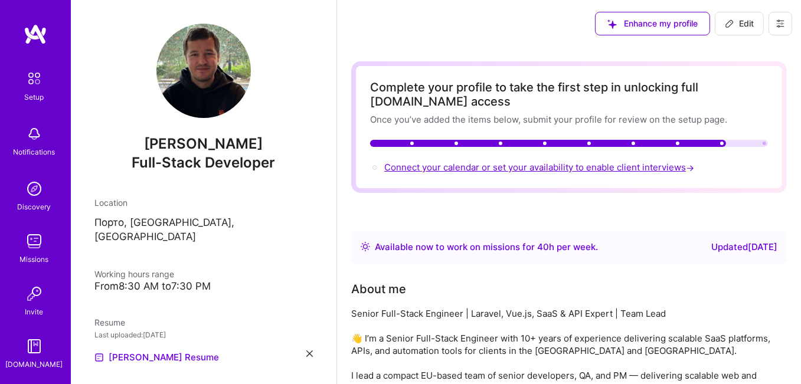
click at [499, 166] on span "Connect your calendar or set your availability to enable client interviews →" at bounding box center [540, 167] width 312 height 11
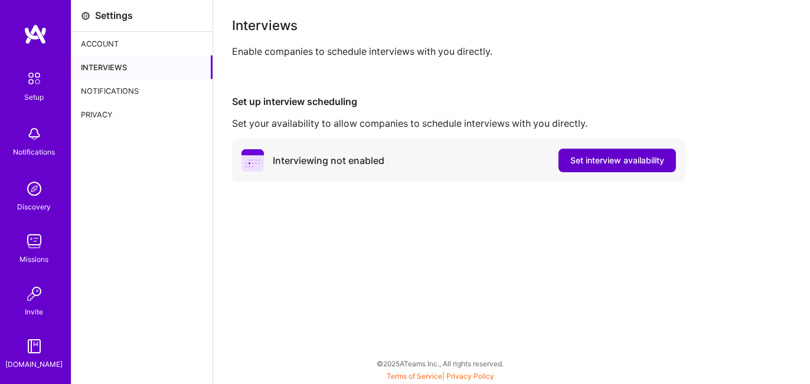
click at [590, 158] on span "Set interview availability" at bounding box center [617, 161] width 94 height 12
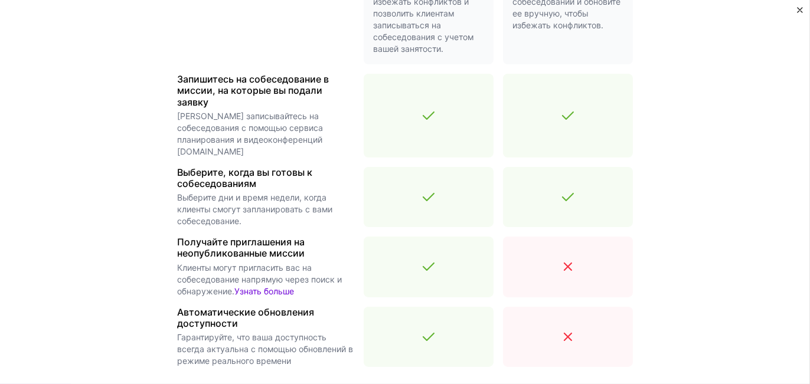
scroll to position [427, 0]
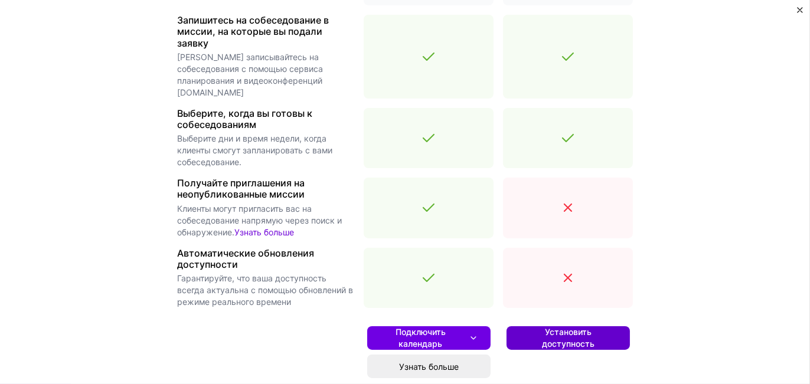
click at [535, 331] on span "Установить доступность" at bounding box center [568, 338] width 100 height 24
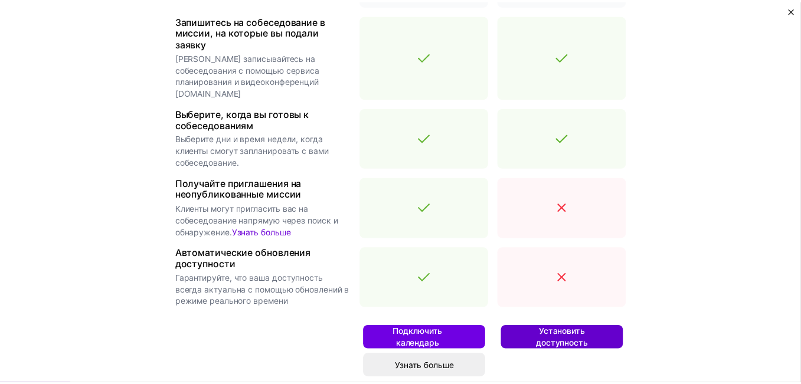
scroll to position [0, 0]
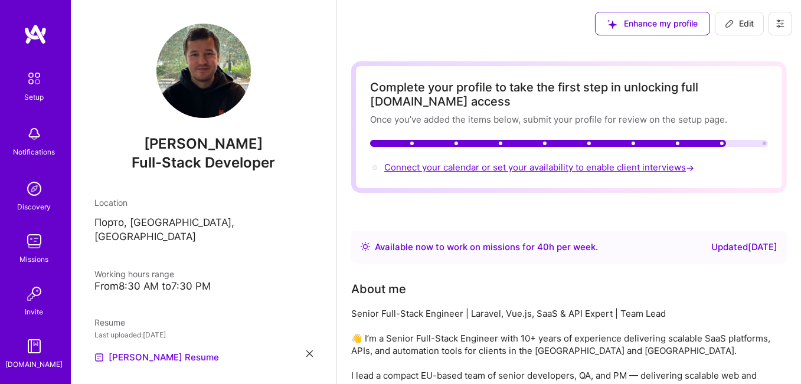
click at [506, 165] on span "Connect your calendar or set your availability to enable client interviews →" at bounding box center [540, 167] width 312 height 11
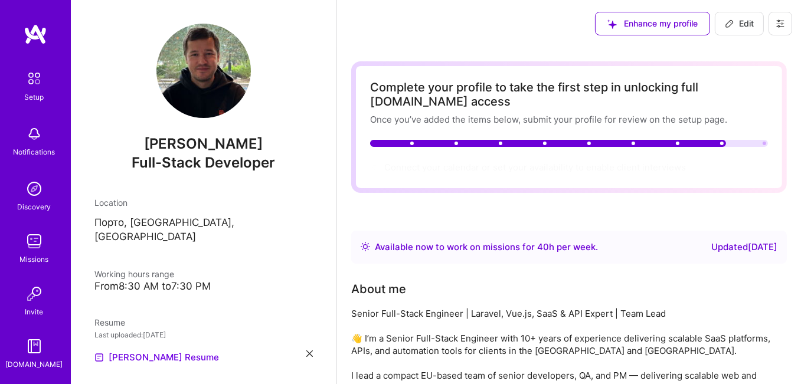
click at [25, 85] on img at bounding box center [34, 78] width 25 height 25
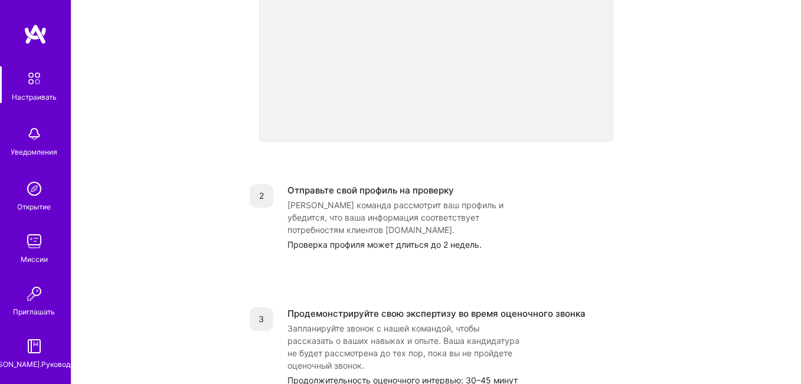
scroll to position [207, 0]
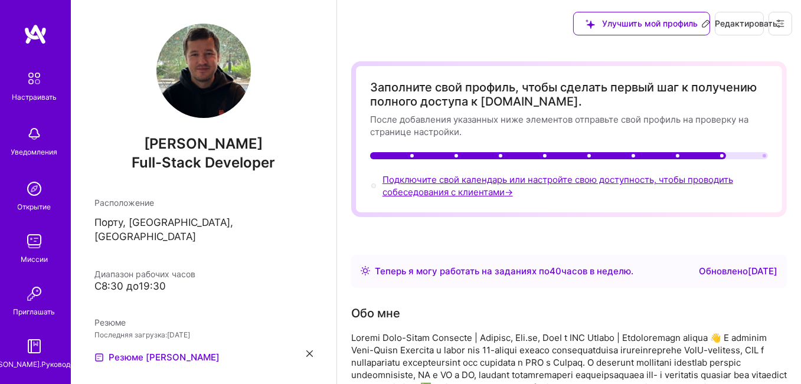
click at [447, 179] on font "Подключите свой календарь или настройте свою доступность, чтобы проводить собес…" at bounding box center [558, 186] width 351 height 24
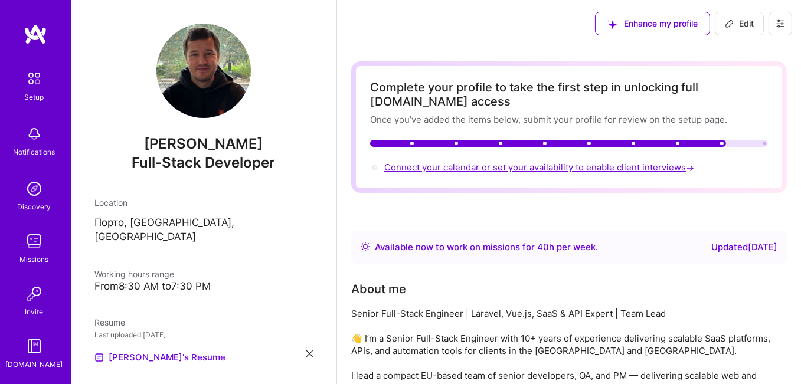
click at [531, 164] on span "Connect your calendar or set your availability to enable client interviews →" at bounding box center [540, 167] width 312 height 11
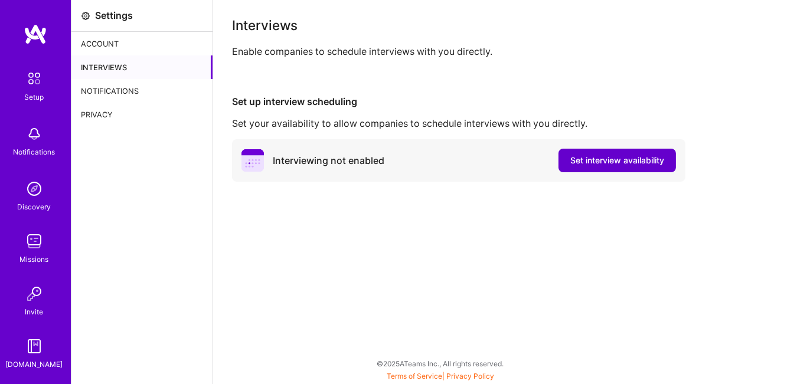
click at [600, 161] on span "Set interview availability" at bounding box center [617, 161] width 94 height 12
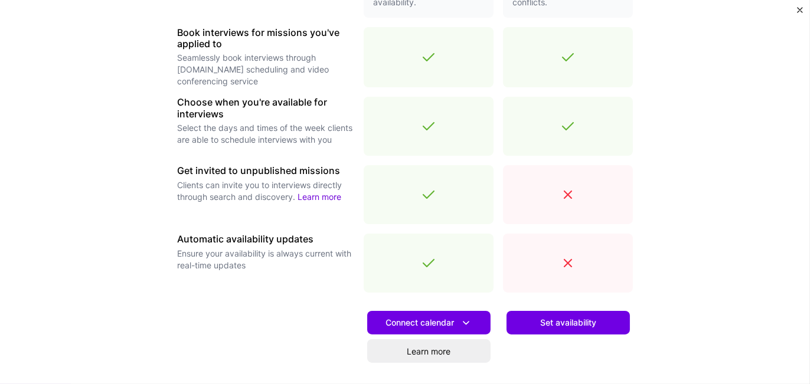
scroll to position [443, 0]
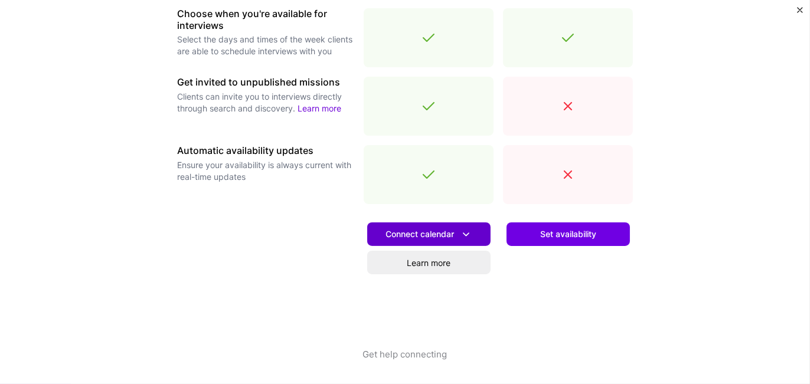
click at [411, 237] on span "Connect calendar" at bounding box center [428, 234] width 87 height 12
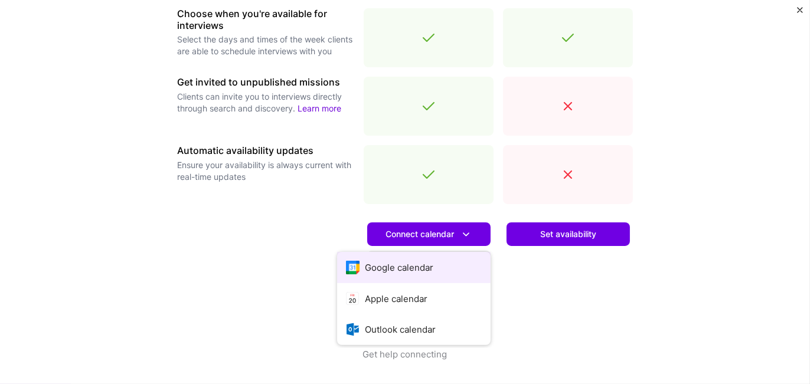
click at [399, 269] on button "Google calendar" at bounding box center [413, 267] width 153 height 31
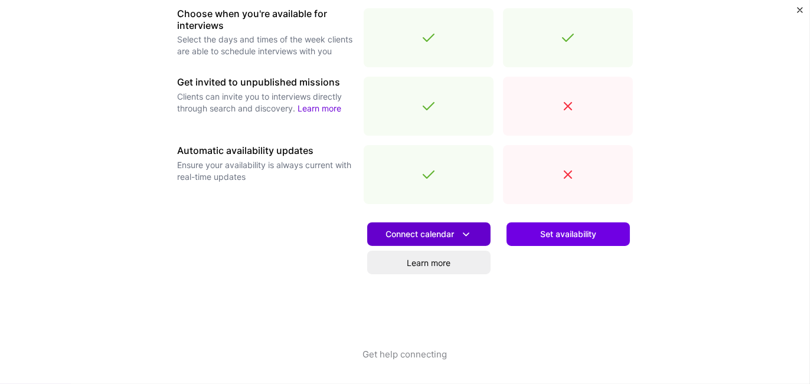
click at [437, 235] on span "Connect calendar" at bounding box center [428, 234] width 87 height 12
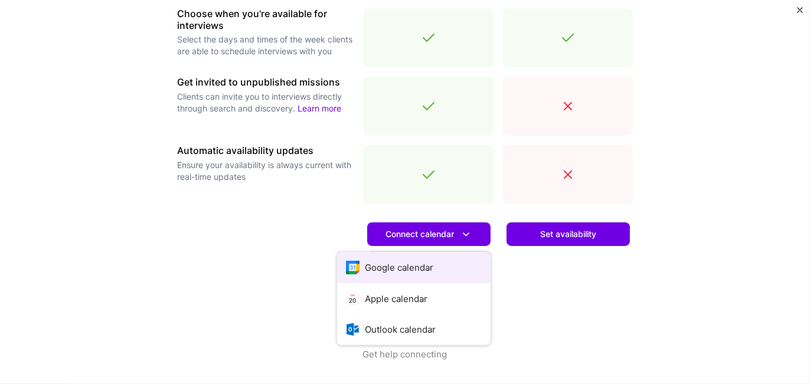
click at [388, 260] on button "Google calendar" at bounding box center [413, 267] width 153 height 31
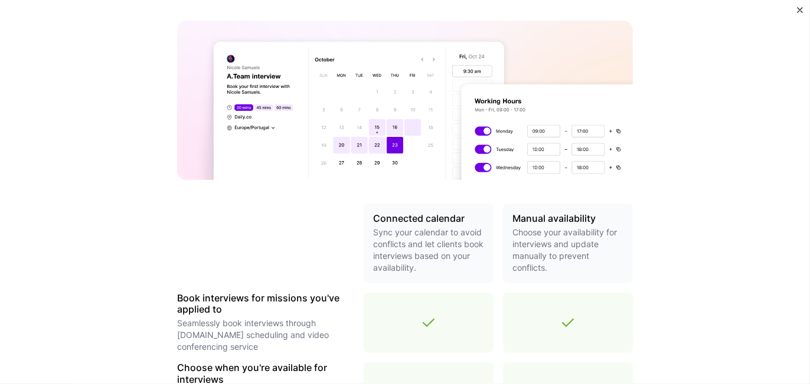
scroll to position [0, 0]
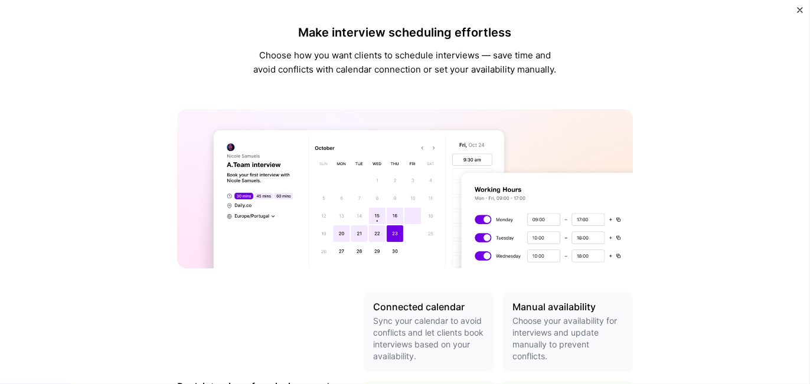
click at [799, 7] on img "Close" at bounding box center [800, 10] width 6 height 6
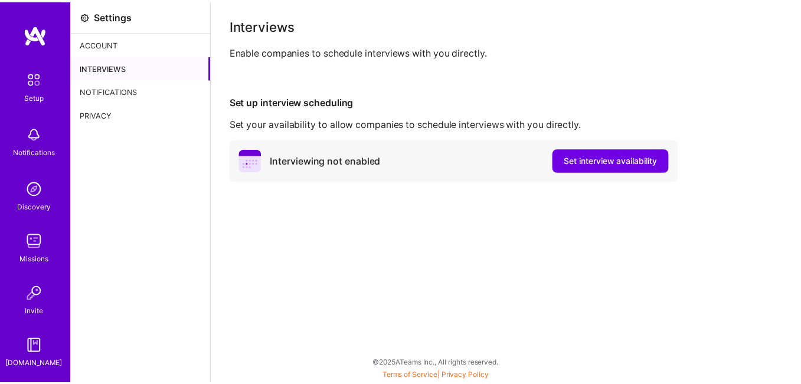
scroll to position [50, 0]
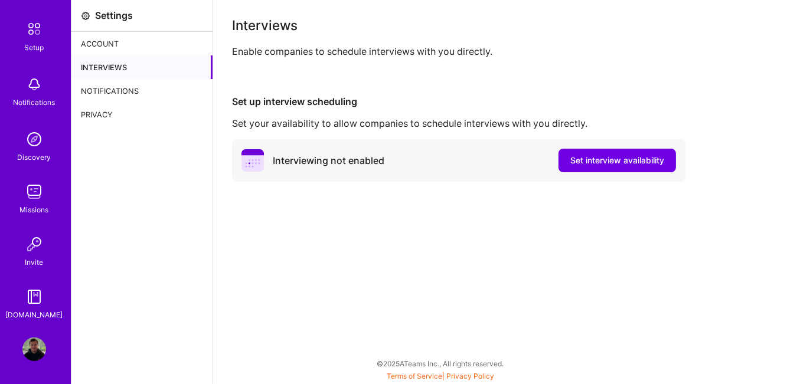
click at [22, 347] on img at bounding box center [34, 350] width 24 height 24
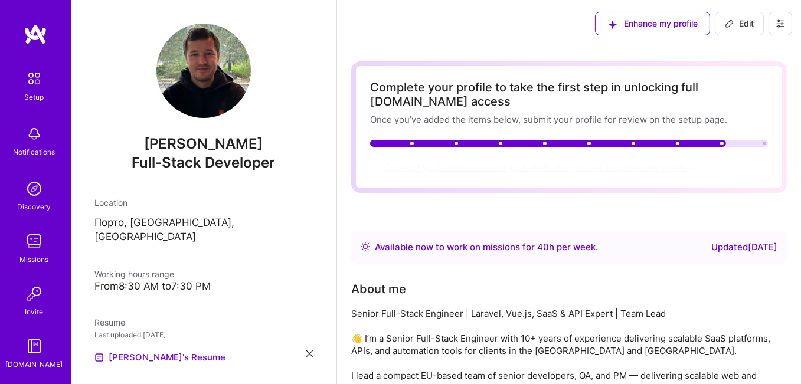
click at [535, 169] on span "Connect your calendar or set your availability to enable client interviews →" at bounding box center [540, 167] width 312 height 11
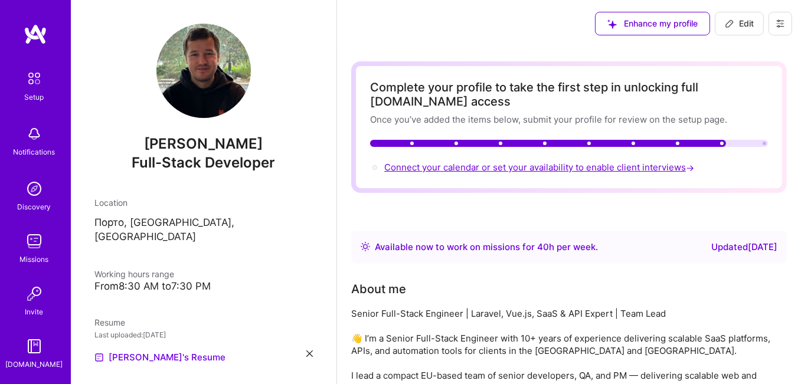
click at [587, 171] on span "Connect your calendar or set your availability to enable client interviews →" at bounding box center [540, 167] width 312 height 11
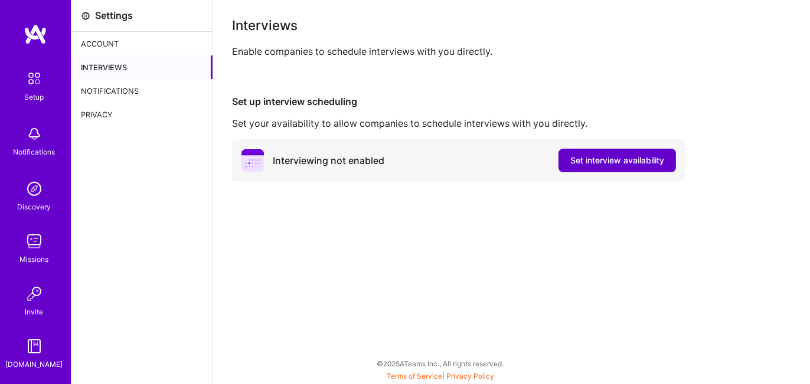
click at [589, 156] on span "Set interview availability" at bounding box center [617, 161] width 94 height 12
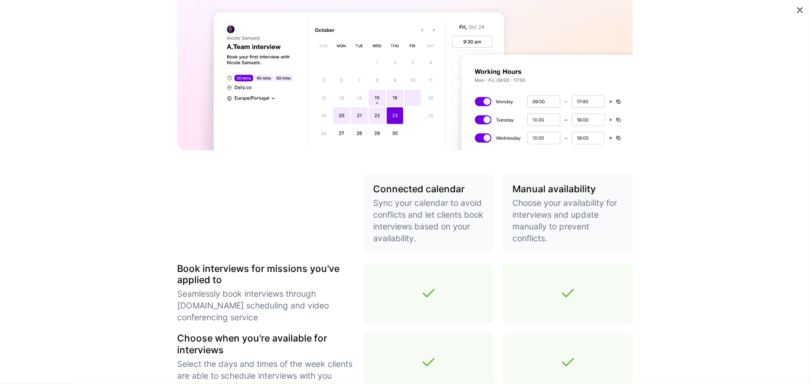
scroll to position [443, 0]
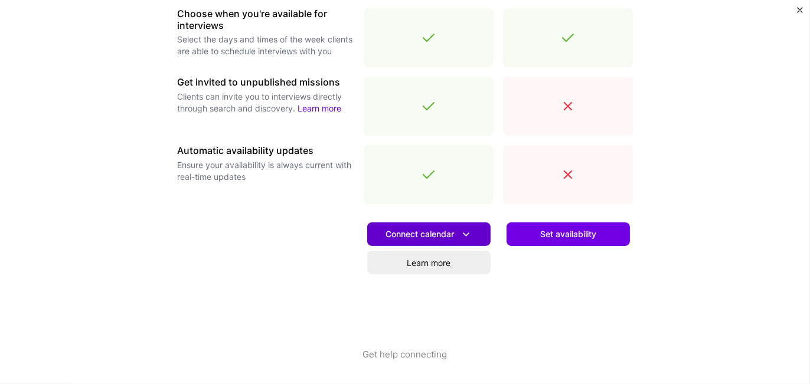
click at [423, 238] on span "Connect calendar" at bounding box center [428, 234] width 87 height 12
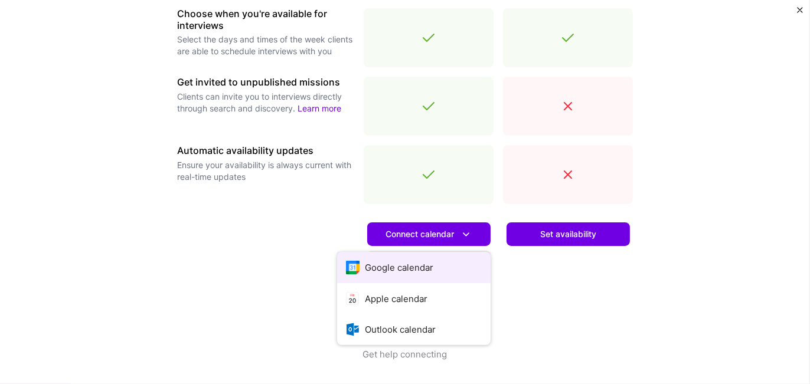
click at [400, 267] on button "Google calendar" at bounding box center [413, 267] width 153 height 31
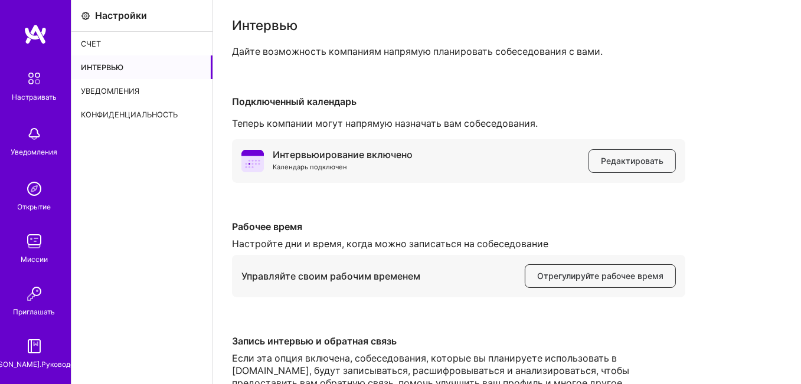
click at [561, 273] on font "Отрегулируйте рабочее время" at bounding box center [600, 276] width 126 height 10
click at [126, 87] on font "Уведомления" at bounding box center [110, 91] width 58 height 9
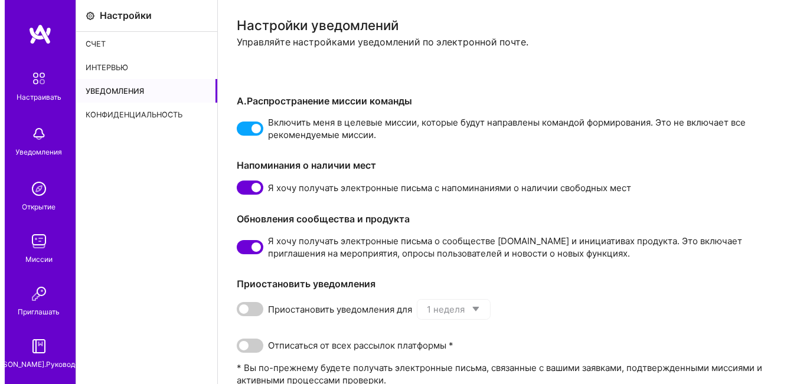
scroll to position [50, 0]
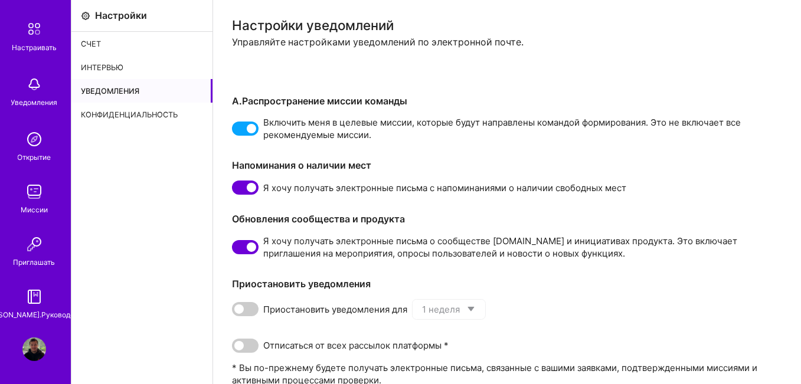
click at [30, 345] on img at bounding box center [34, 350] width 24 height 24
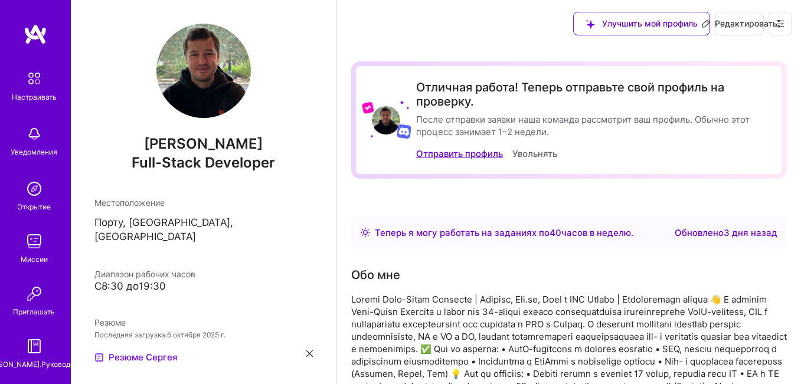
click at [460, 156] on font "Отправить профиль" at bounding box center [459, 153] width 87 height 11
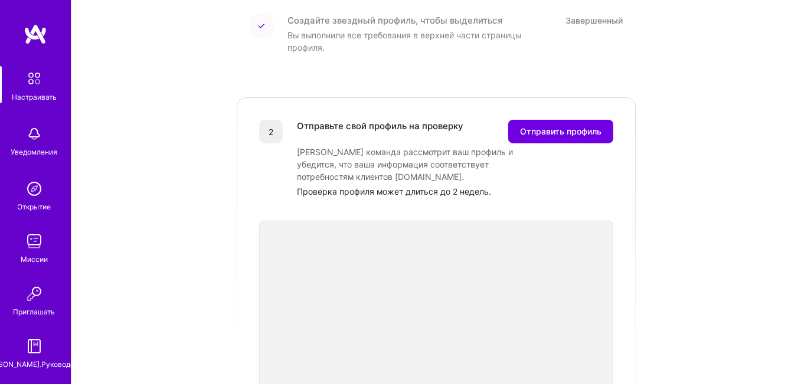
scroll to position [177, 0]
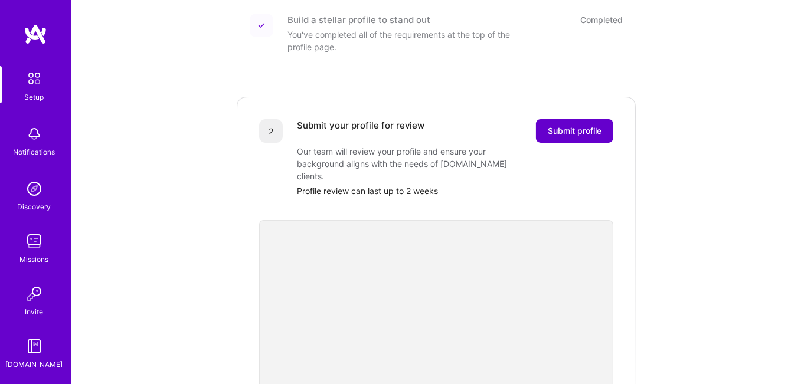
click at [558, 124] on button "Submit profile" at bounding box center [574, 131] width 77 height 24
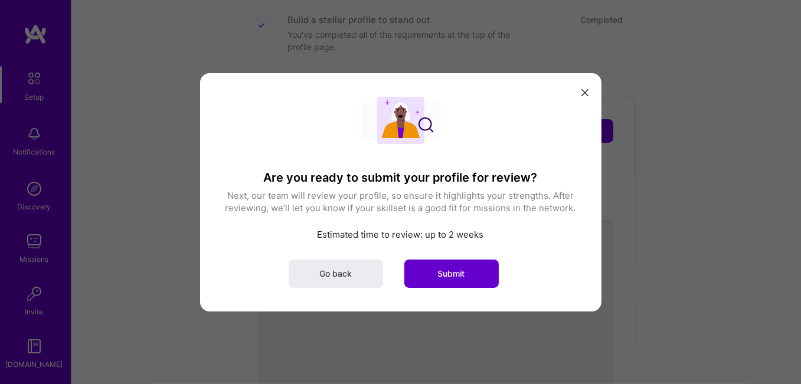
click at [438, 273] on span "Submit" at bounding box center [451, 273] width 27 height 12
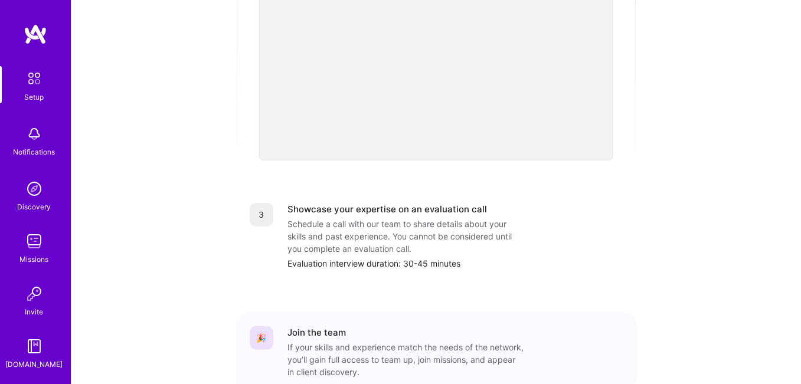
scroll to position [50, 0]
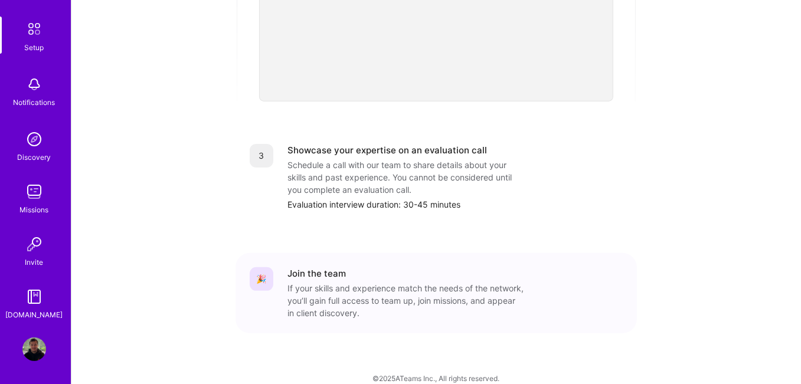
click at [23, 352] on img at bounding box center [34, 350] width 24 height 24
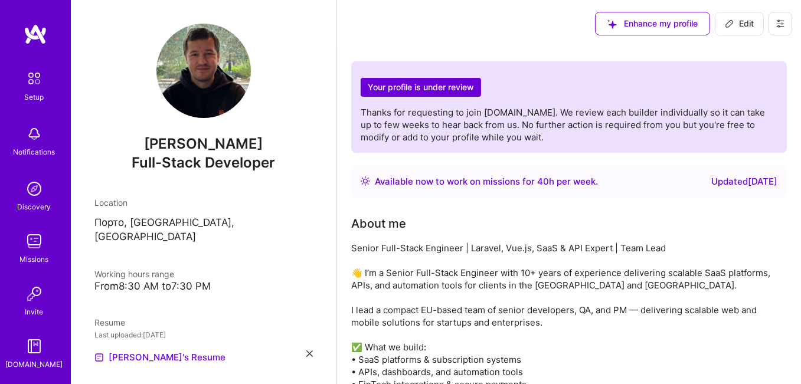
click at [590, 223] on div "About me" at bounding box center [569, 224] width 436 height 18
click at [729, 25] on icon at bounding box center [729, 23] width 9 height 9
select select "US"
select select "Right Now"
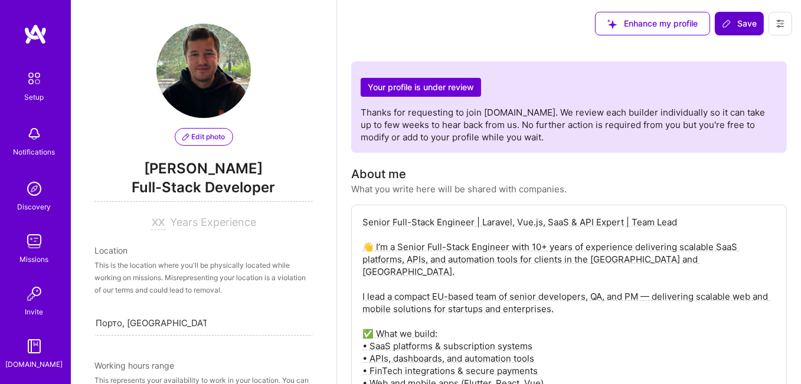
scroll to position [118, 0]
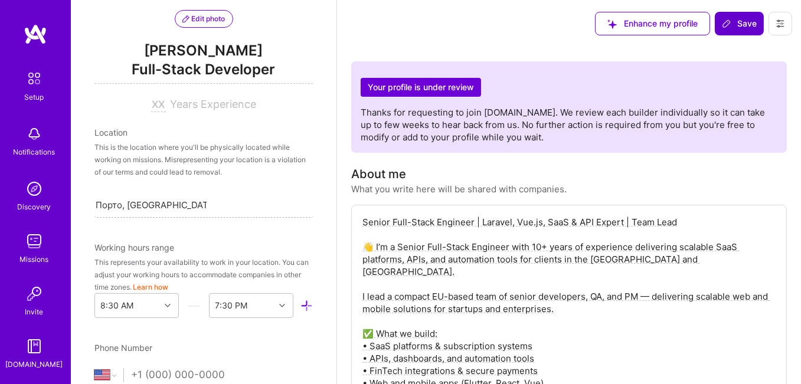
click at [131, 207] on input "Порто, [GEOGRAPHIC_DATA], [GEOGRAPHIC_DATA]" at bounding box center [151, 205] width 111 height 12
click at [152, 232] on div "No options" at bounding box center [203, 236] width 218 height 22
click at [207, 207] on div "Порто, [GEOGRAPHIC_DATA], [GEOGRAPHIC_DATA]" at bounding box center [203, 204] width 218 height 25
click at [135, 204] on div "Search location..." at bounding box center [132, 205] width 72 height 12
type input "[GEOGRAPHIC_DATA]"
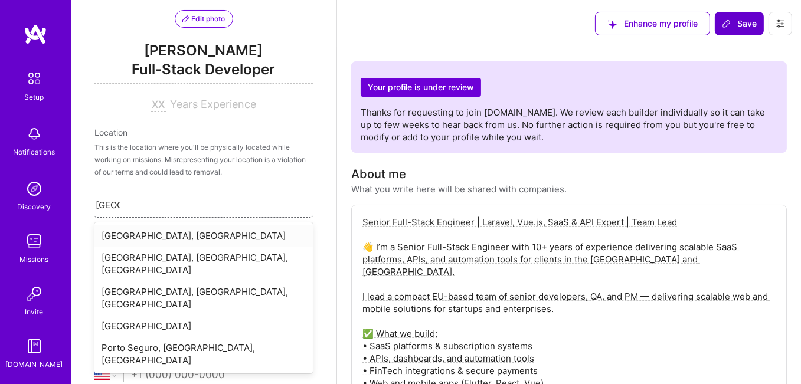
click at [151, 232] on div "[GEOGRAPHIC_DATA], [GEOGRAPHIC_DATA]" at bounding box center [203, 236] width 218 height 22
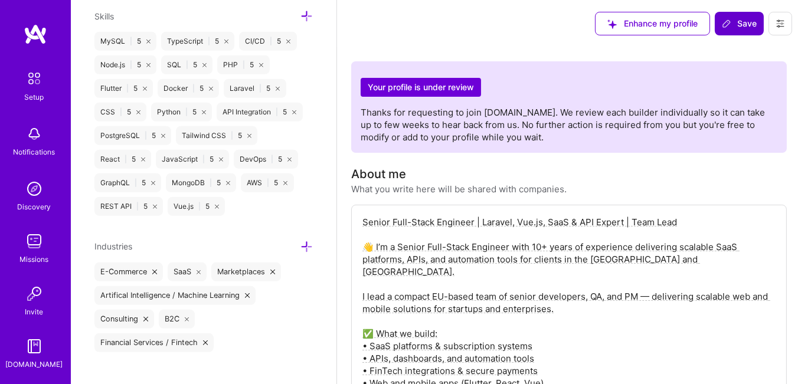
scroll to position [896, 0]
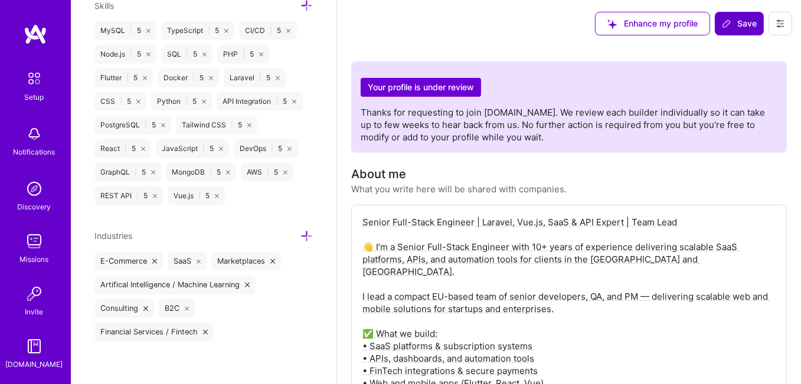
click at [751, 25] on span "Save" at bounding box center [739, 24] width 35 height 12
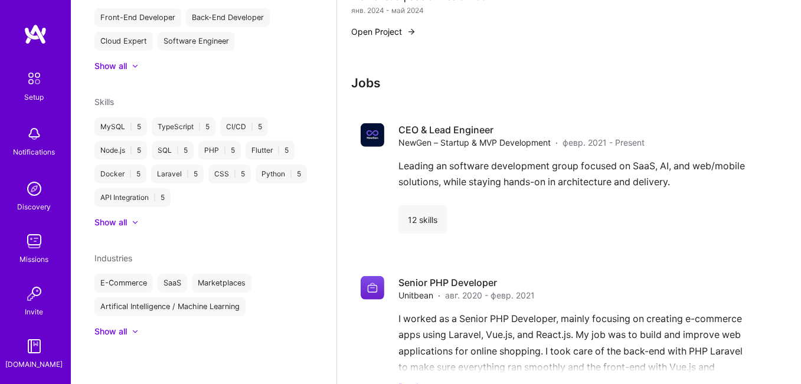
scroll to position [1462, 0]
